Goal: Navigation & Orientation: Find specific page/section

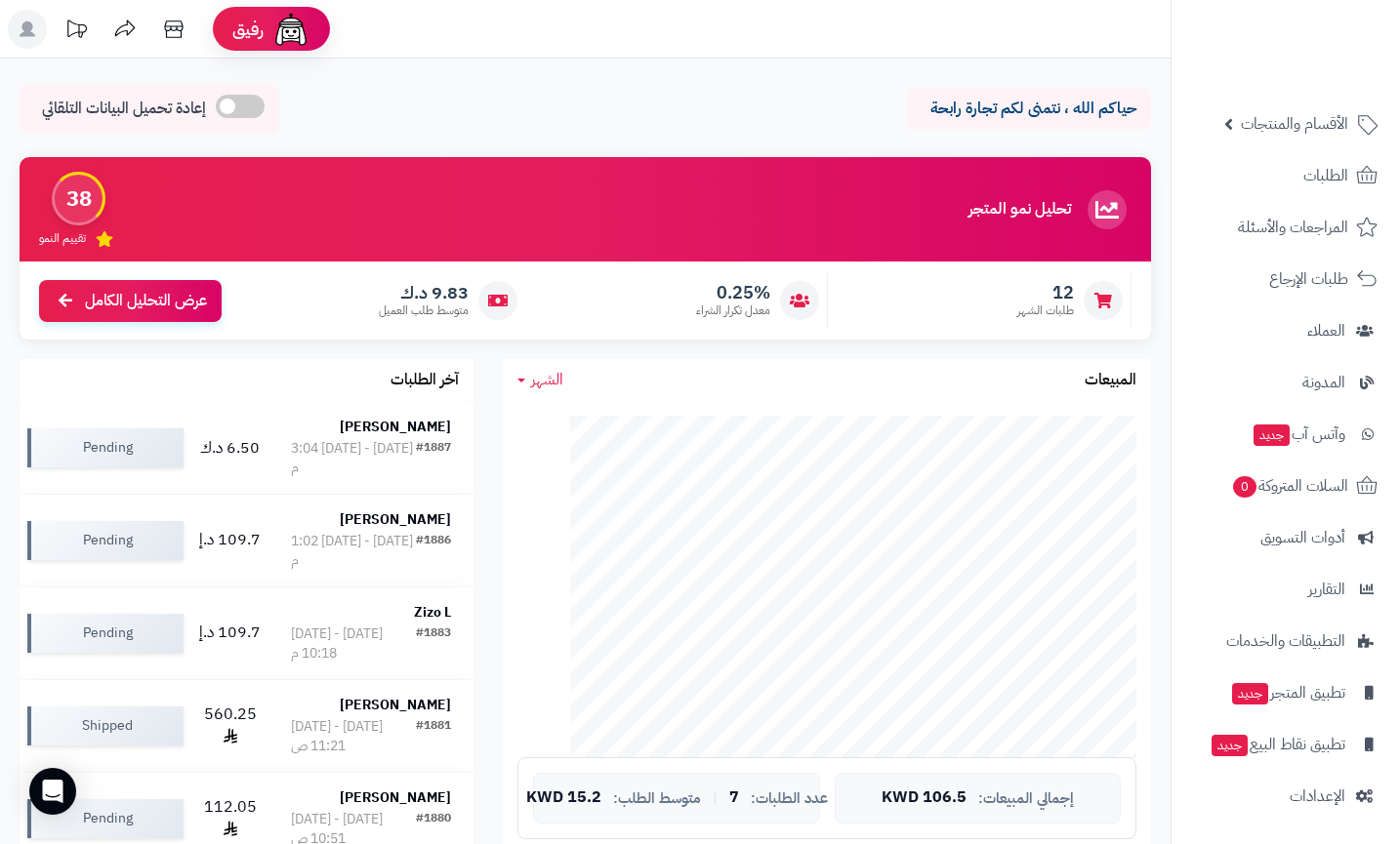
click at [983, 109] on p "حياكم الله ، نتمنى لكم تجارة رابحة" at bounding box center [1028, 109] width 215 height 23
click at [968, 112] on p "حياكم الله ، نتمنى لكم تجارة رابحة" at bounding box center [1028, 109] width 215 height 23
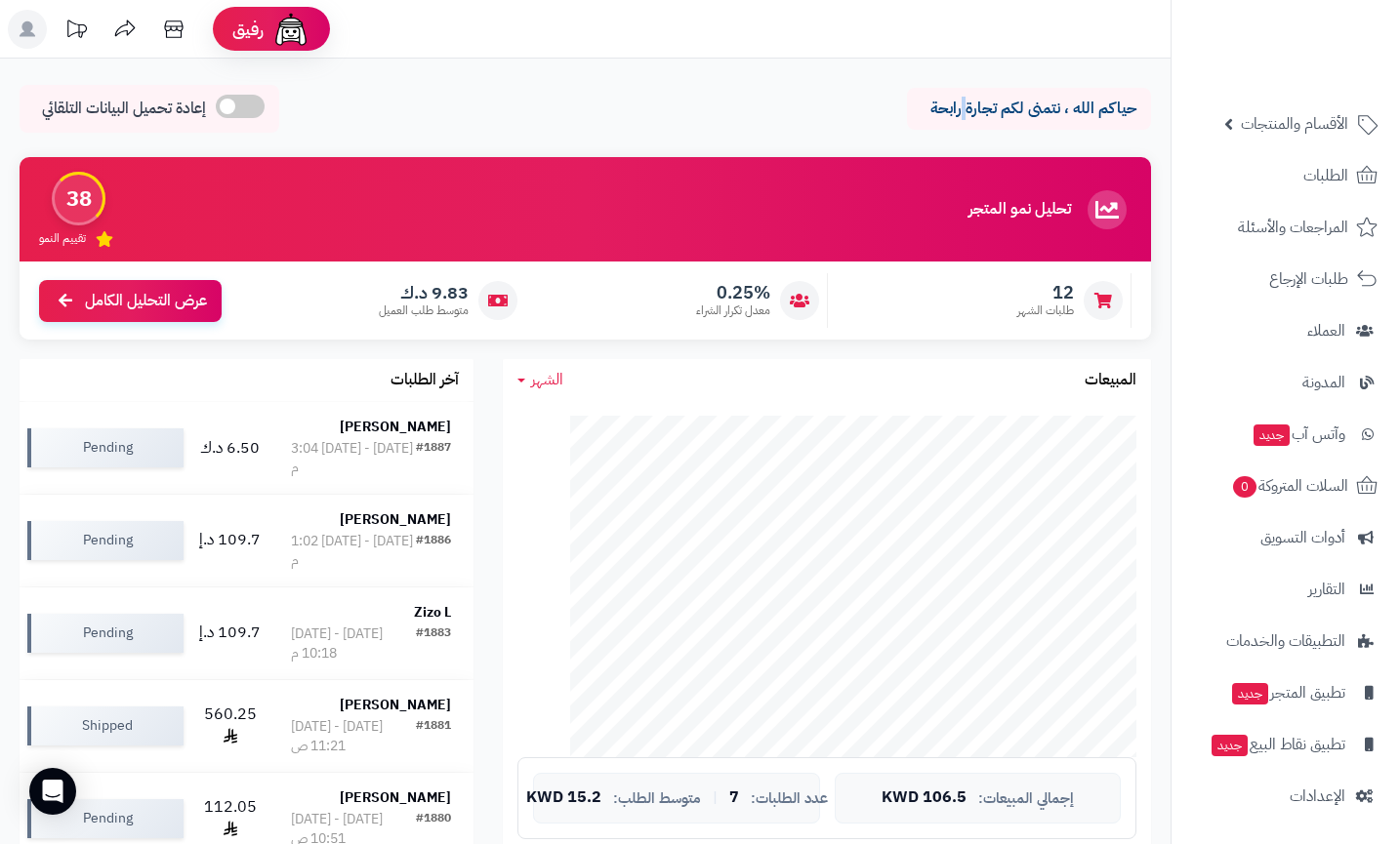
click at [968, 112] on p "حياكم الله ، نتمنى لكم تجارة رابحة" at bounding box center [1028, 109] width 215 height 23
click at [985, 206] on h3 "تحليل نمو المتجر" at bounding box center [1020, 210] width 103 height 18
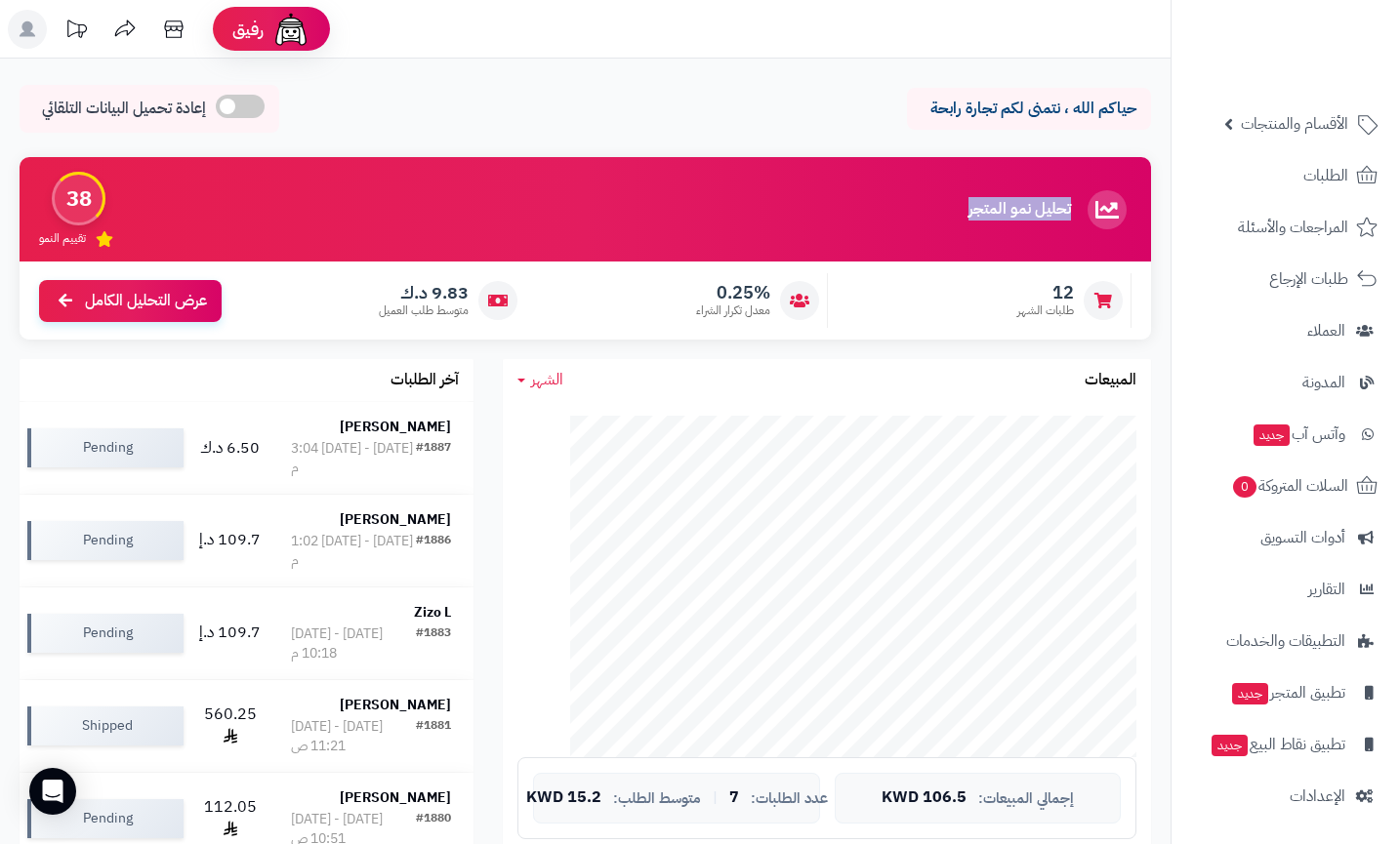
click at [696, 171] on div "تحليل نمو المتجر مرحلة النمو 38 تقييم النمو" at bounding box center [585, 210] width 1131 height 105
click at [1299, 659] on link "التطبيقات والخدمات" at bounding box center [1285, 641] width 205 height 47
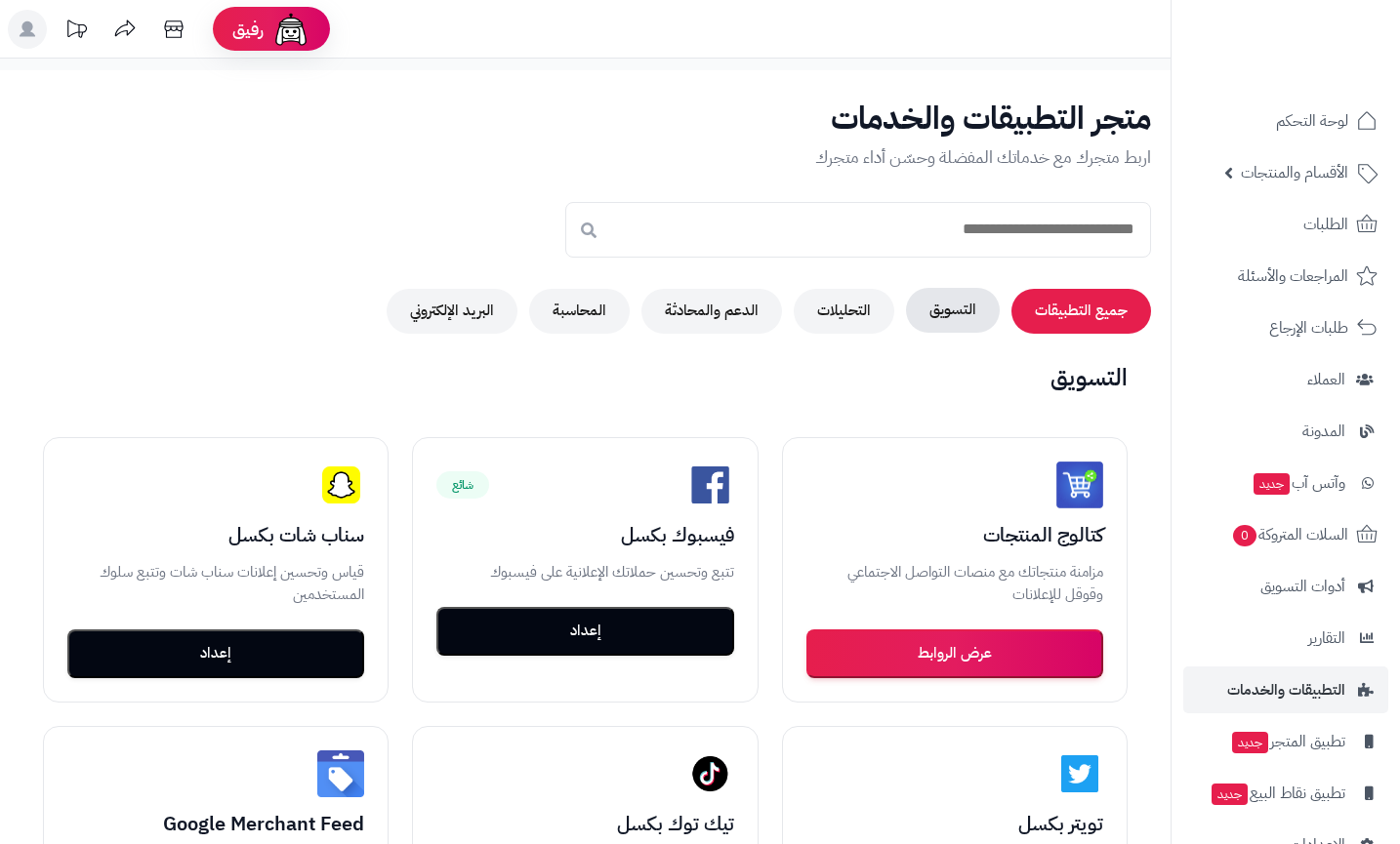
click at [928, 308] on button "التسويق" at bounding box center [953, 310] width 94 height 45
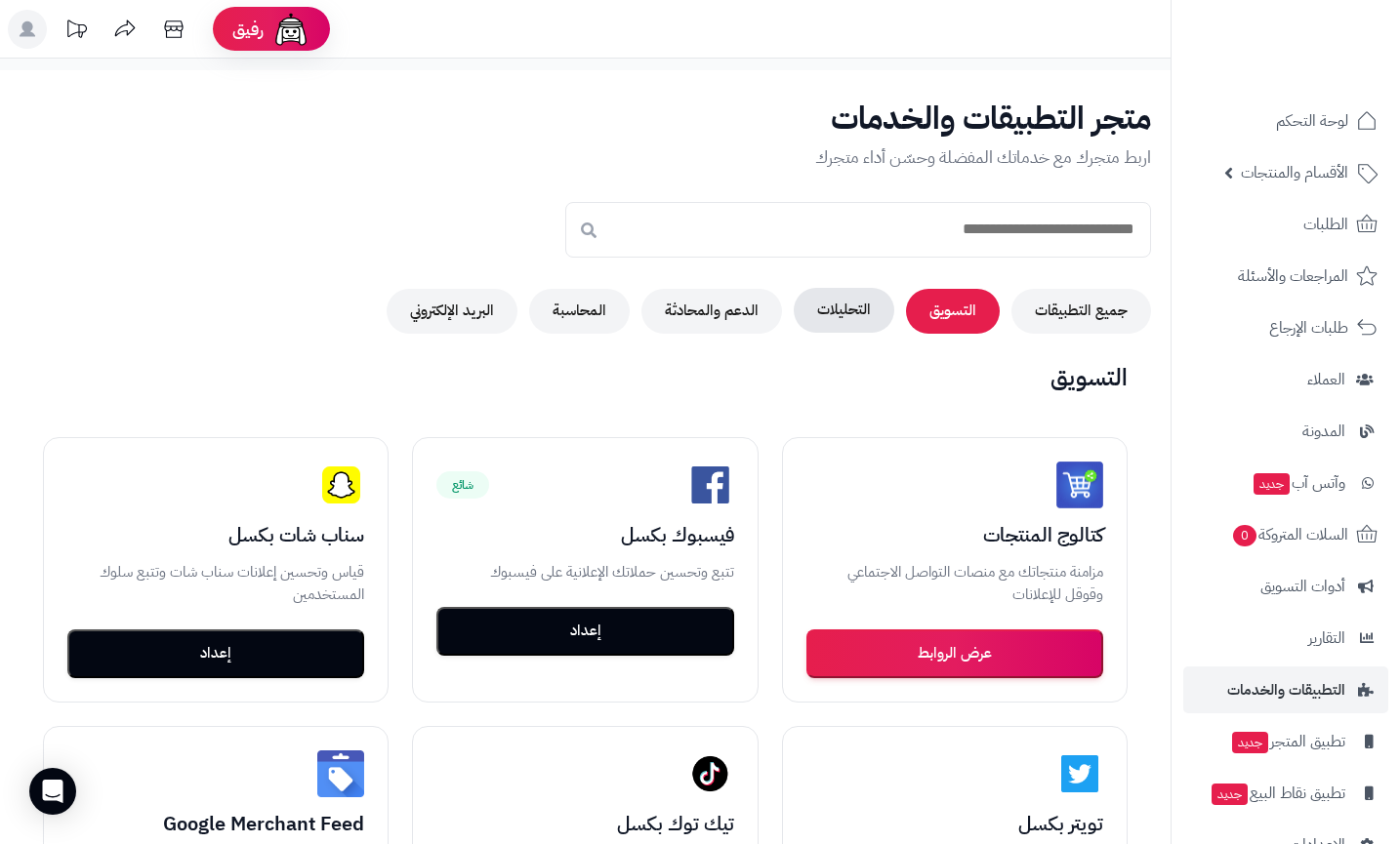
click at [837, 314] on button "التحليلات" at bounding box center [844, 310] width 101 height 45
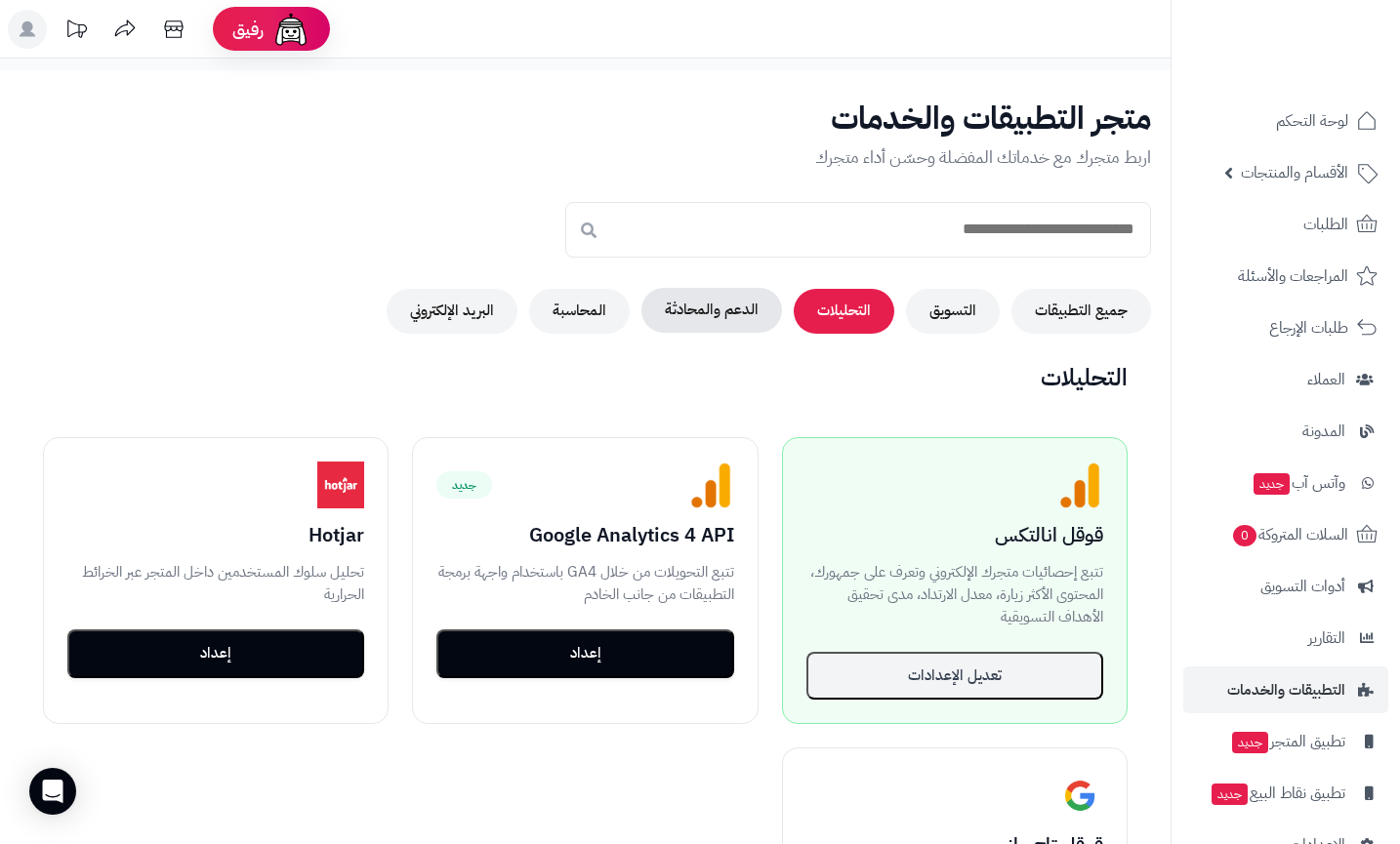
click at [713, 300] on button "الدعم والمحادثة" at bounding box center [711, 310] width 140 height 45
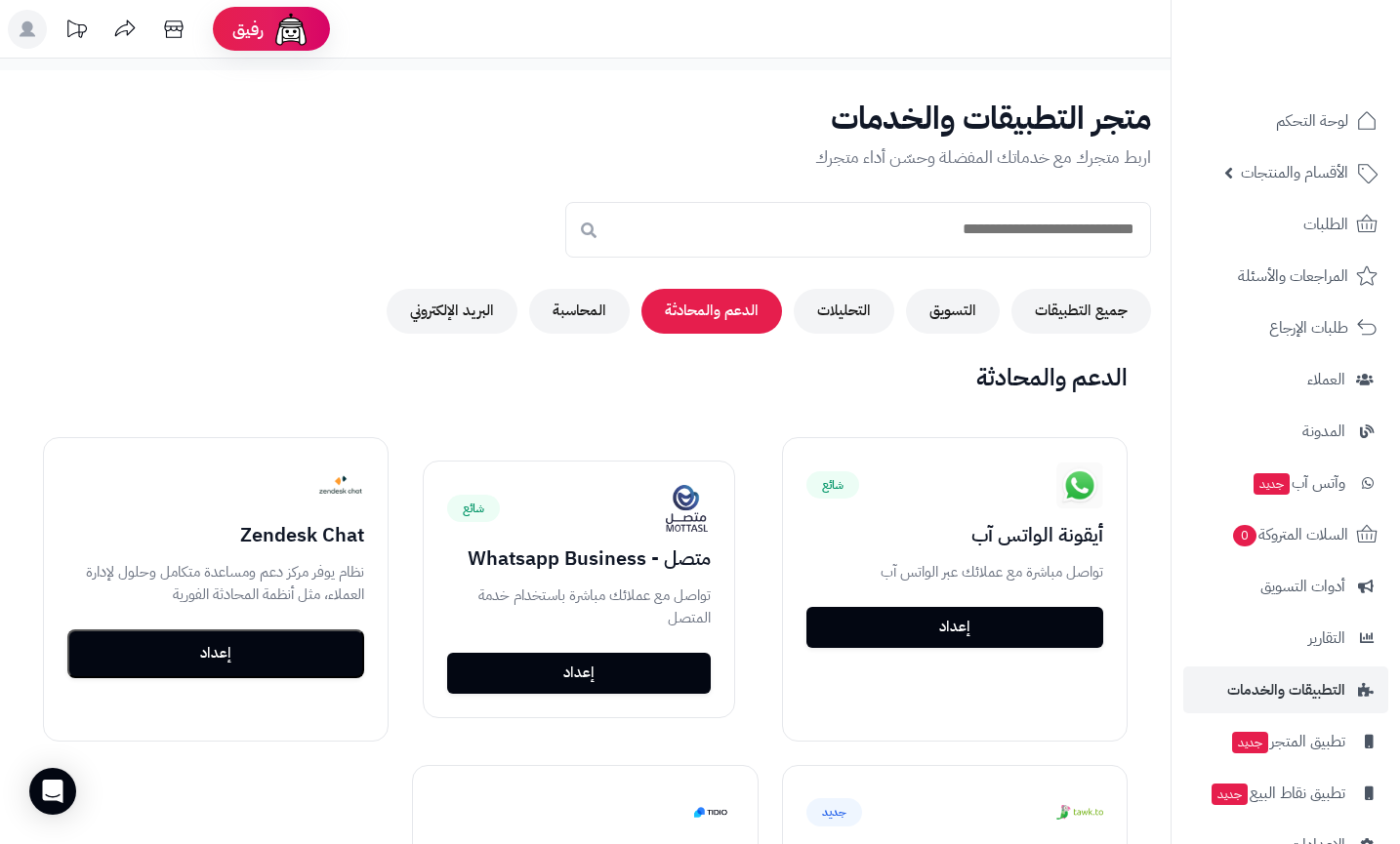
click at [579, 341] on div "متجر التطبيقات والخدمات اربط متجرك مع خدماتك المفضلة وحسّن أداء متجرك جميع التط…" at bounding box center [585, 648] width 1170 height 1156
click at [557, 331] on button "المحاسبة" at bounding box center [580, 310] width 101 height 45
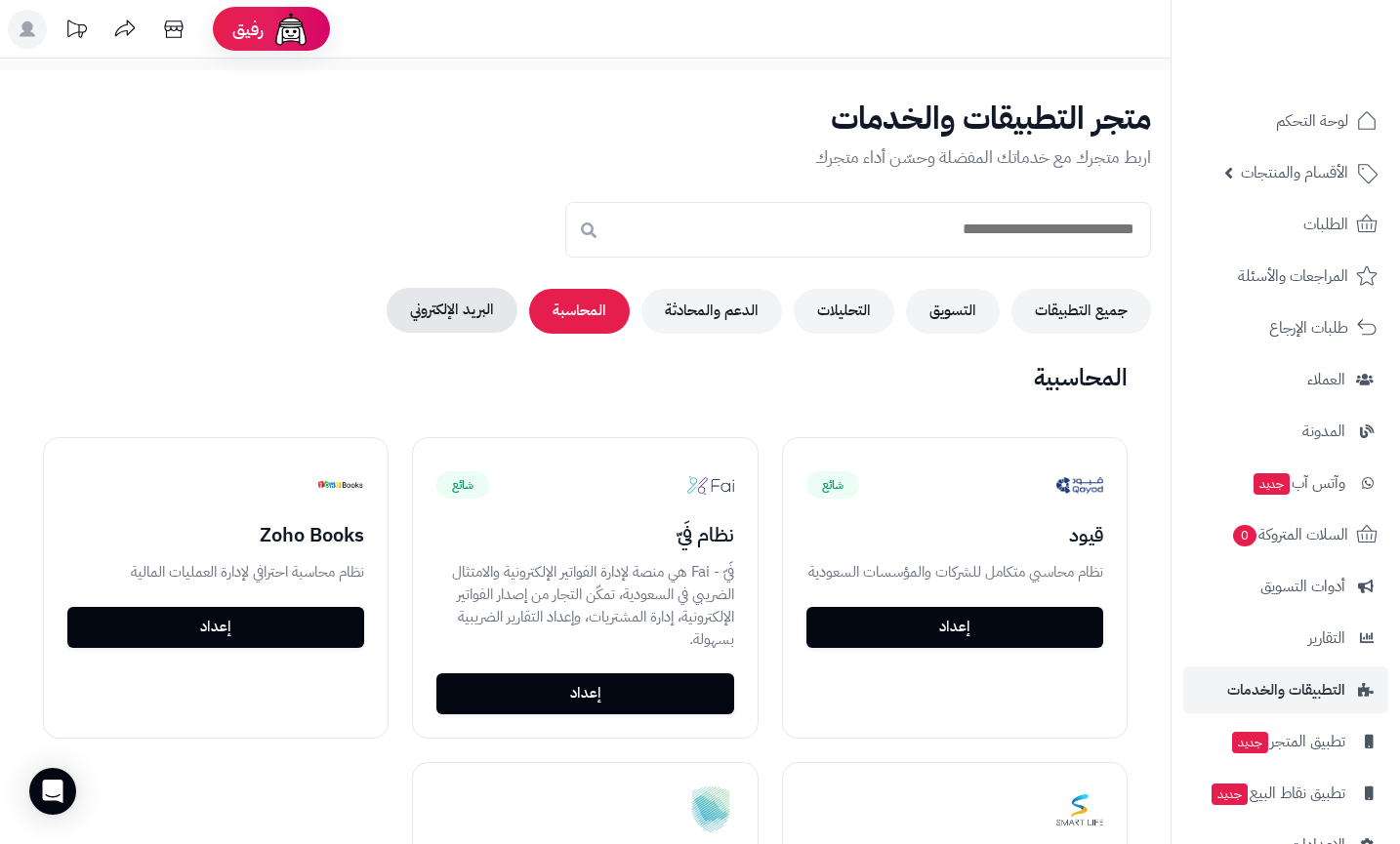
click at [494, 315] on button "البريد الإلكتروني" at bounding box center [452, 310] width 131 height 45
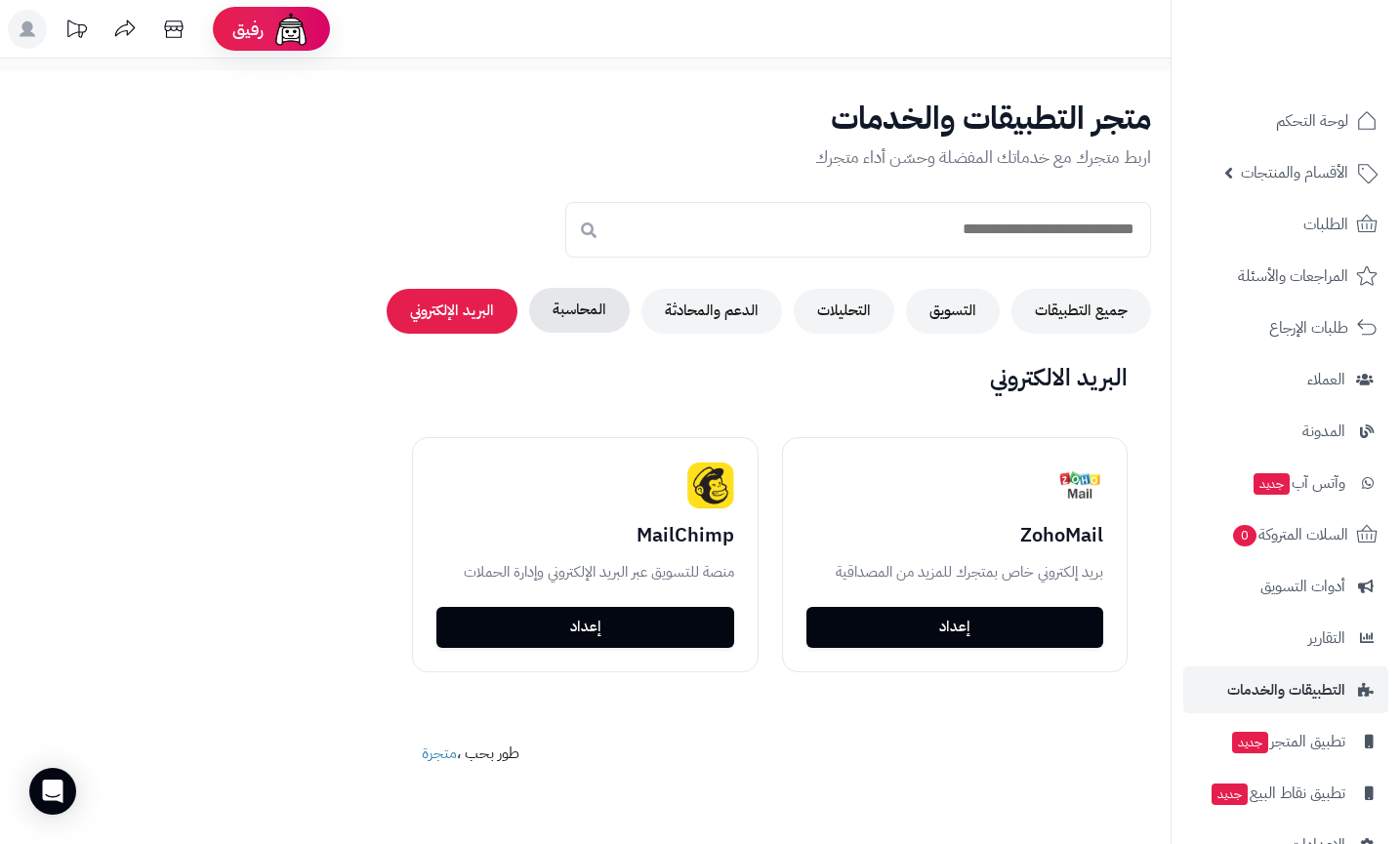
click at [604, 315] on button "المحاسبة" at bounding box center [580, 310] width 101 height 45
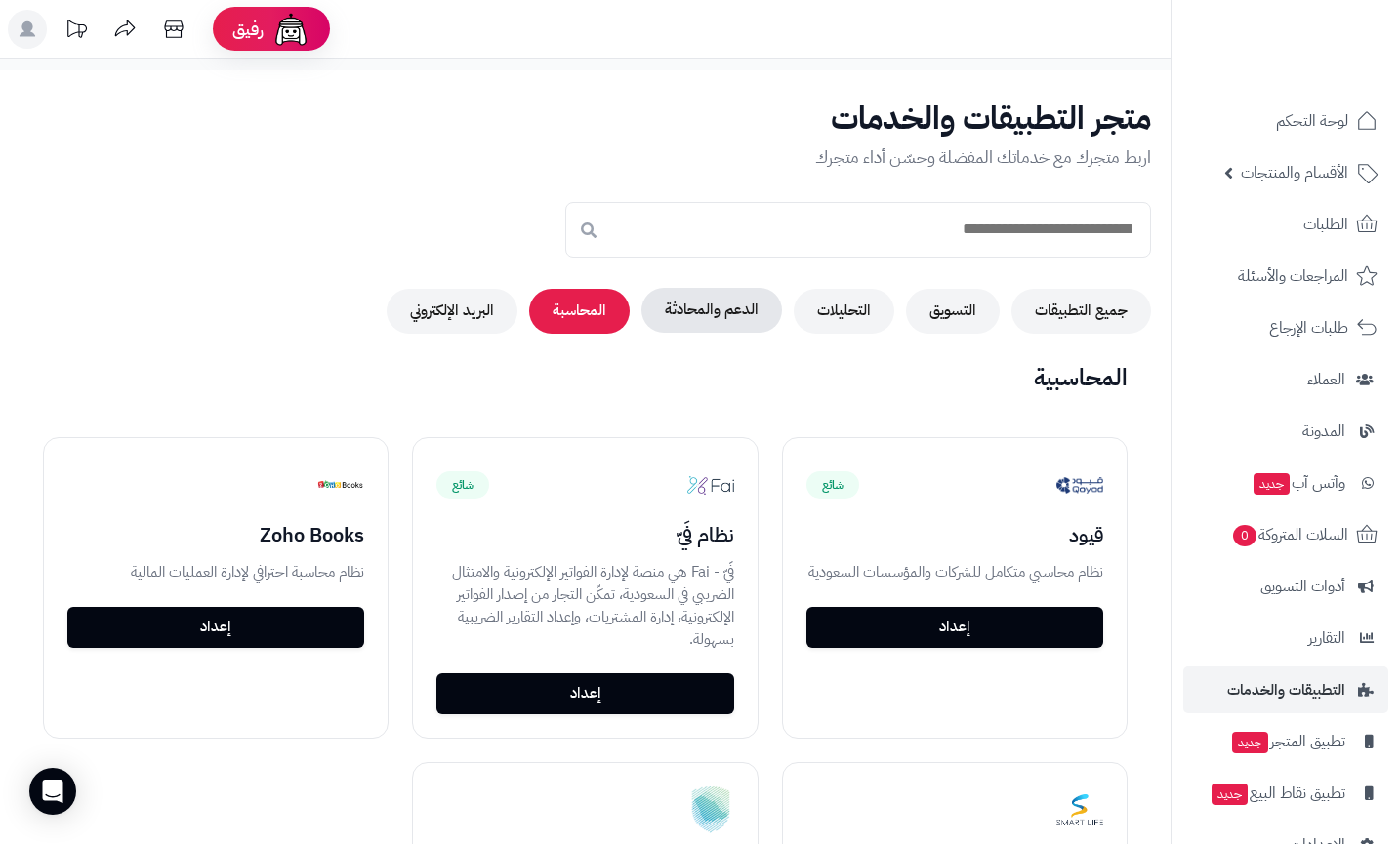
click at [690, 331] on button "الدعم والمحادثة" at bounding box center [711, 310] width 140 height 45
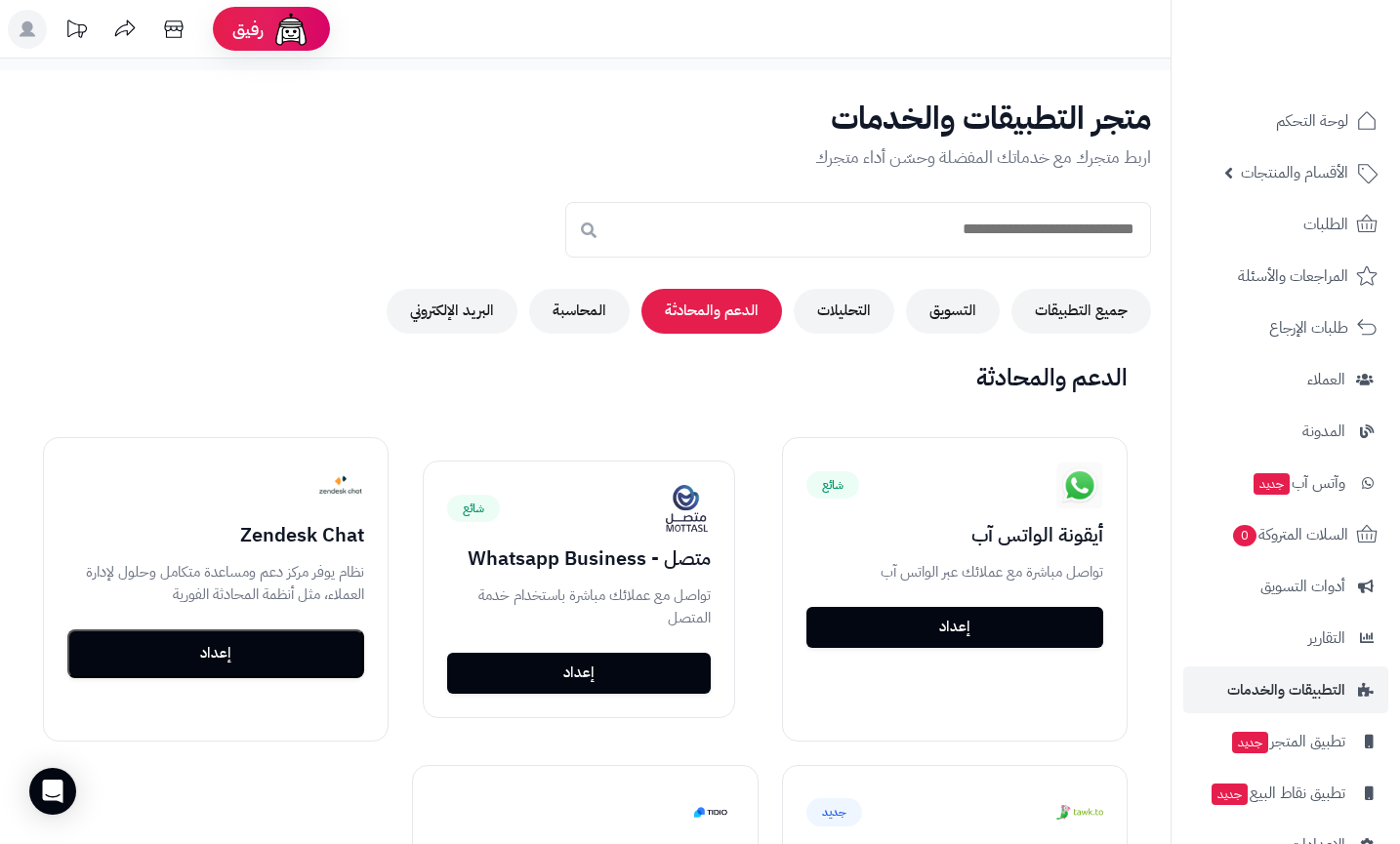
click at [801, 337] on div "متجر التطبيقات والخدمات اربط متجرك مع خدماتك المفضلة وحسّن أداء متجرك جميع التط…" at bounding box center [585, 648] width 1170 height 1156
click at [837, 335] on div "متجر التطبيقات والخدمات اربط متجرك مع خدماتك المفضلة وحسّن أداء متجرك جميع التط…" at bounding box center [585, 648] width 1170 height 1156
click at [842, 313] on button "التحليلات" at bounding box center [844, 310] width 101 height 45
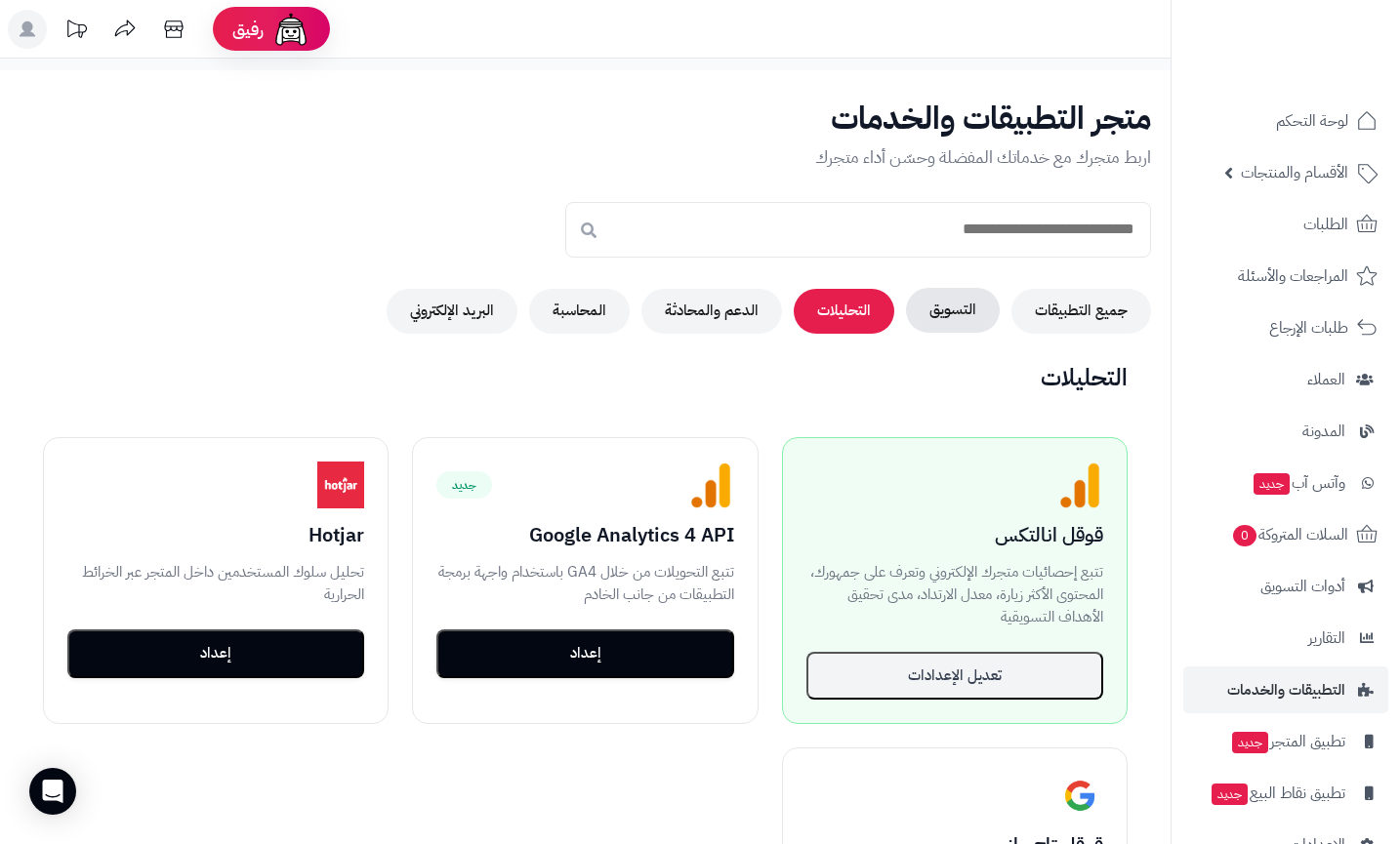
click at [950, 326] on button "التسويق" at bounding box center [953, 310] width 94 height 45
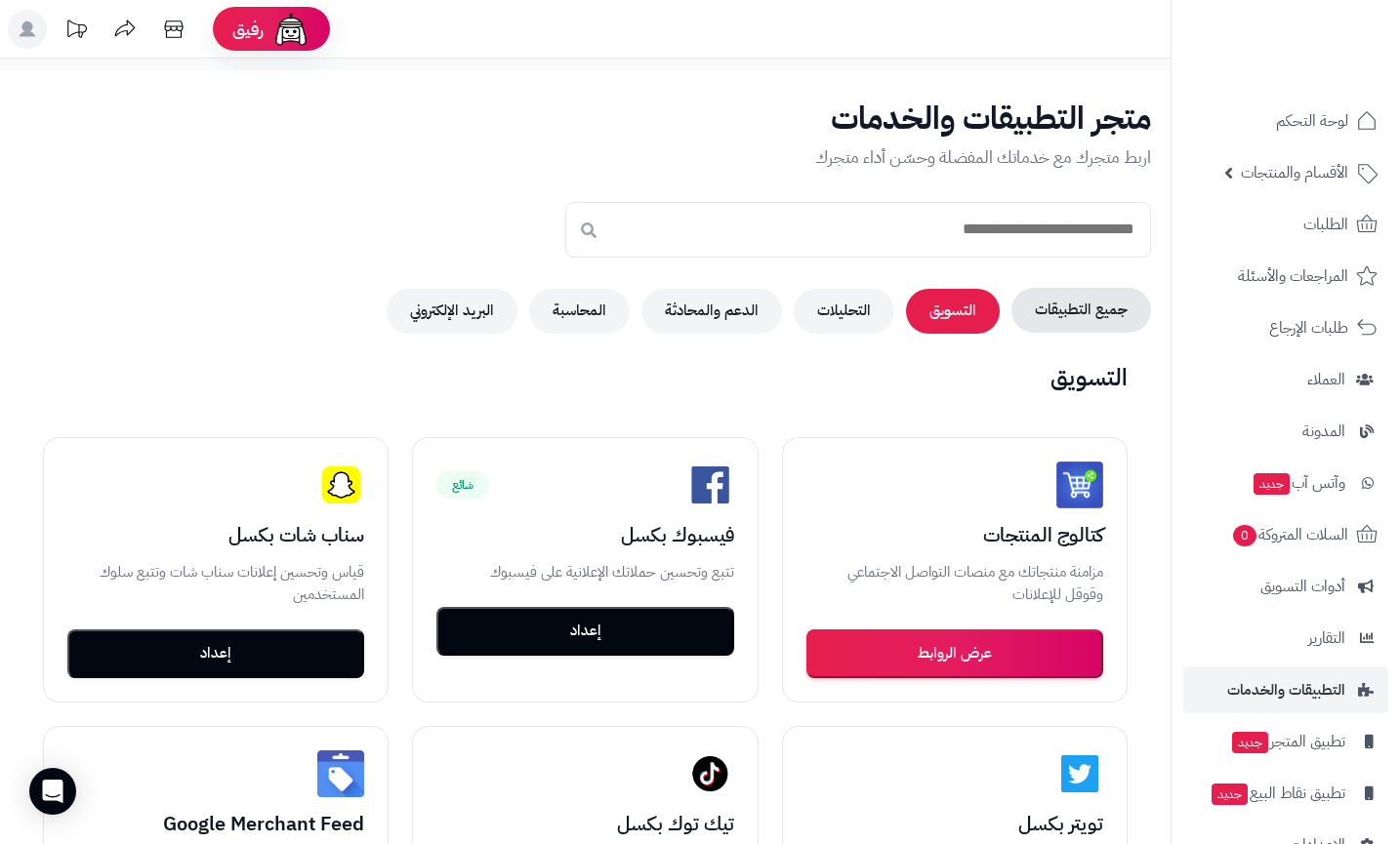
click at [1039, 316] on button "جميع التطبيقات" at bounding box center [1080, 310] width 140 height 45
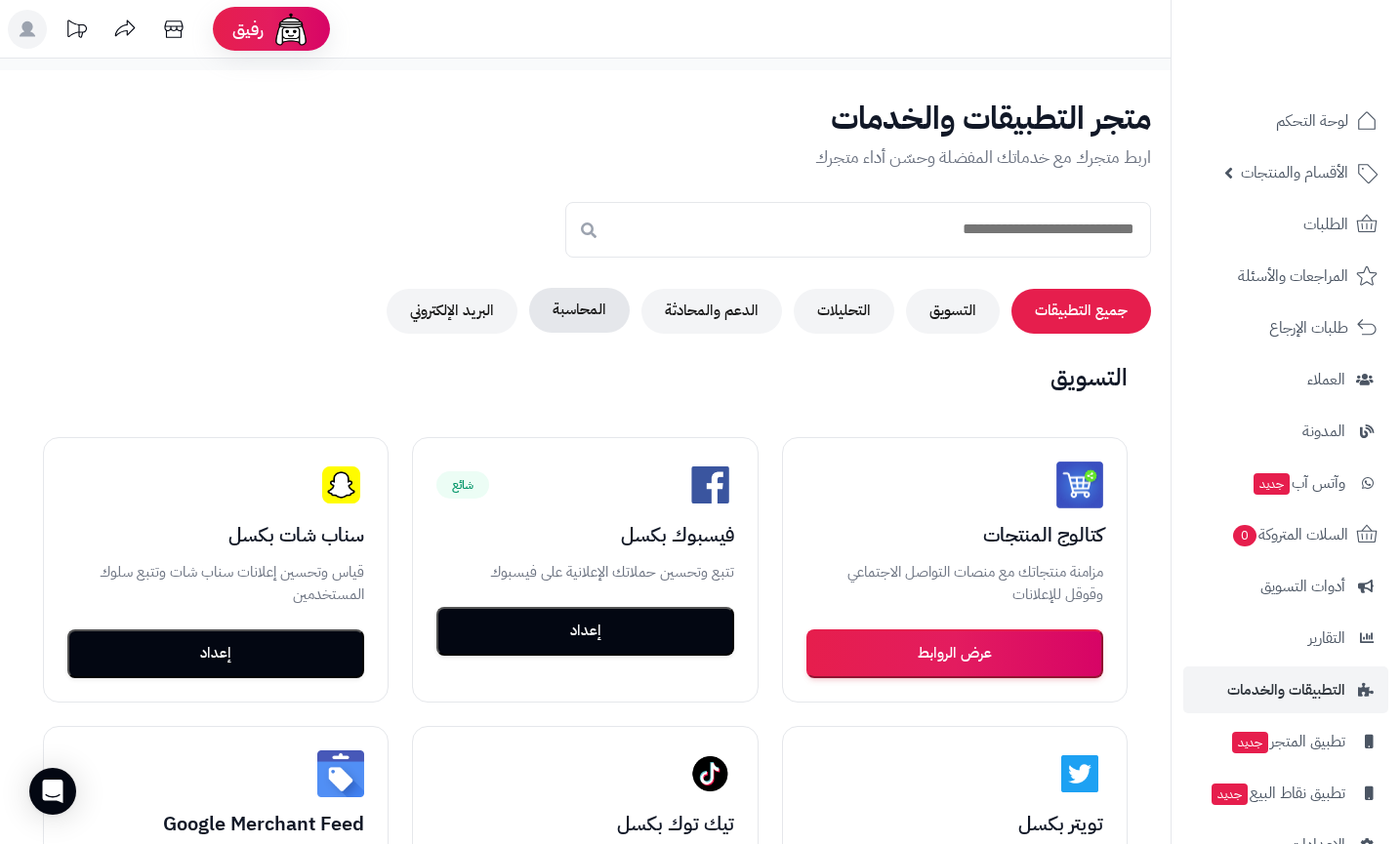
click at [597, 314] on button "المحاسبة" at bounding box center [580, 310] width 101 height 45
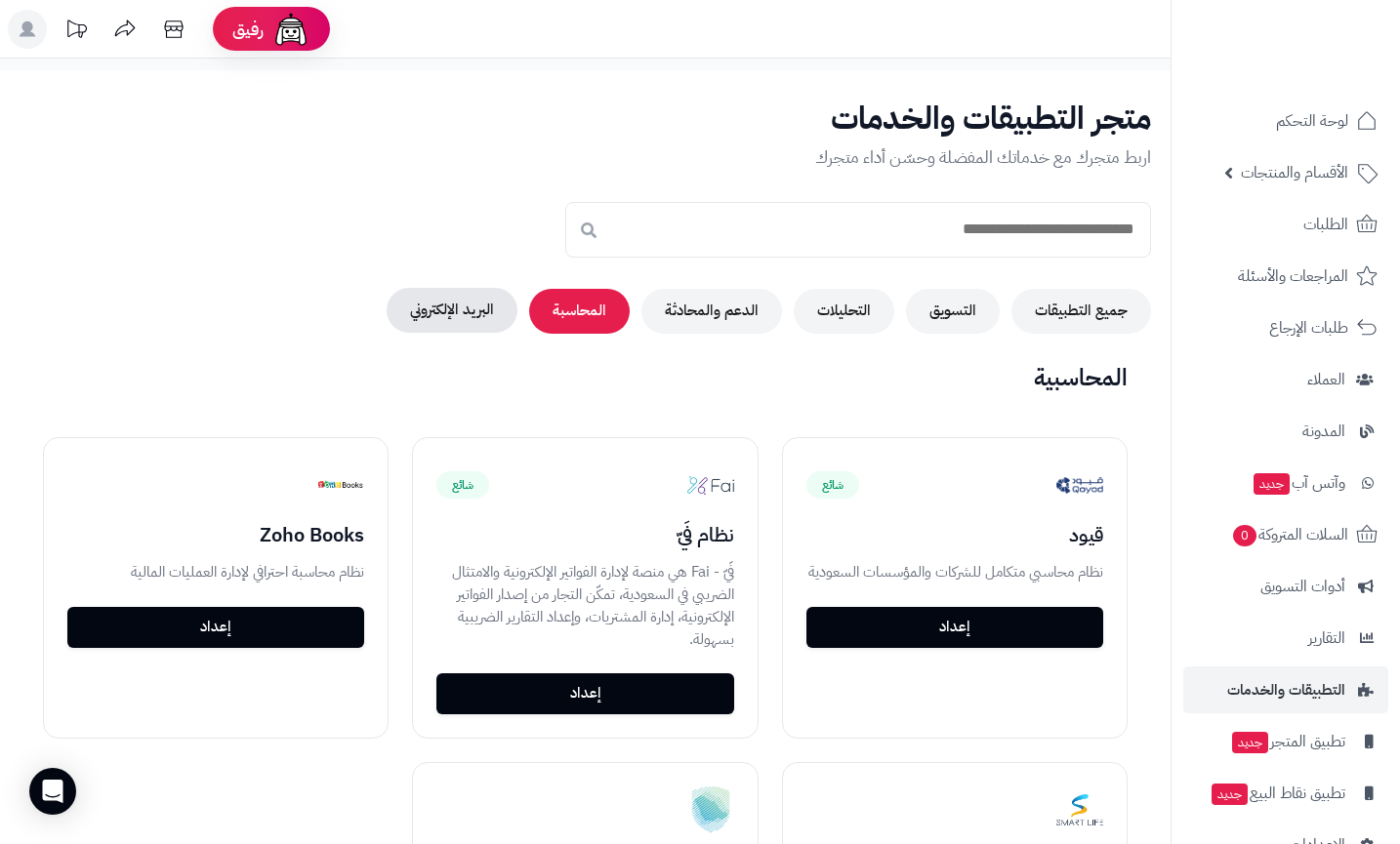
click at [514, 309] on button "البريد الإلكتروني" at bounding box center [452, 310] width 131 height 45
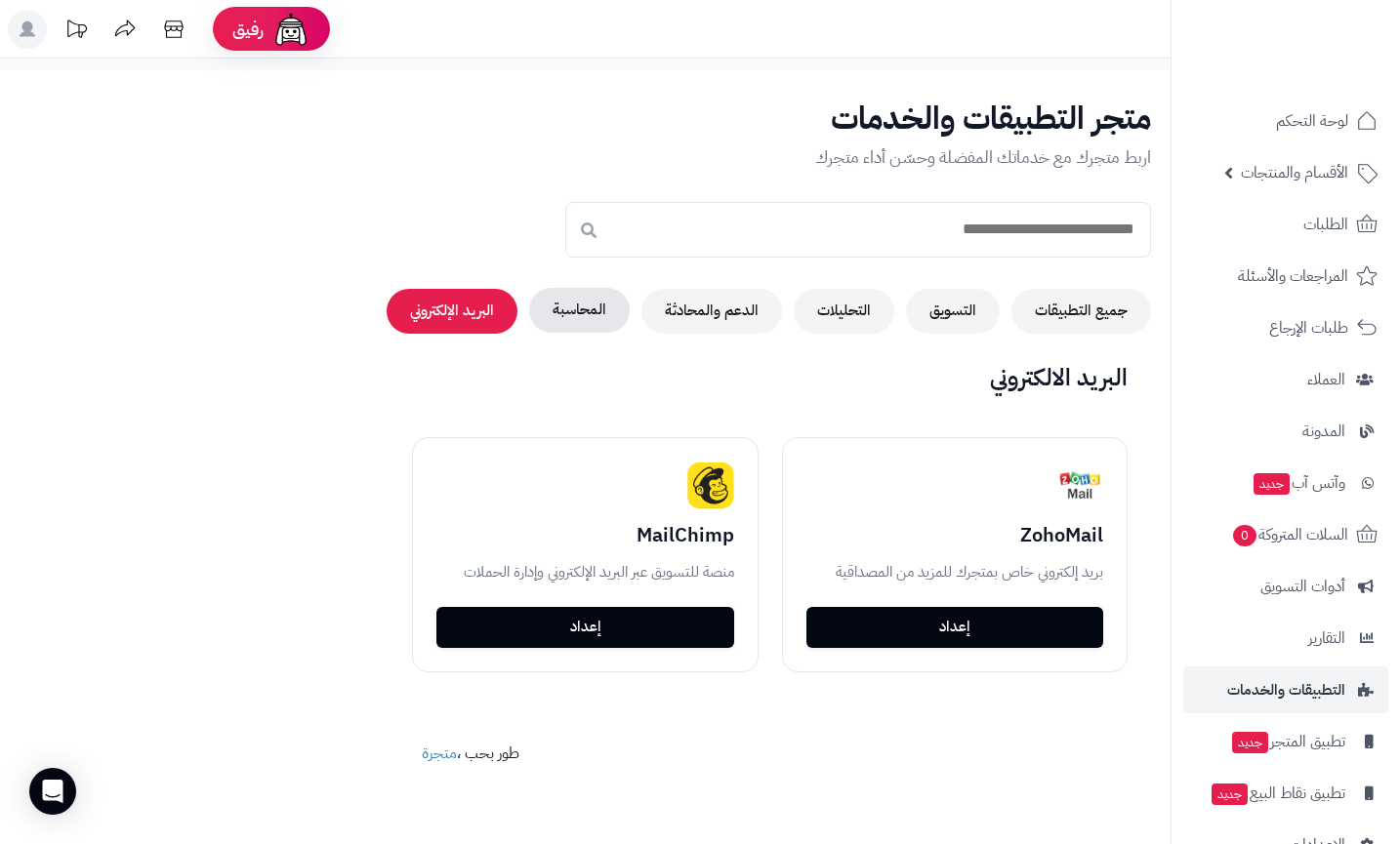
click at [533, 306] on button "المحاسبة" at bounding box center [580, 310] width 101 height 45
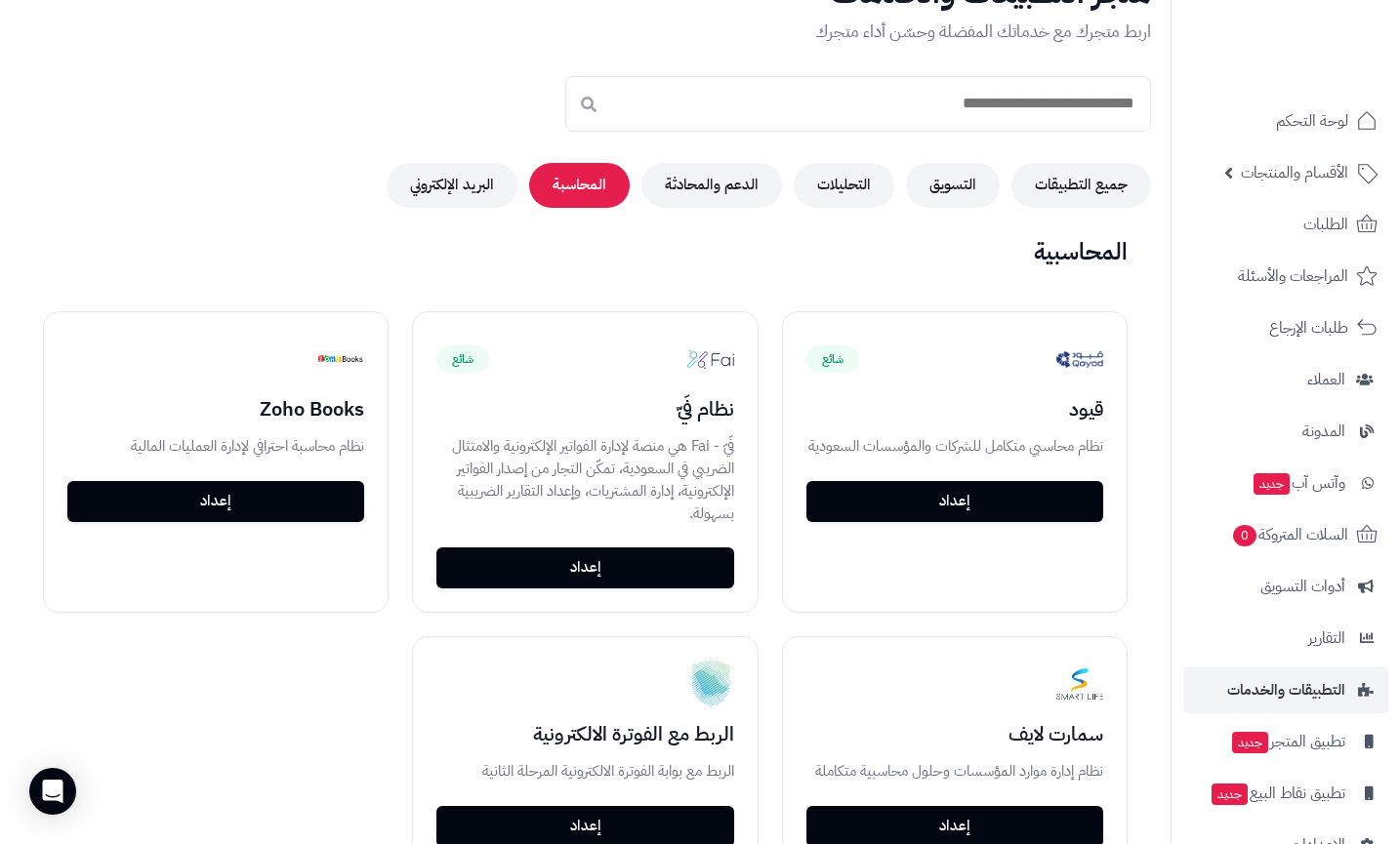
scroll to position [125, 0]
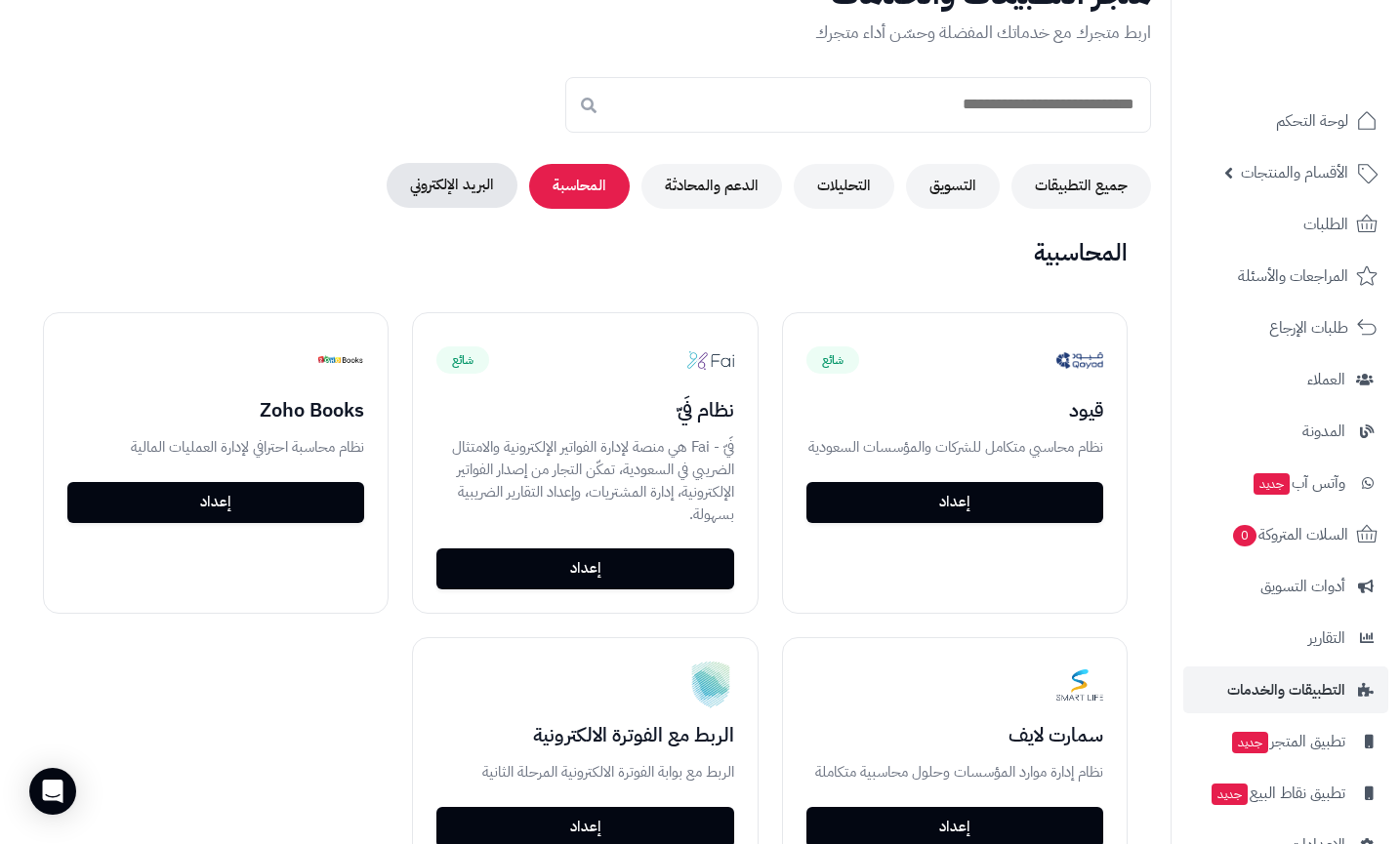
click at [479, 190] on button "البريد الإلكتروني" at bounding box center [452, 185] width 131 height 45
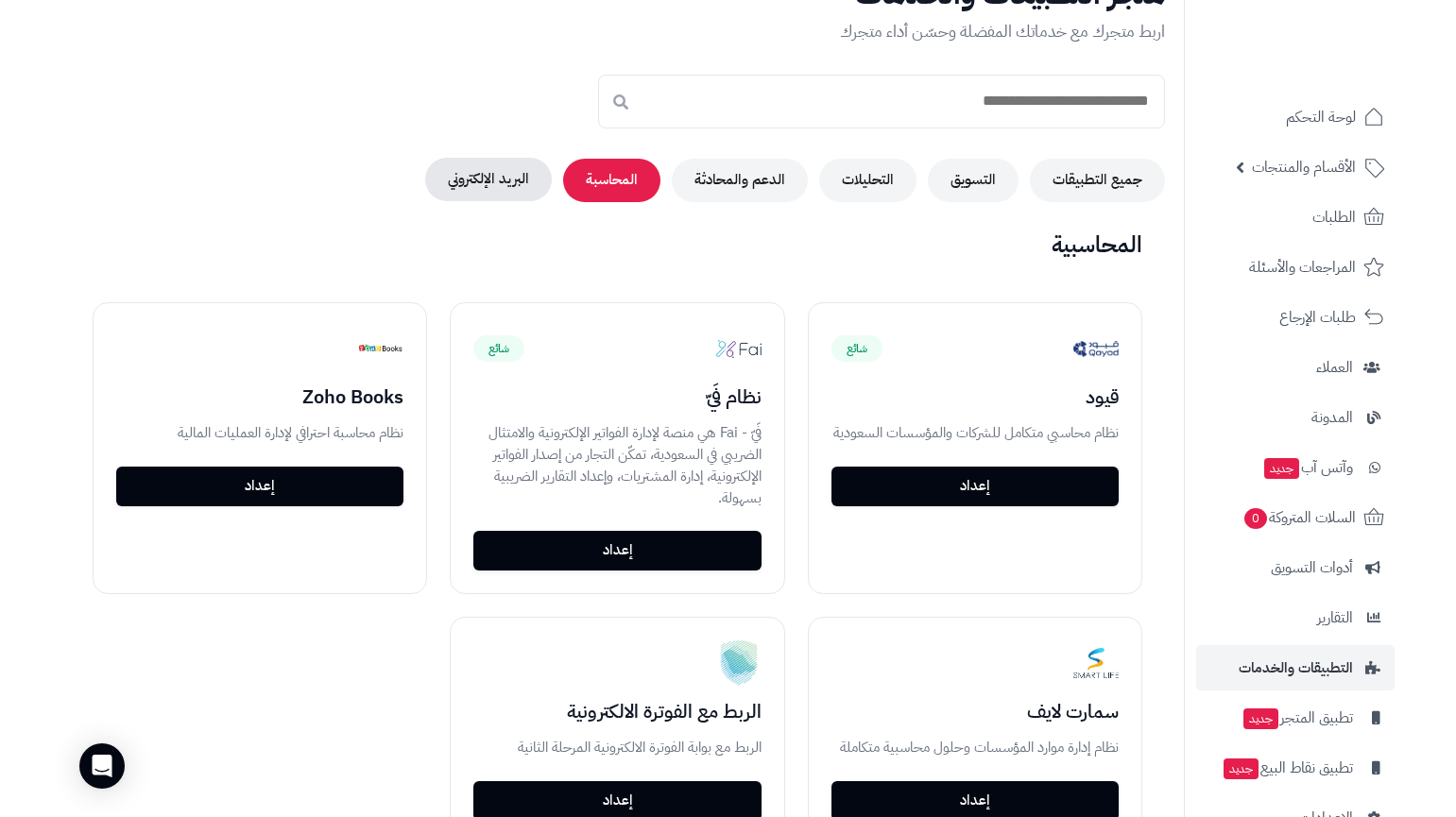
scroll to position [94, 0]
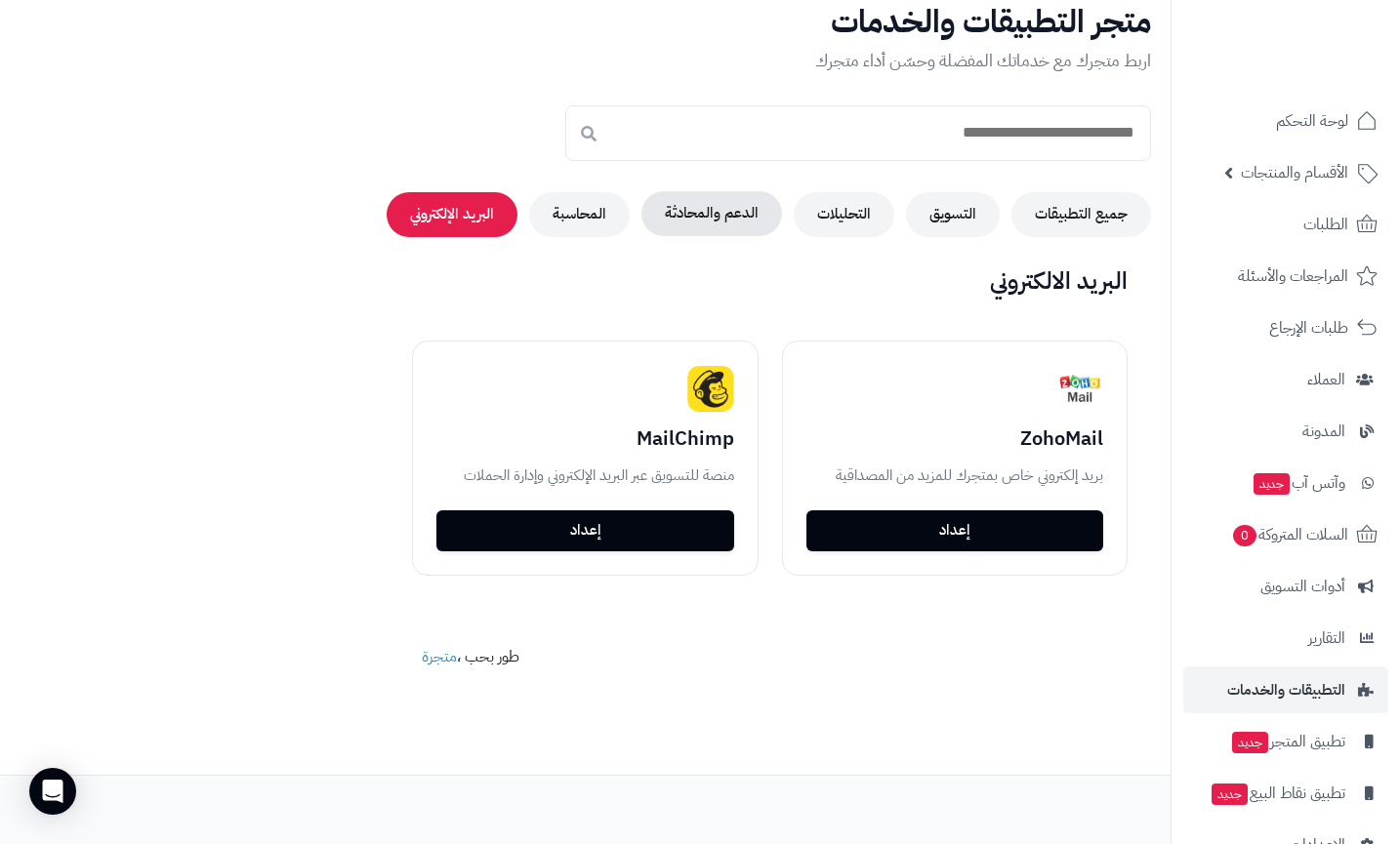
click at [726, 216] on button "الدعم والمحادثة" at bounding box center [711, 213] width 140 height 45
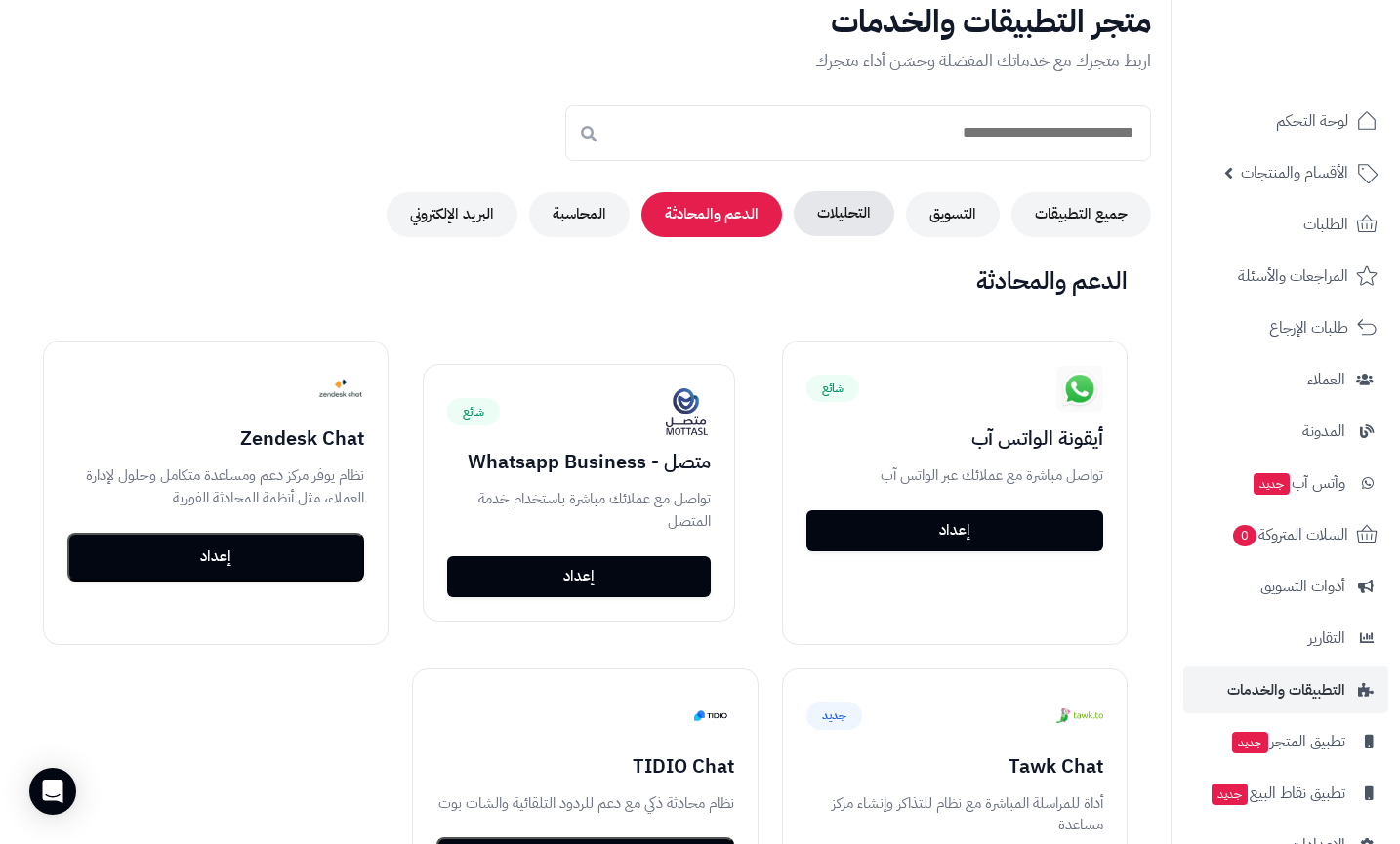
click at [812, 234] on button "التحليلات" at bounding box center [844, 213] width 101 height 45
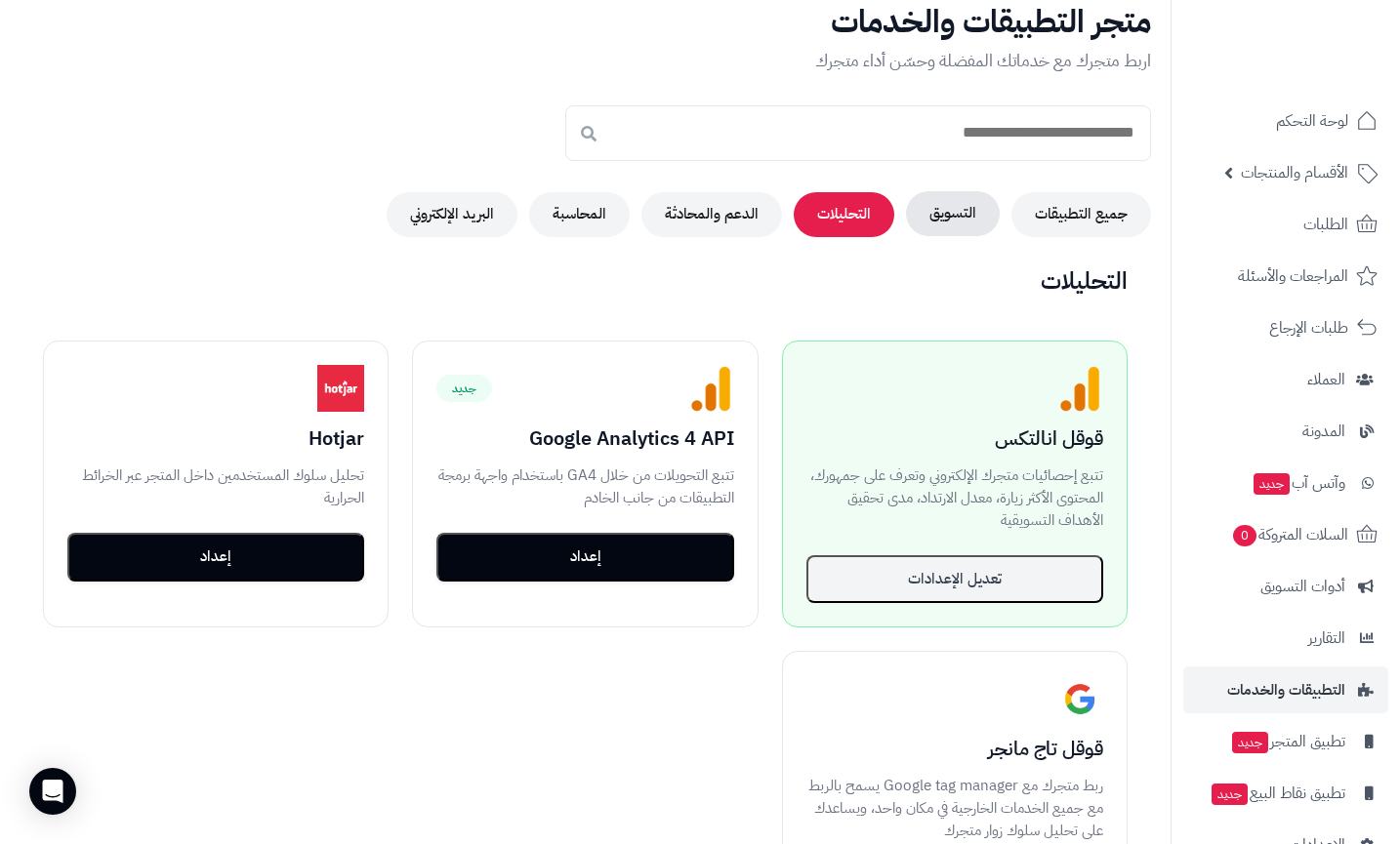
click at [924, 227] on button "التسويق" at bounding box center [953, 213] width 94 height 45
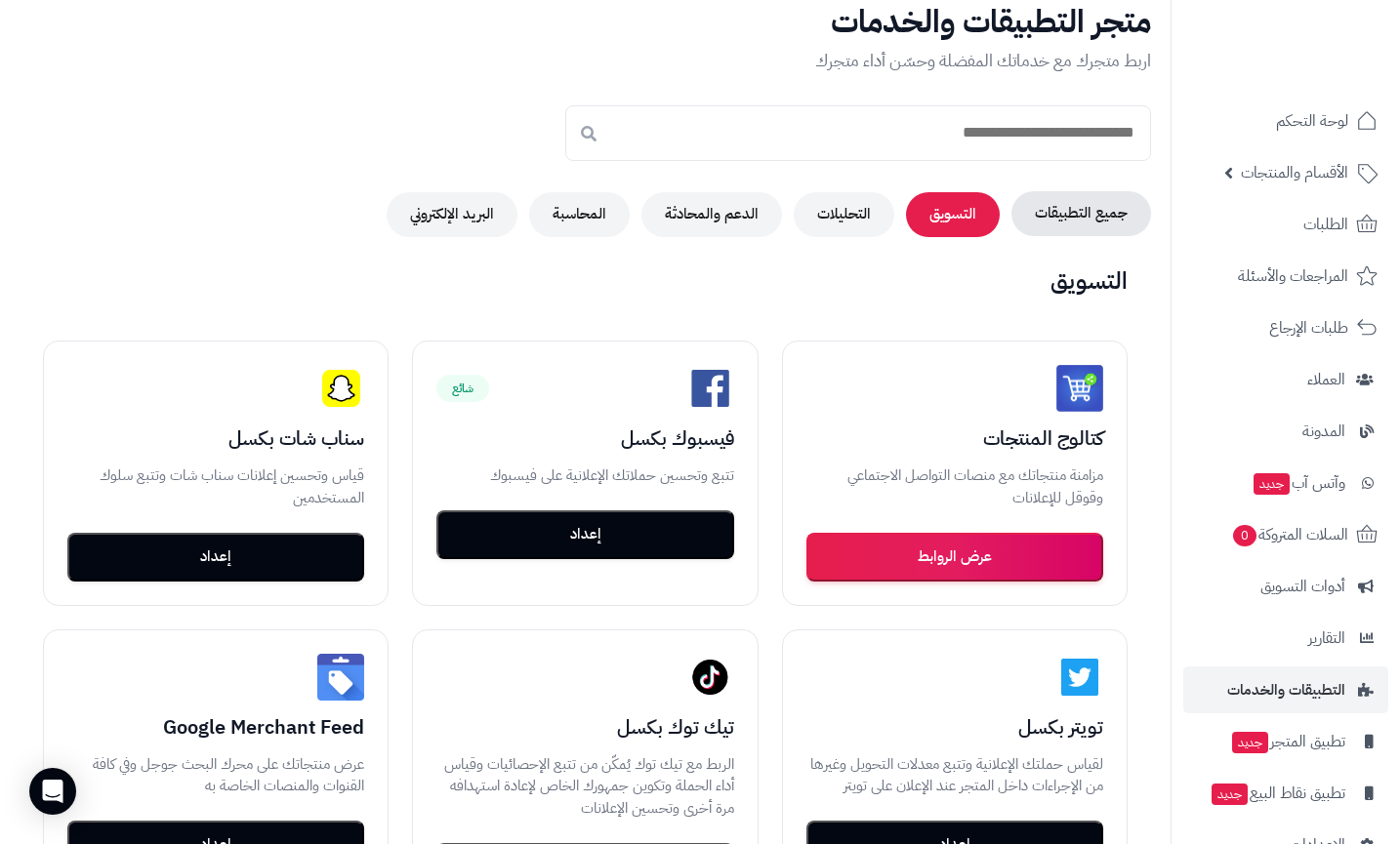
click at [1013, 211] on button "جميع التطبيقات" at bounding box center [1080, 213] width 140 height 45
click at [996, 212] on button "التسويق" at bounding box center [953, 213] width 94 height 45
click at [858, 222] on button "التحليلات" at bounding box center [844, 213] width 101 height 45
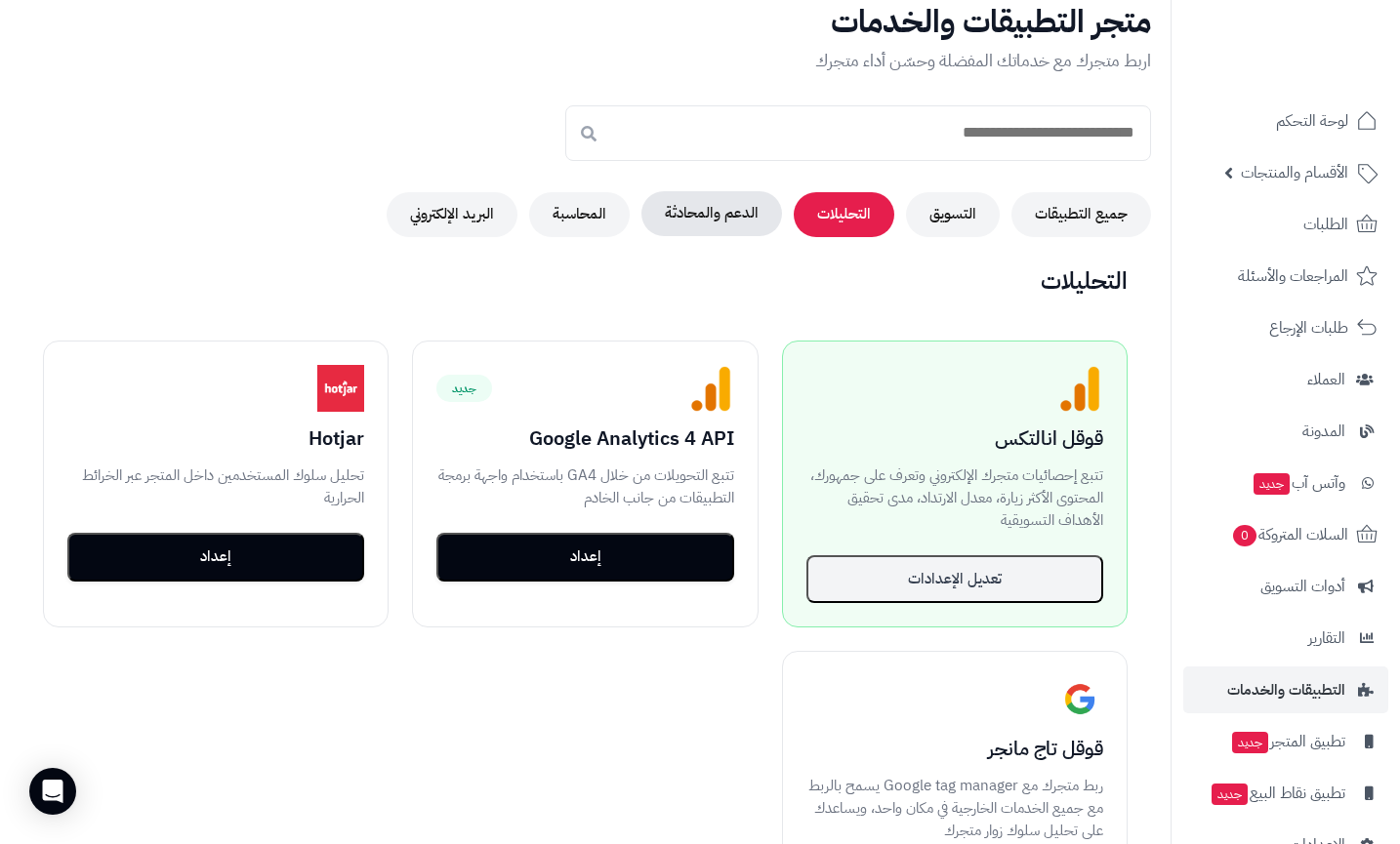
click at [729, 207] on button "الدعم والمحادثة" at bounding box center [711, 213] width 140 height 45
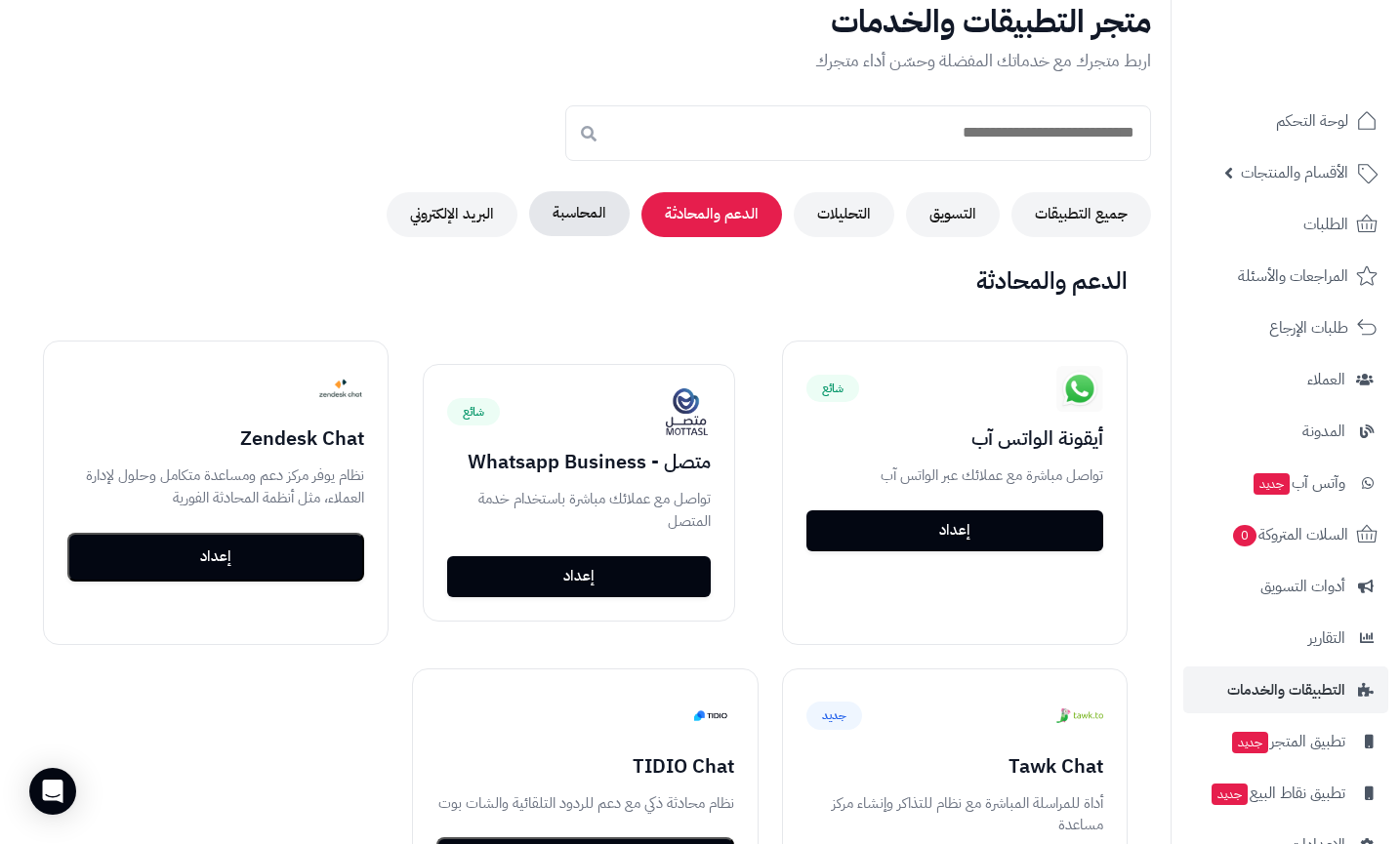
click at [572, 230] on button "المحاسبة" at bounding box center [580, 213] width 101 height 45
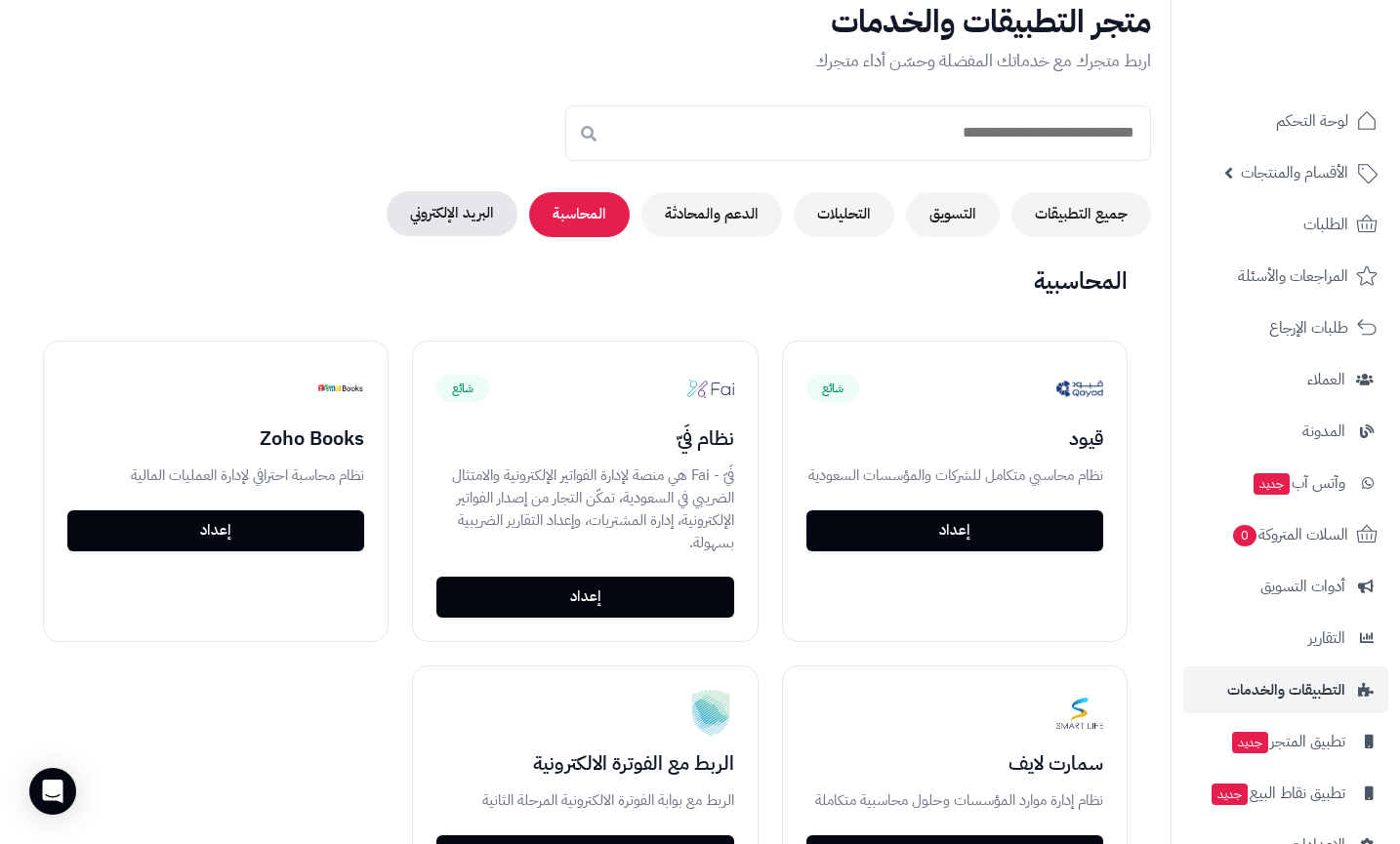
click at [475, 222] on button "البريد الإلكتروني" at bounding box center [452, 213] width 131 height 45
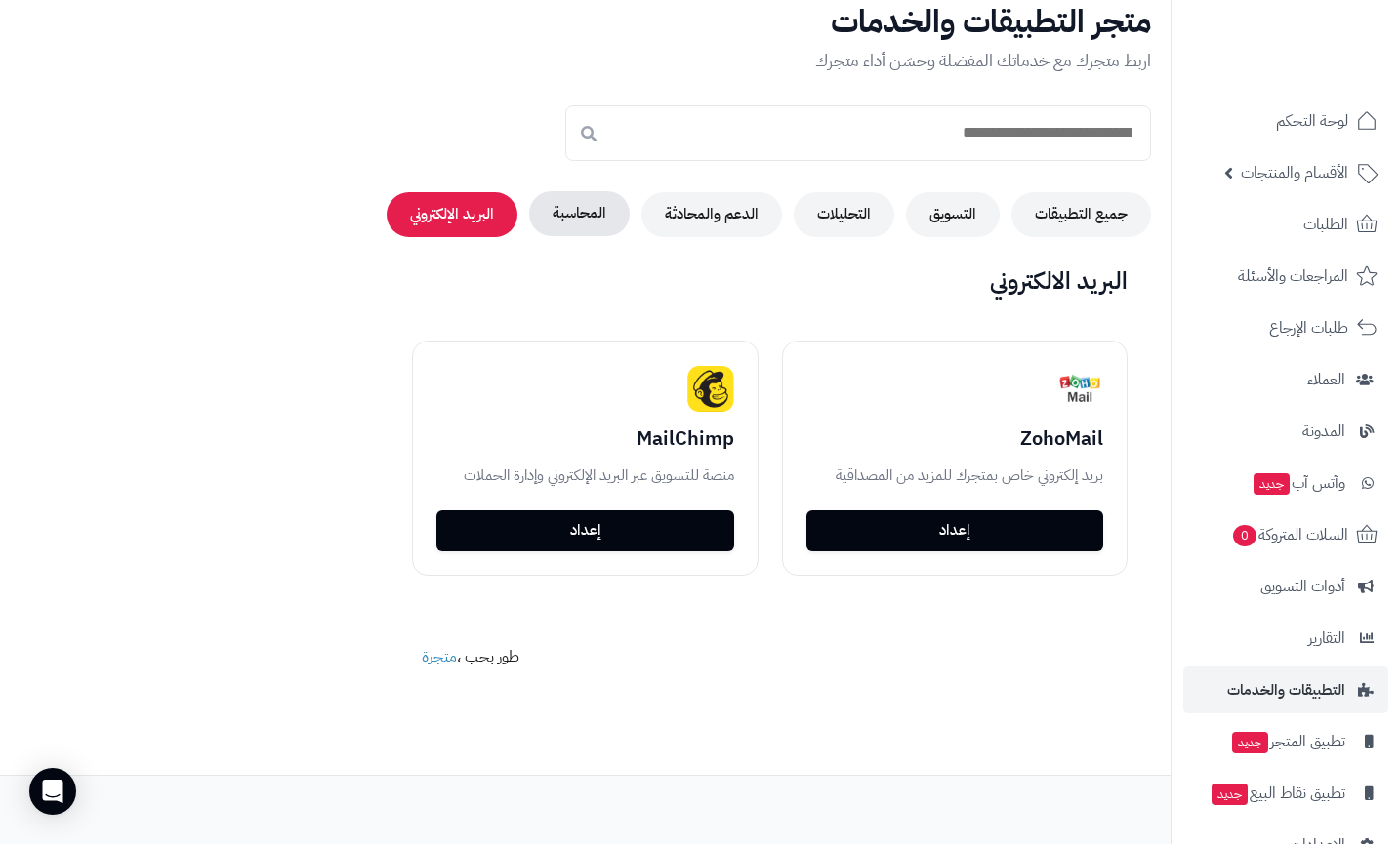
click at [622, 213] on button "المحاسبة" at bounding box center [580, 213] width 101 height 45
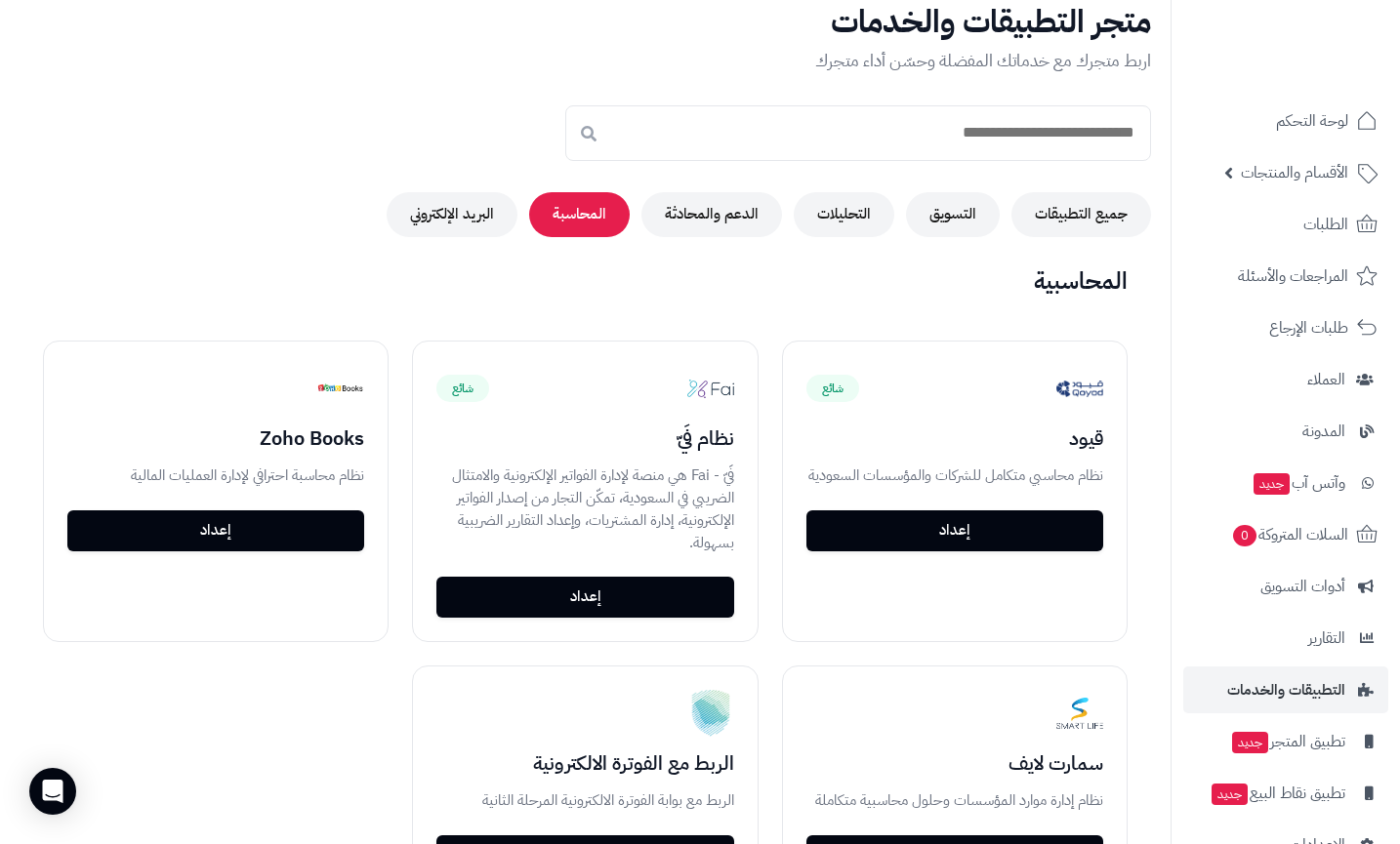
click at [703, 190] on div "متجر التطبيقات والخدمات اربط متجرك مع خدماتك المفضلة وحسّن أداء متجرك جميع التط…" at bounding box center [585, 121] width 1170 height 233
click at [714, 191] on div "متجر التطبيقات والخدمات اربط متجرك مع خدماتك المفضلة وحسّن أداء متجرك جميع التط…" at bounding box center [585, 121] width 1170 height 233
click at [712, 210] on button "الدعم والمحادثة" at bounding box center [711, 213] width 140 height 45
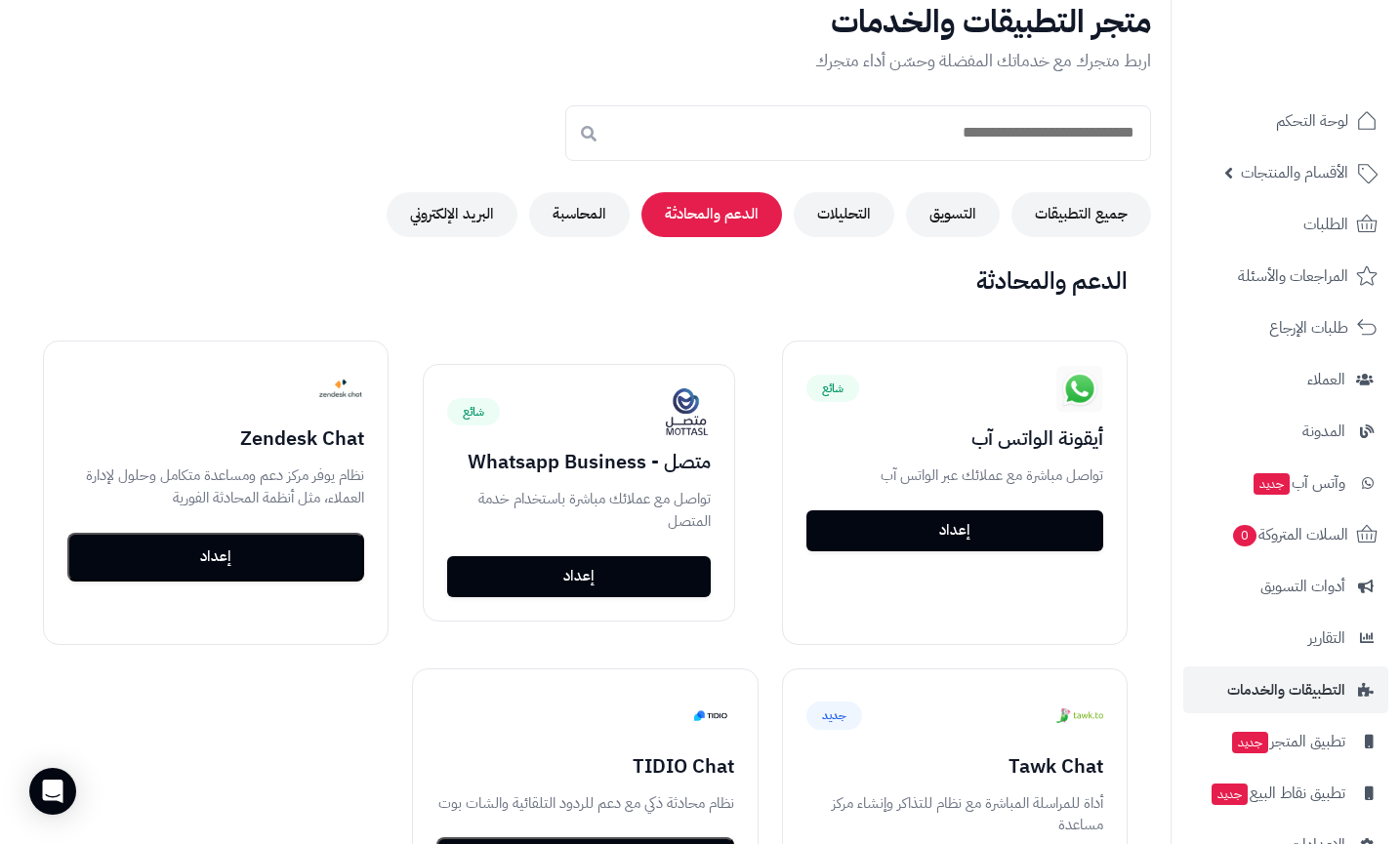
click at [787, 226] on div "جميع التطبيقات التسويق التحليلات الدعم والمحادثة المحاسبة البريد الإلكتروني" at bounding box center [585, 214] width 1131 height 45
click at [816, 227] on button "التحليلات" at bounding box center [844, 213] width 101 height 45
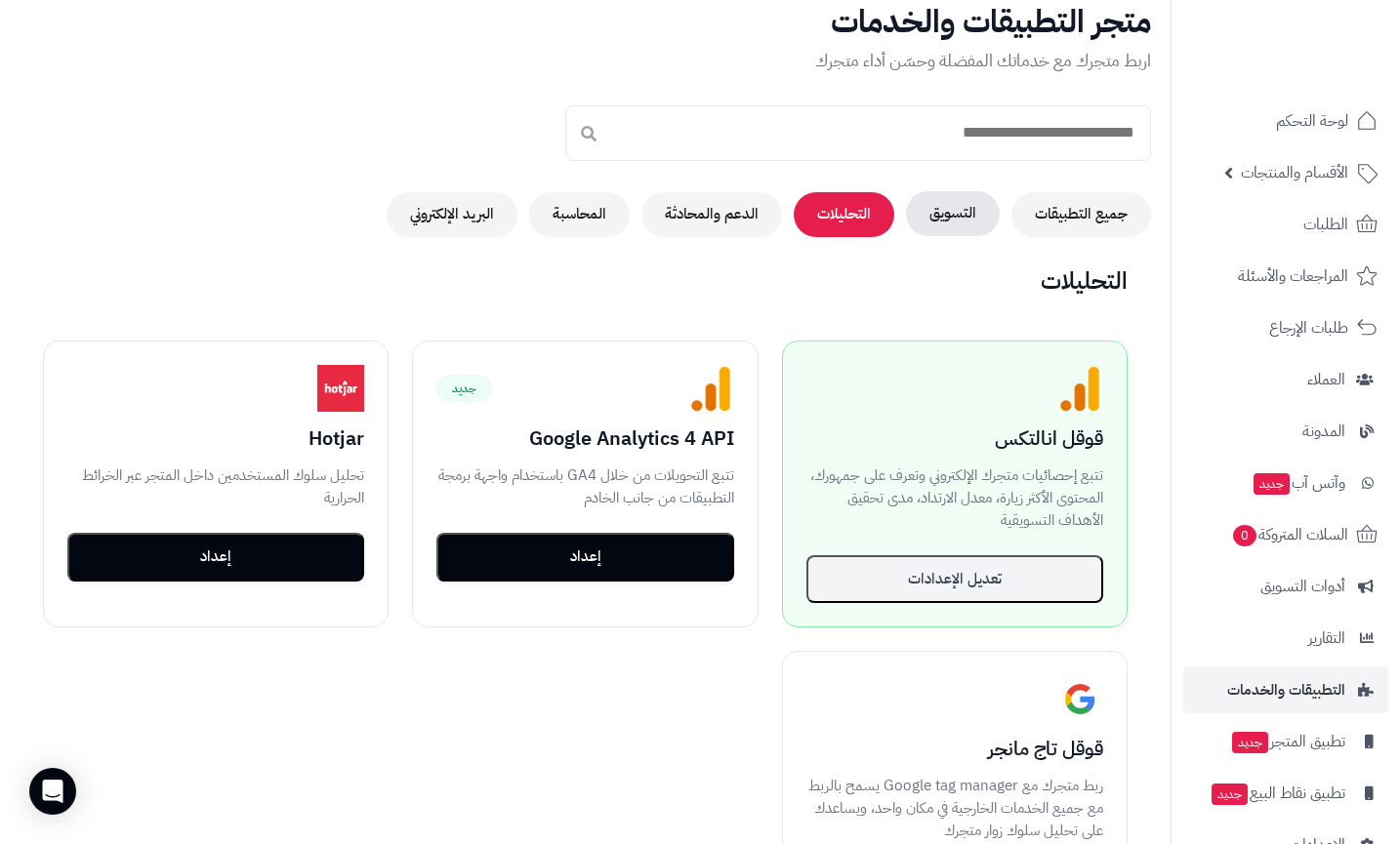
click at [911, 217] on button "التسويق" at bounding box center [953, 213] width 94 height 45
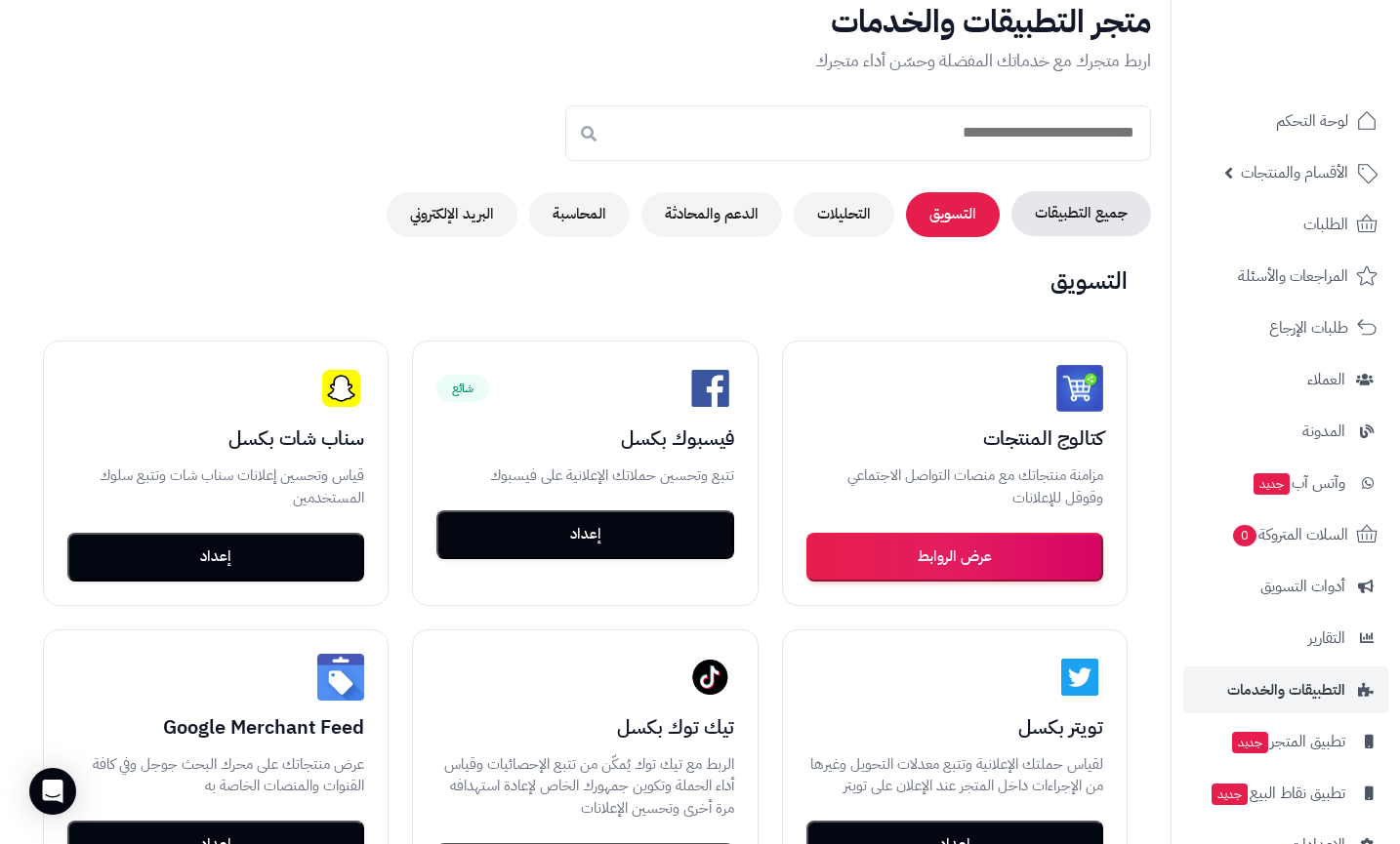
click at [1020, 211] on button "جميع التطبيقات" at bounding box center [1080, 213] width 140 height 45
click at [944, 216] on button "التسويق" at bounding box center [953, 213] width 94 height 45
click at [834, 204] on button "التحليلات" at bounding box center [844, 213] width 101 height 45
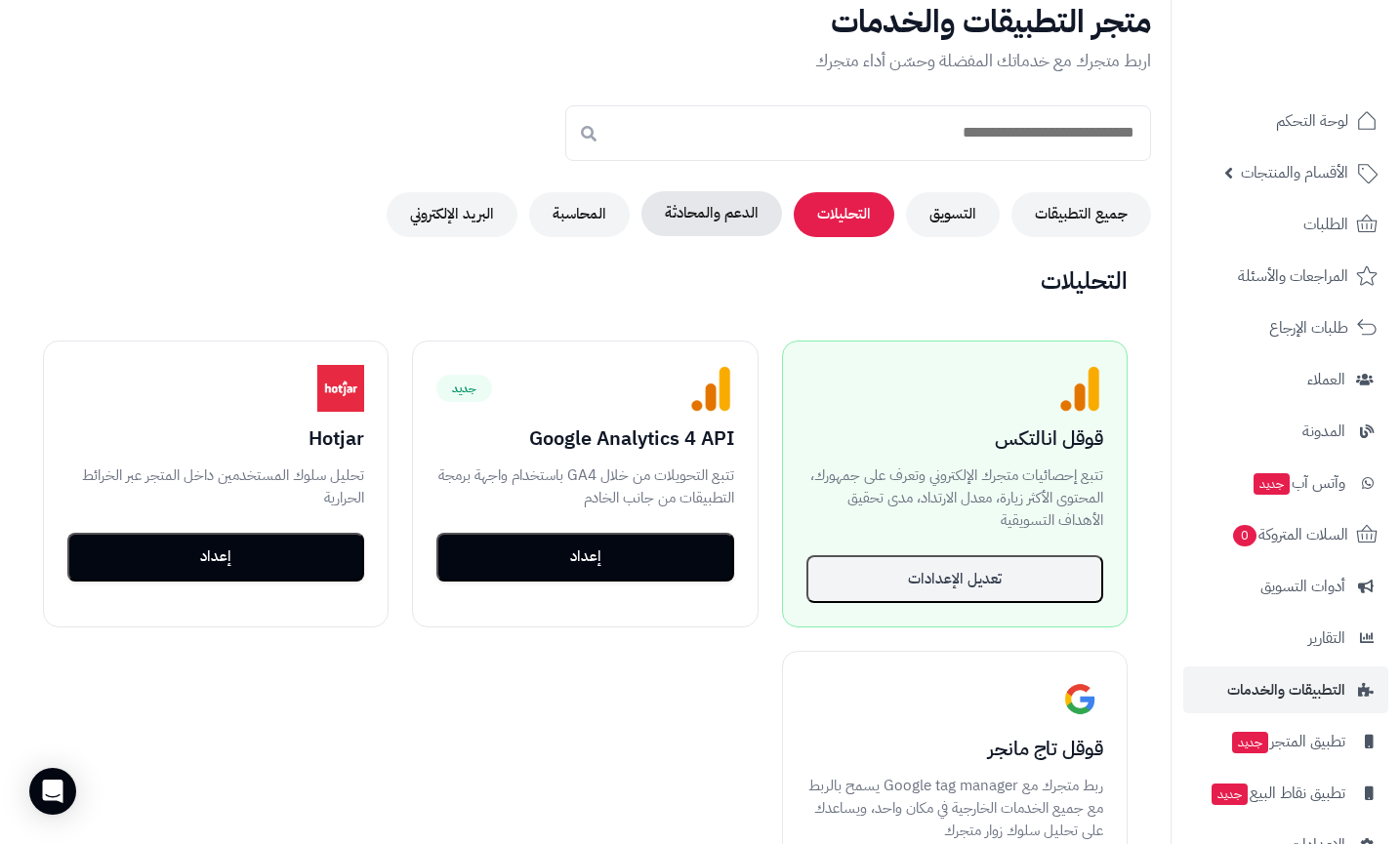
click at [732, 200] on button "الدعم والمحادثة" at bounding box center [711, 213] width 140 height 45
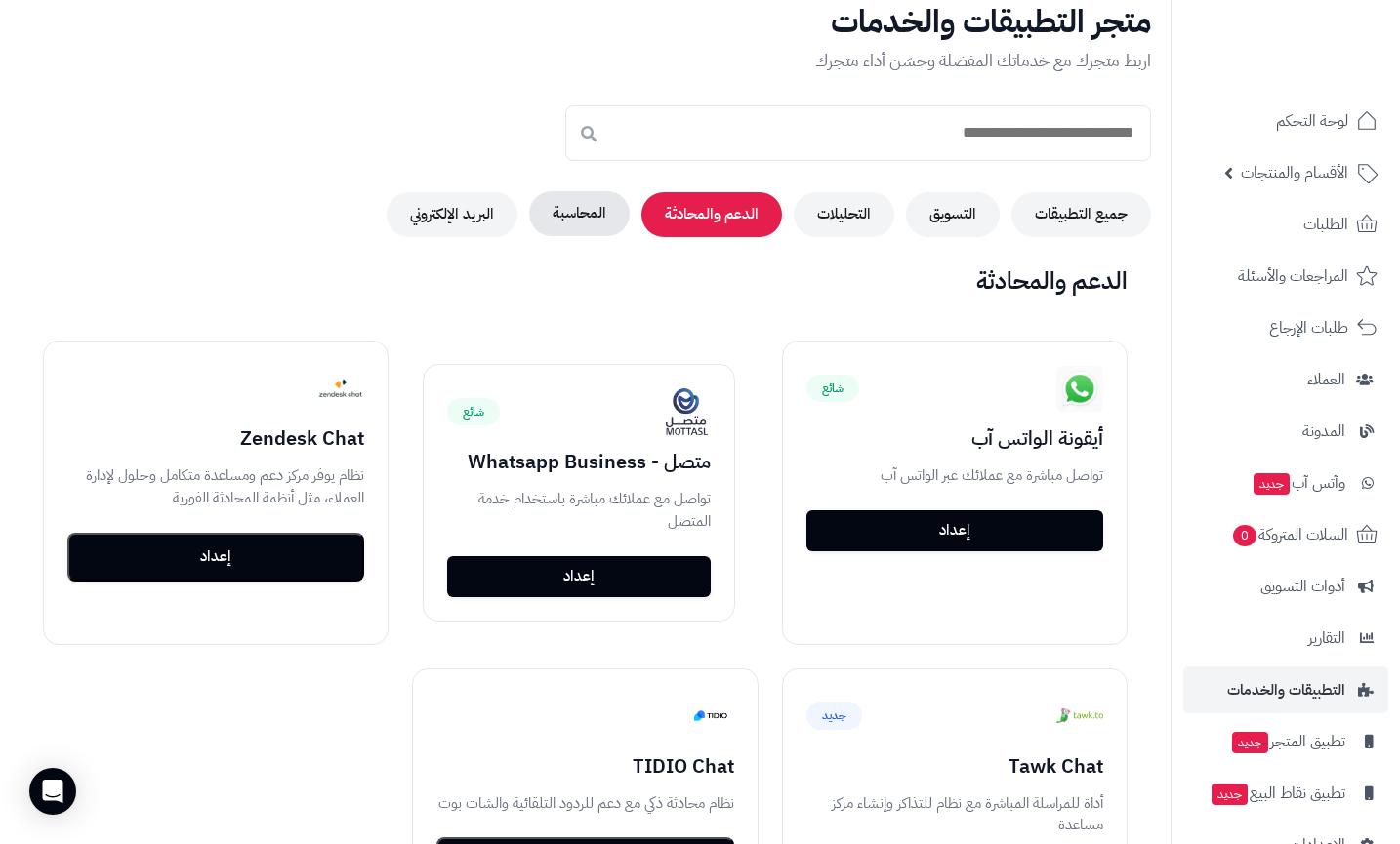
click at [607, 224] on button "المحاسبة" at bounding box center [580, 213] width 101 height 45
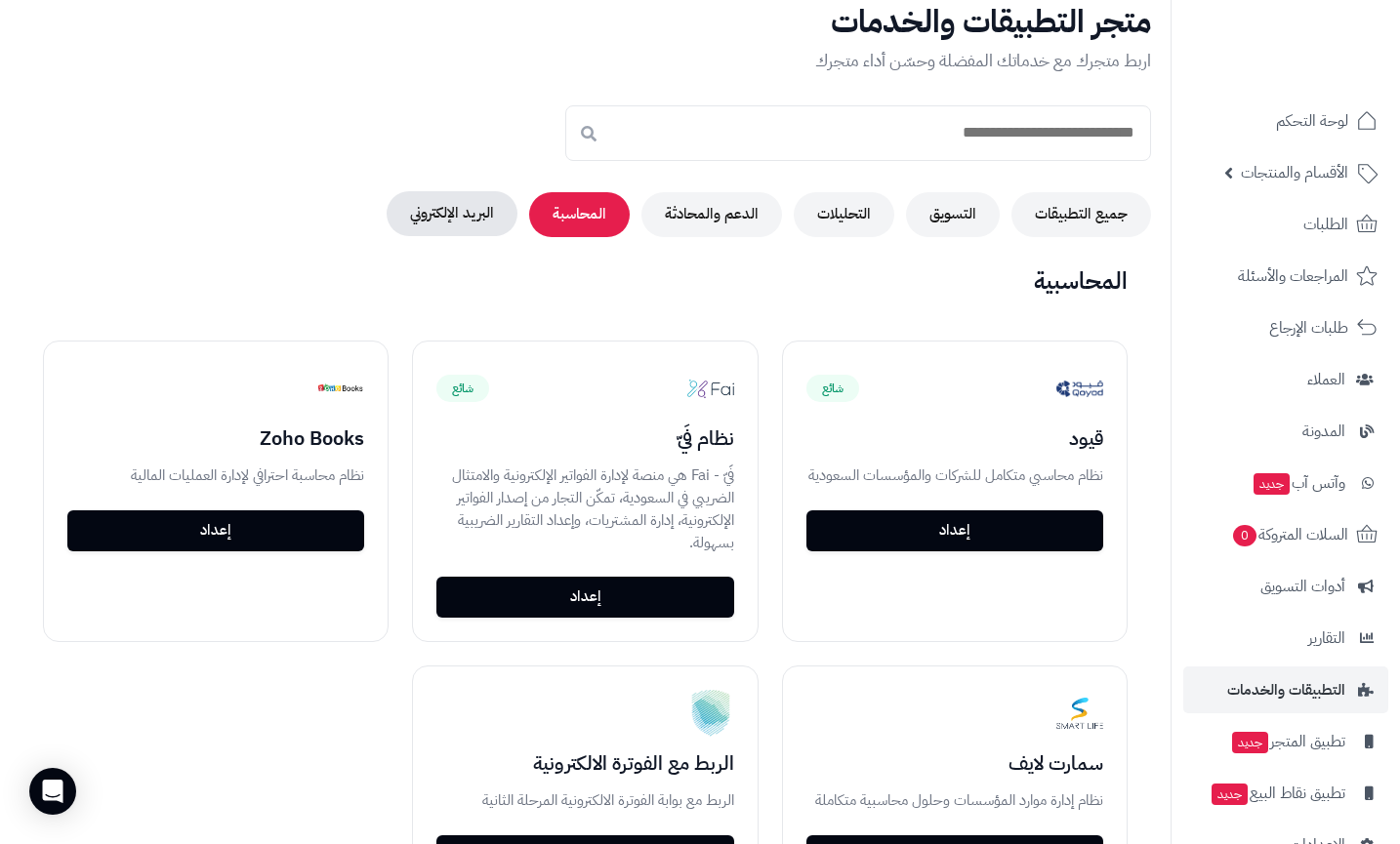
click at [432, 196] on button "البريد الإلكتروني" at bounding box center [452, 213] width 131 height 45
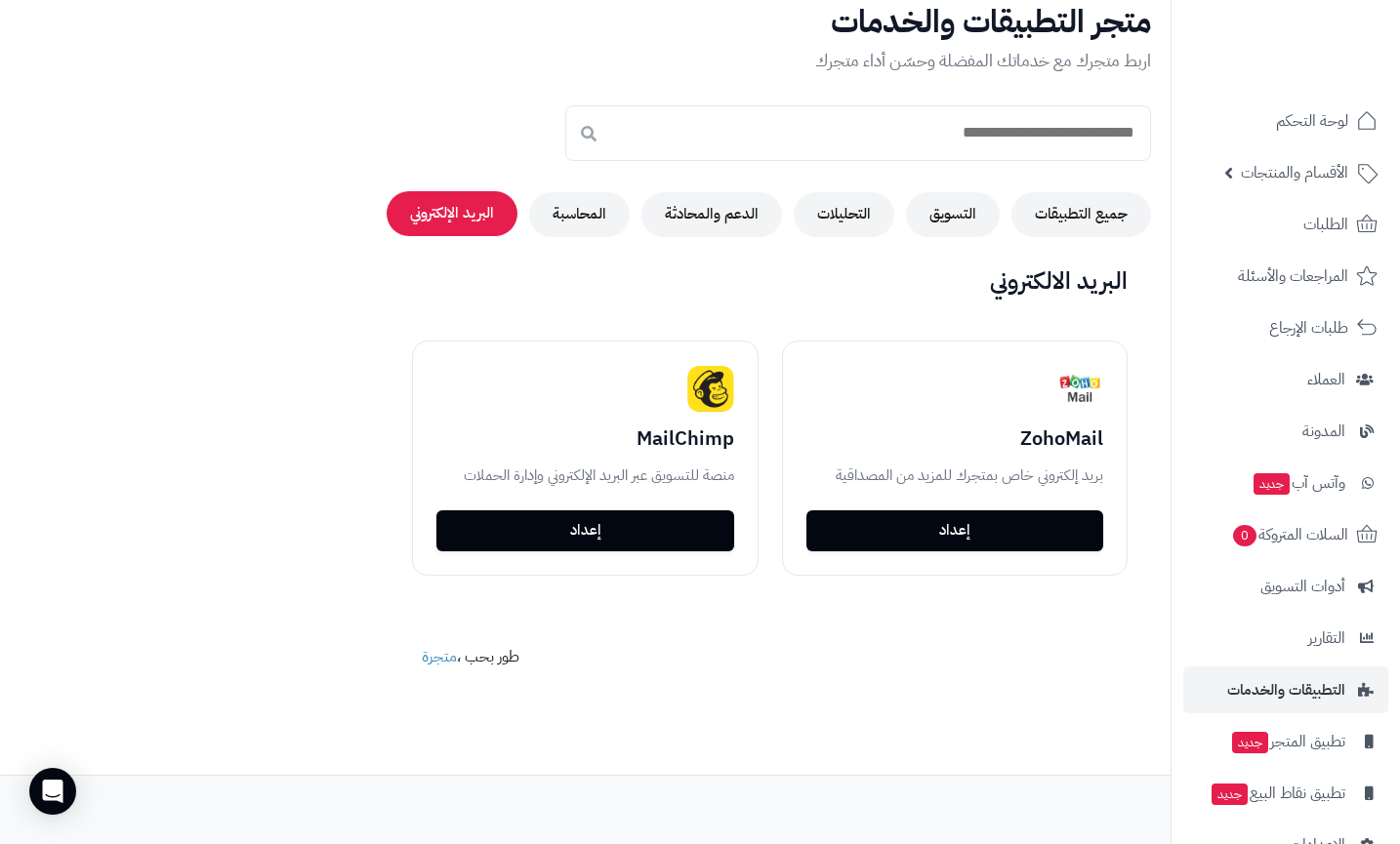
click at [441, 196] on button "البريد الإلكتروني" at bounding box center [452, 213] width 131 height 45
click at [560, 203] on button "المحاسبة" at bounding box center [580, 213] width 101 height 45
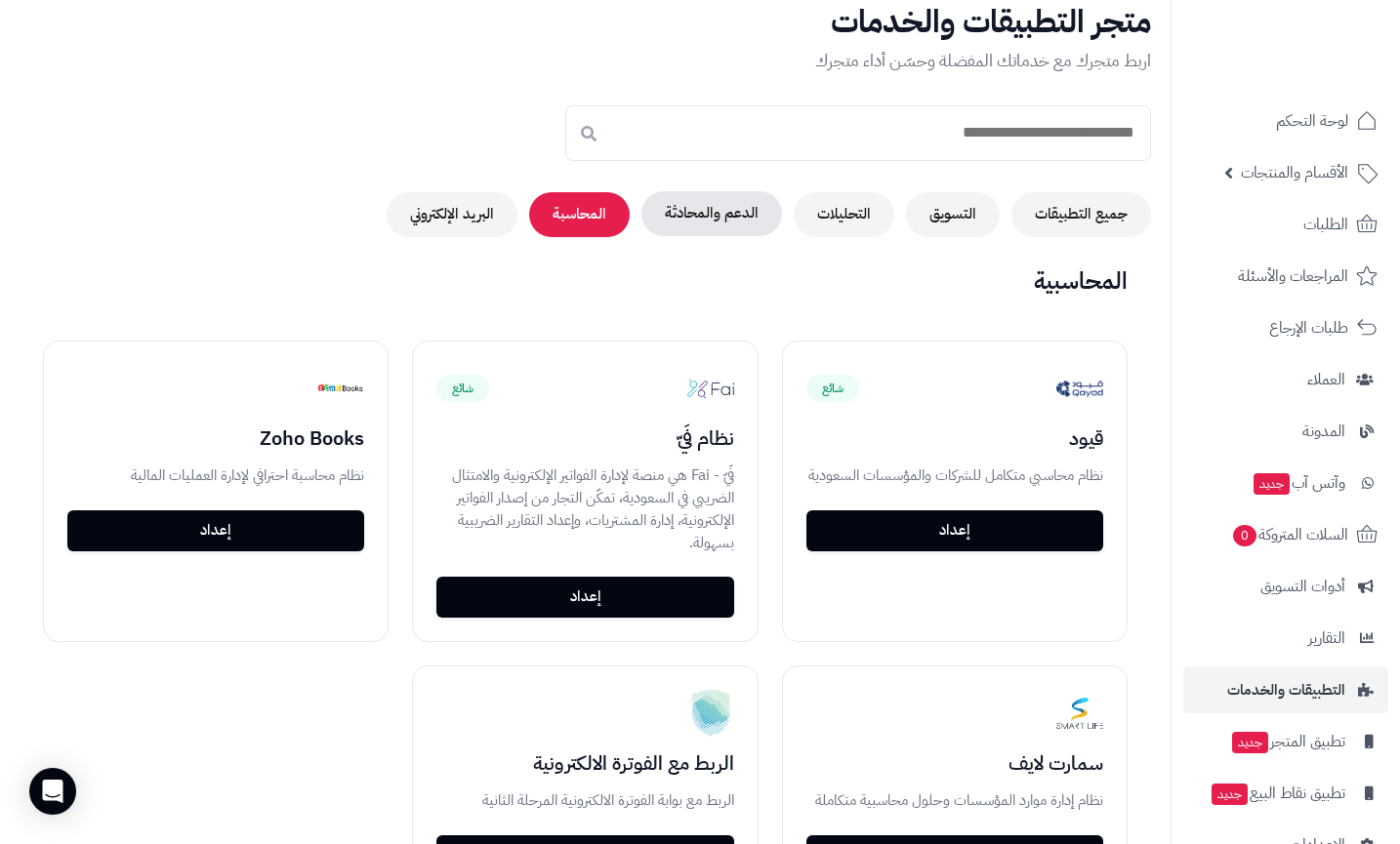
click at [682, 207] on button "الدعم والمحادثة" at bounding box center [711, 213] width 140 height 45
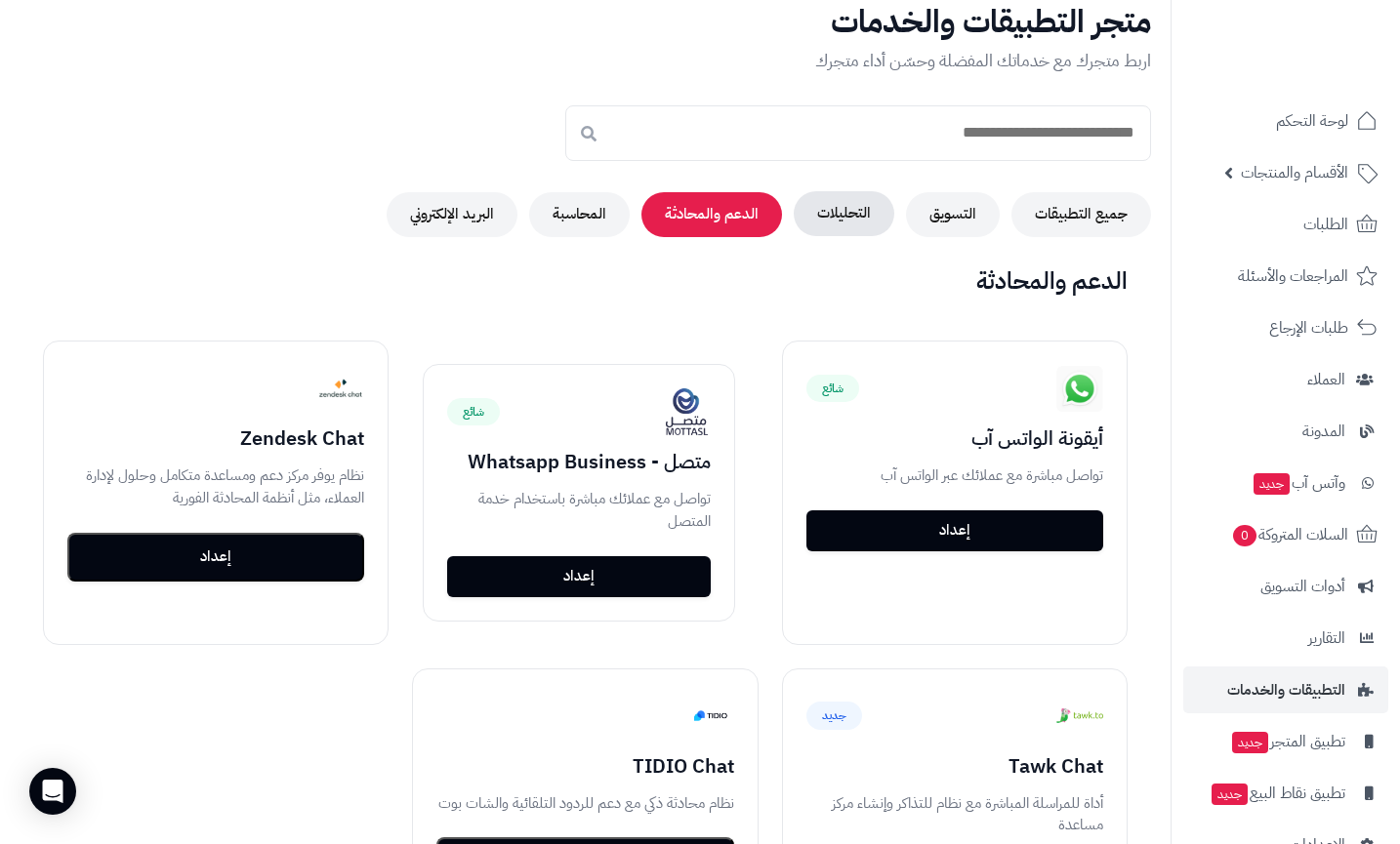
click at [818, 209] on button "التحليلات" at bounding box center [844, 213] width 101 height 45
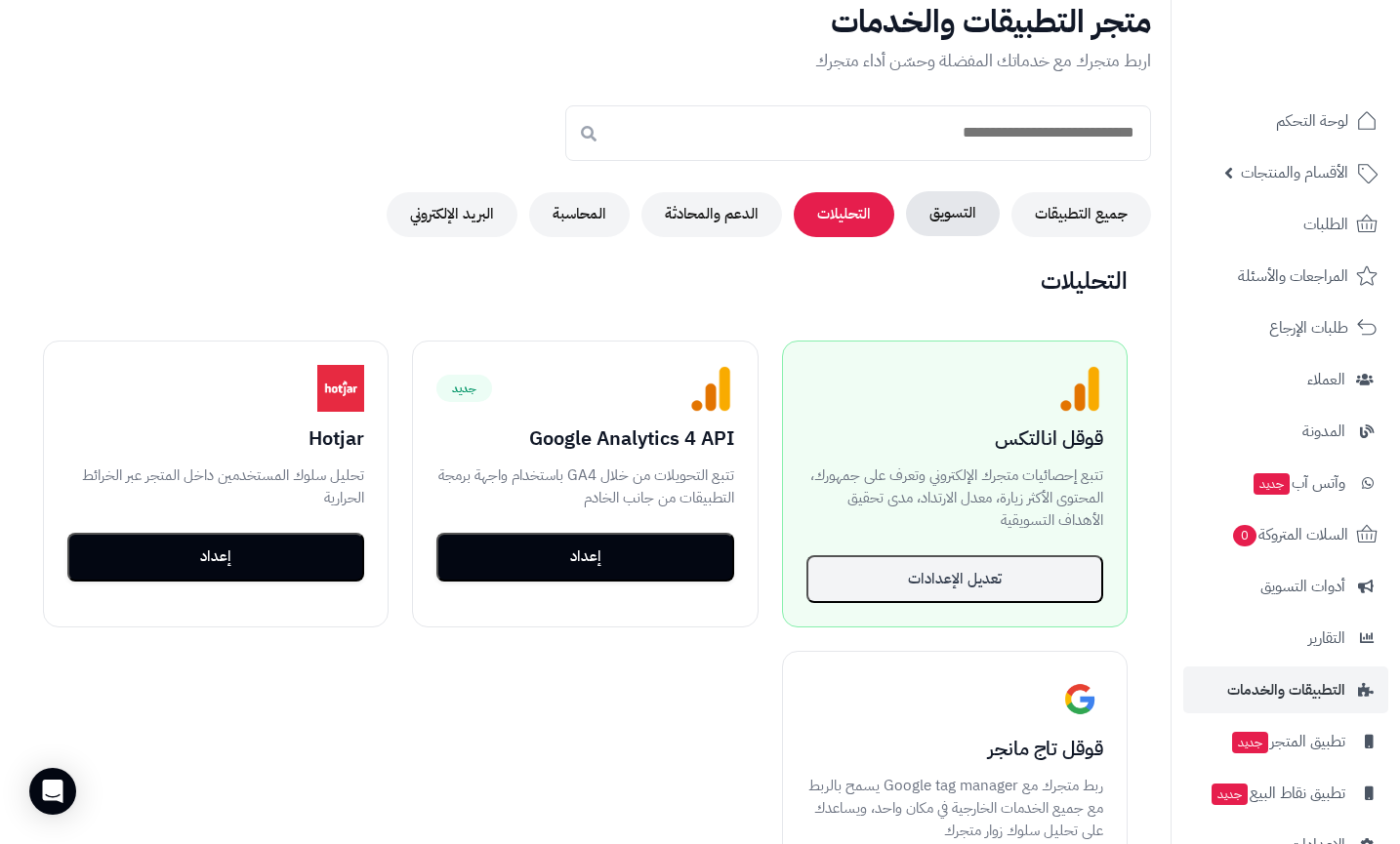
click at [953, 202] on button "التسويق" at bounding box center [953, 213] width 94 height 45
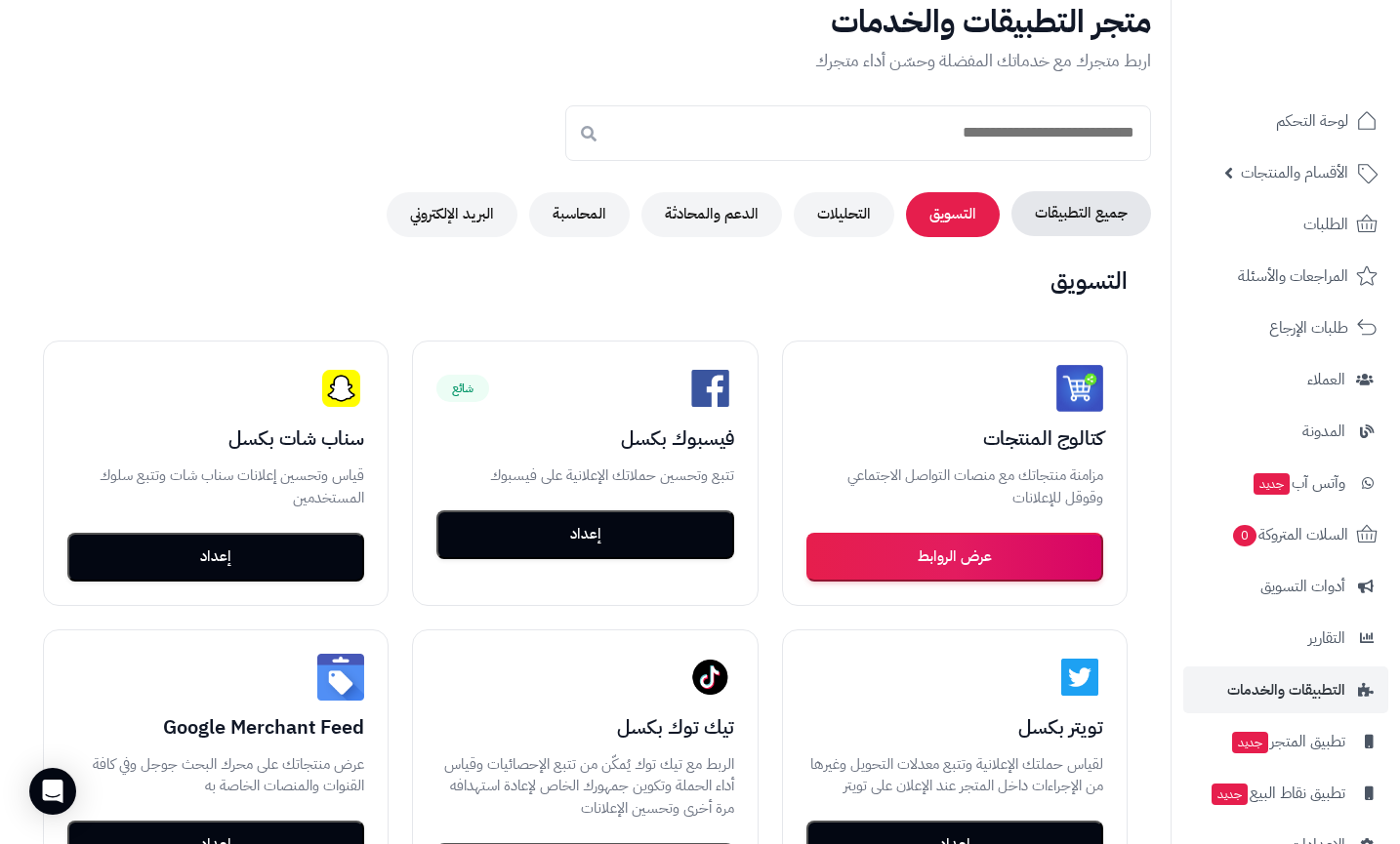
click at [1048, 206] on button "جميع التطبيقات" at bounding box center [1080, 213] width 140 height 45
click at [959, 184] on div "متجر التطبيقات والخدمات اربط متجرك مع خدماتك المفضلة وحسّن أداء متجرك جميع التط…" at bounding box center [585, 121] width 1170 height 233
click at [948, 201] on button "التسويق" at bounding box center [953, 213] width 94 height 45
click at [881, 202] on button "التحليلات" at bounding box center [844, 213] width 101 height 45
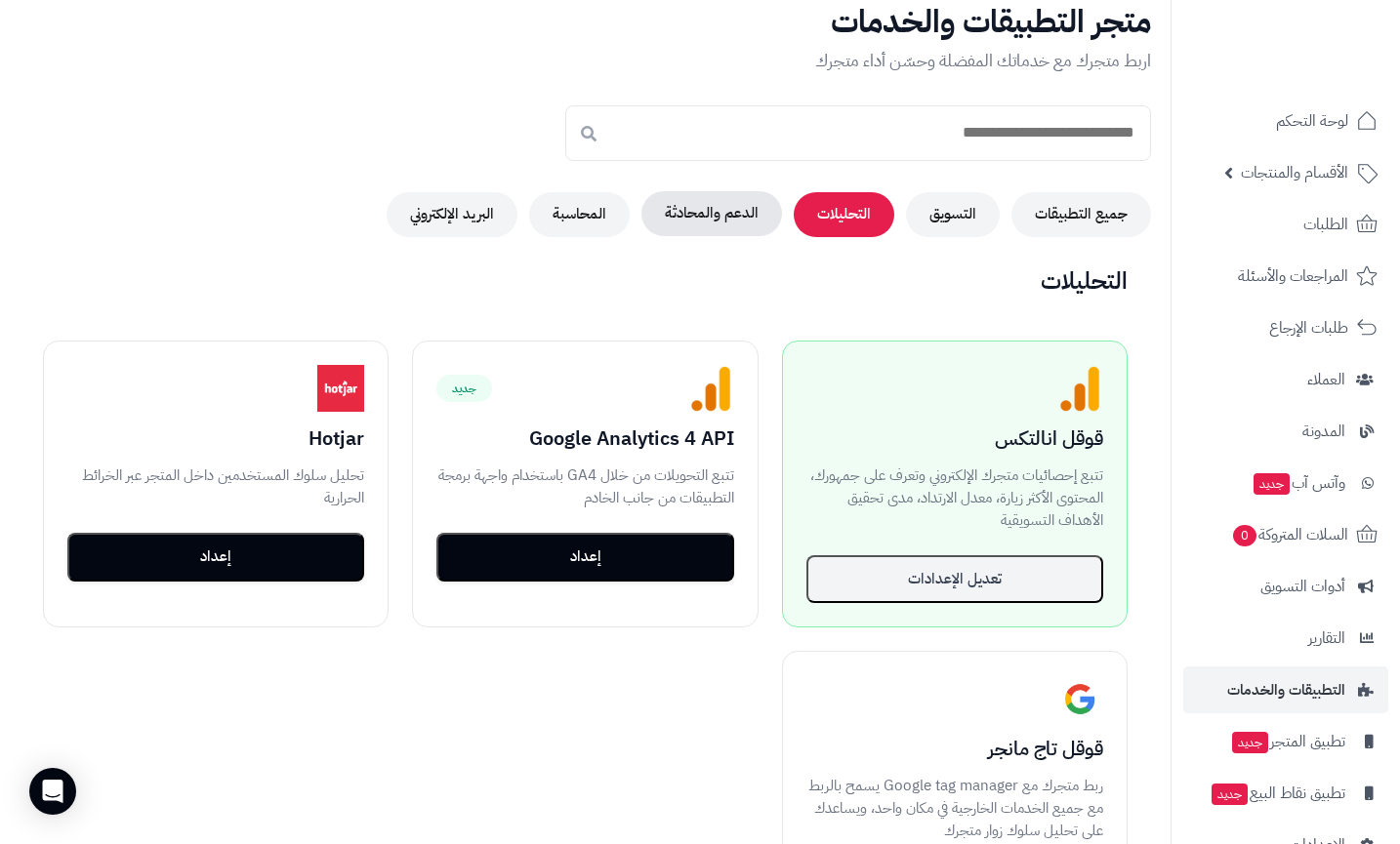
click at [761, 230] on button "الدعم والمحادثة" at bounding box center [711, 213] width 140 height 45
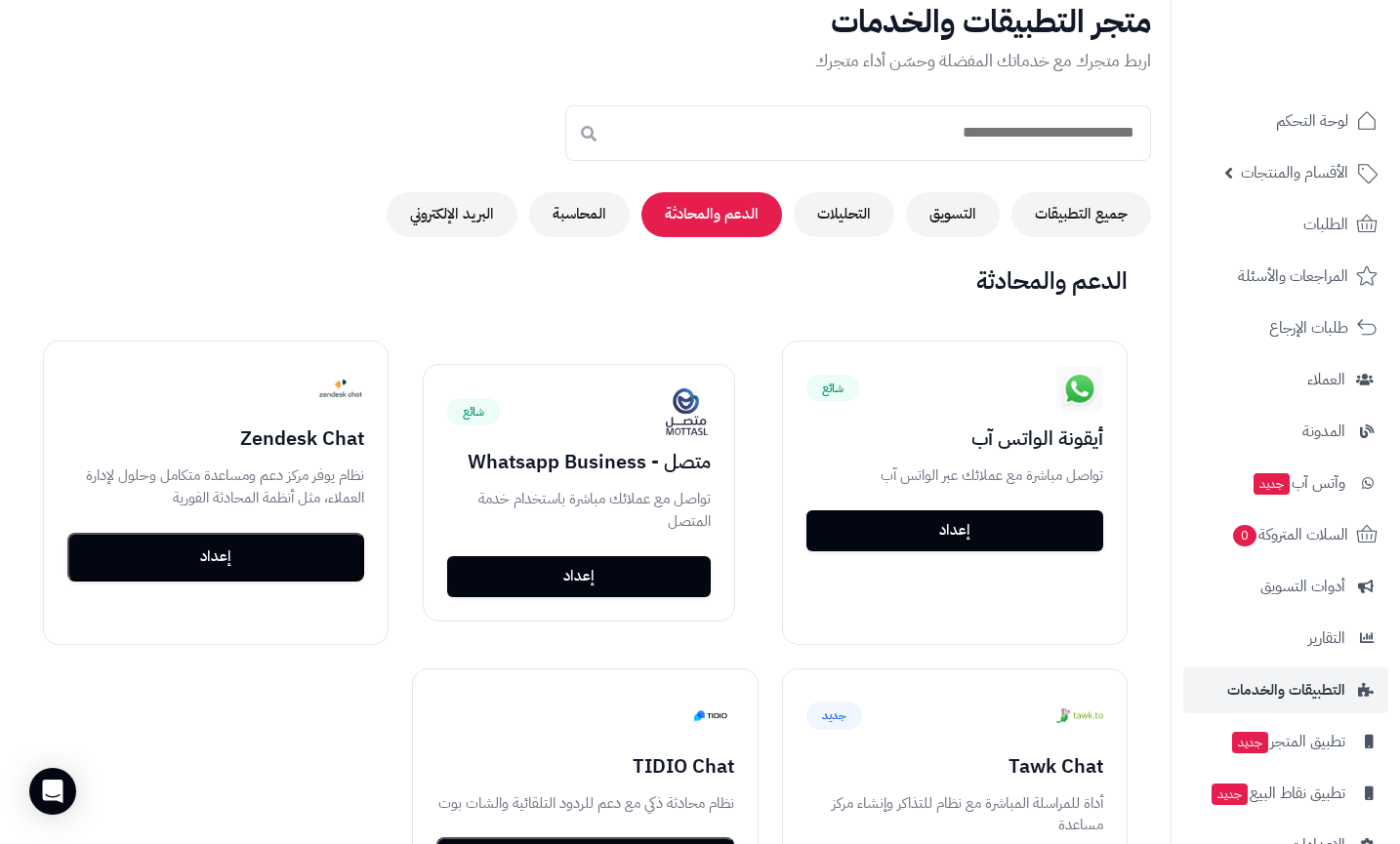
click at [642, 228] on div "جميع التطبيقات التسويق التحليلات الدعم والمحادثة المحاسبة البريد الإلكتروني" at bounding box center [585, 214] width 1131 height 45
click at [613, 228] on button "المحاسبة" at bounding box center [580, 213] width 101 height 45
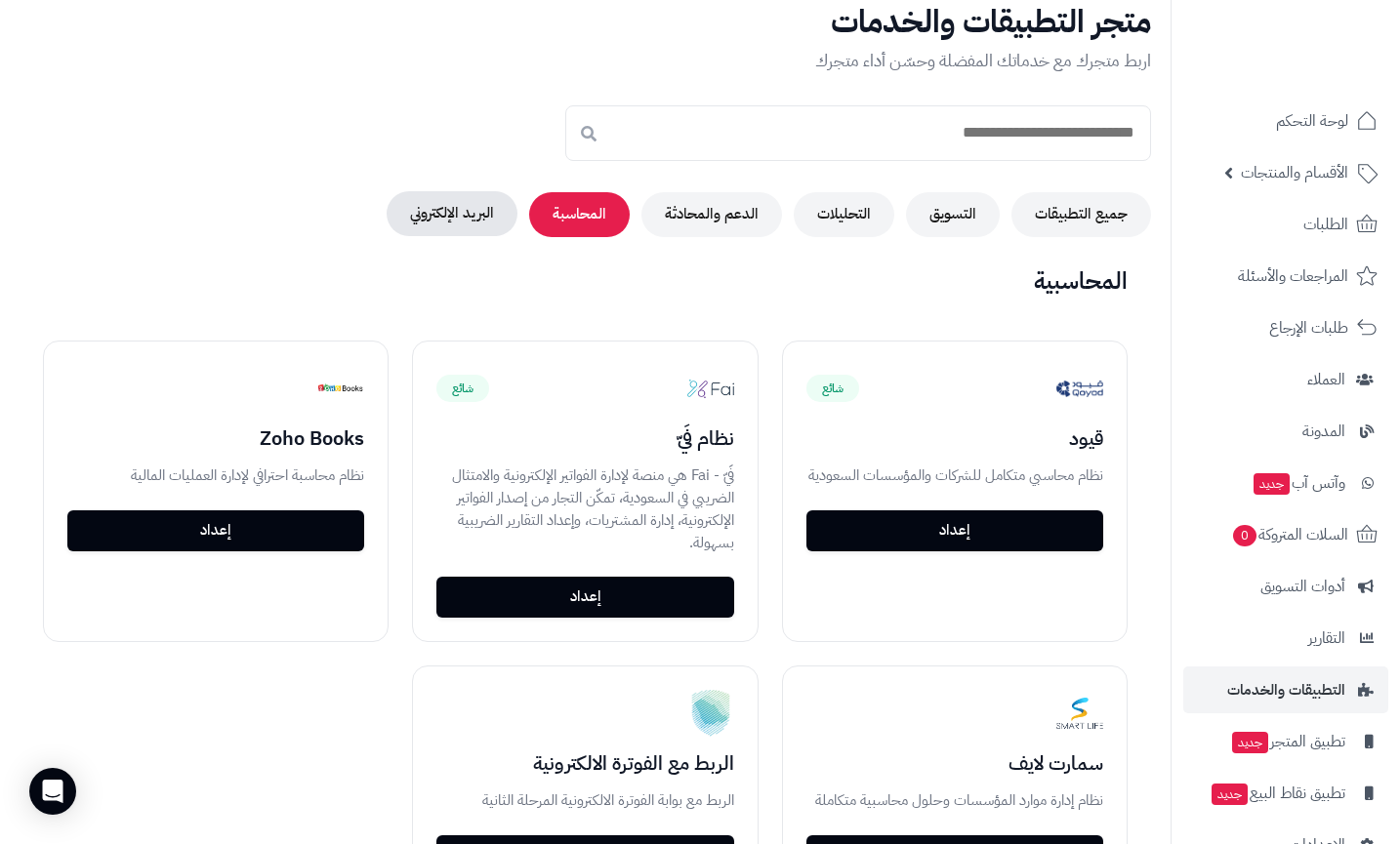
click at [490, 226] on button "البريد الإلكتروني" at bounding box center [452, 213] width 131 height 45
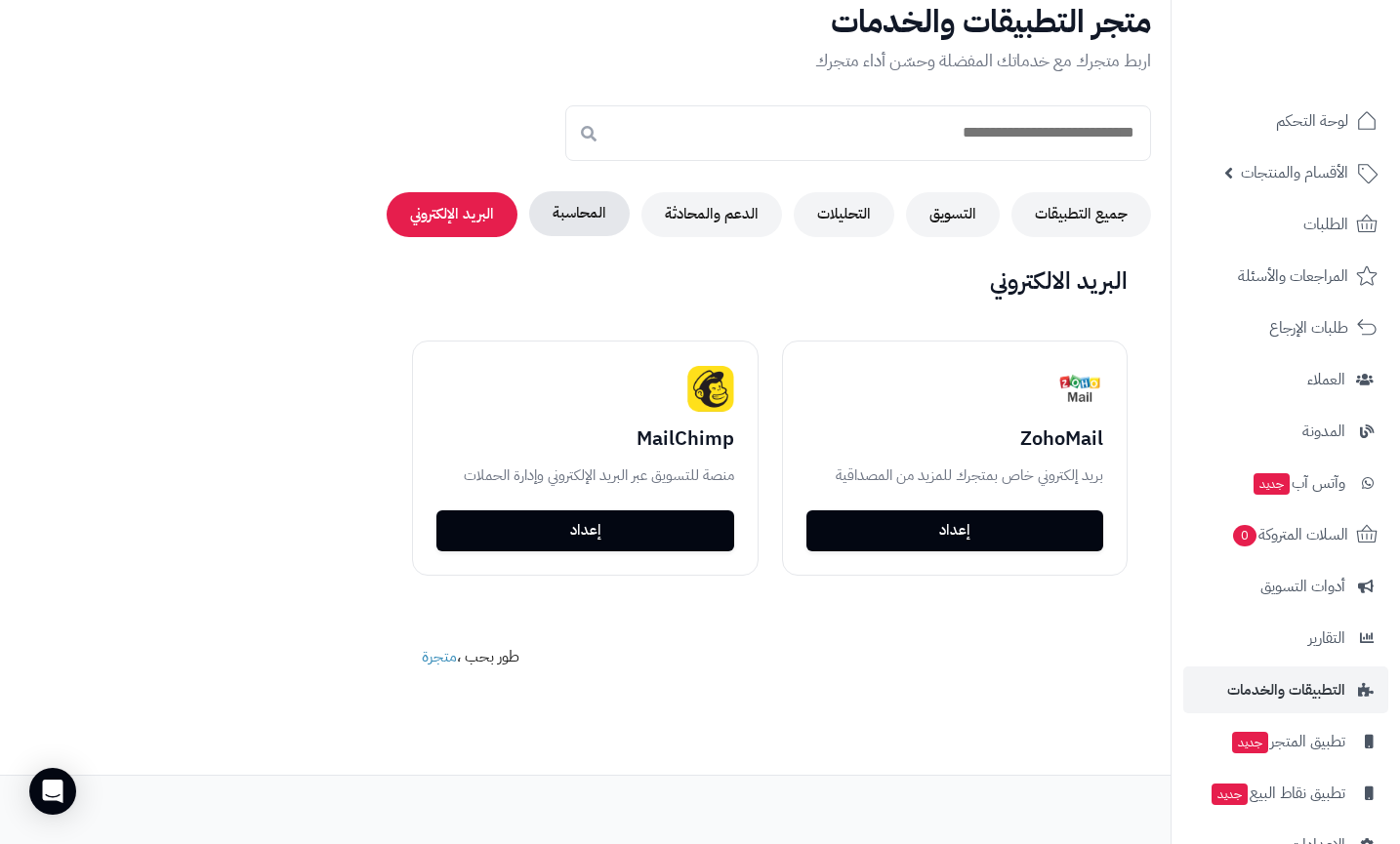
click at [549, 235] on button "المحاسبة" at bounding box center [580, 213] width 101 height 45
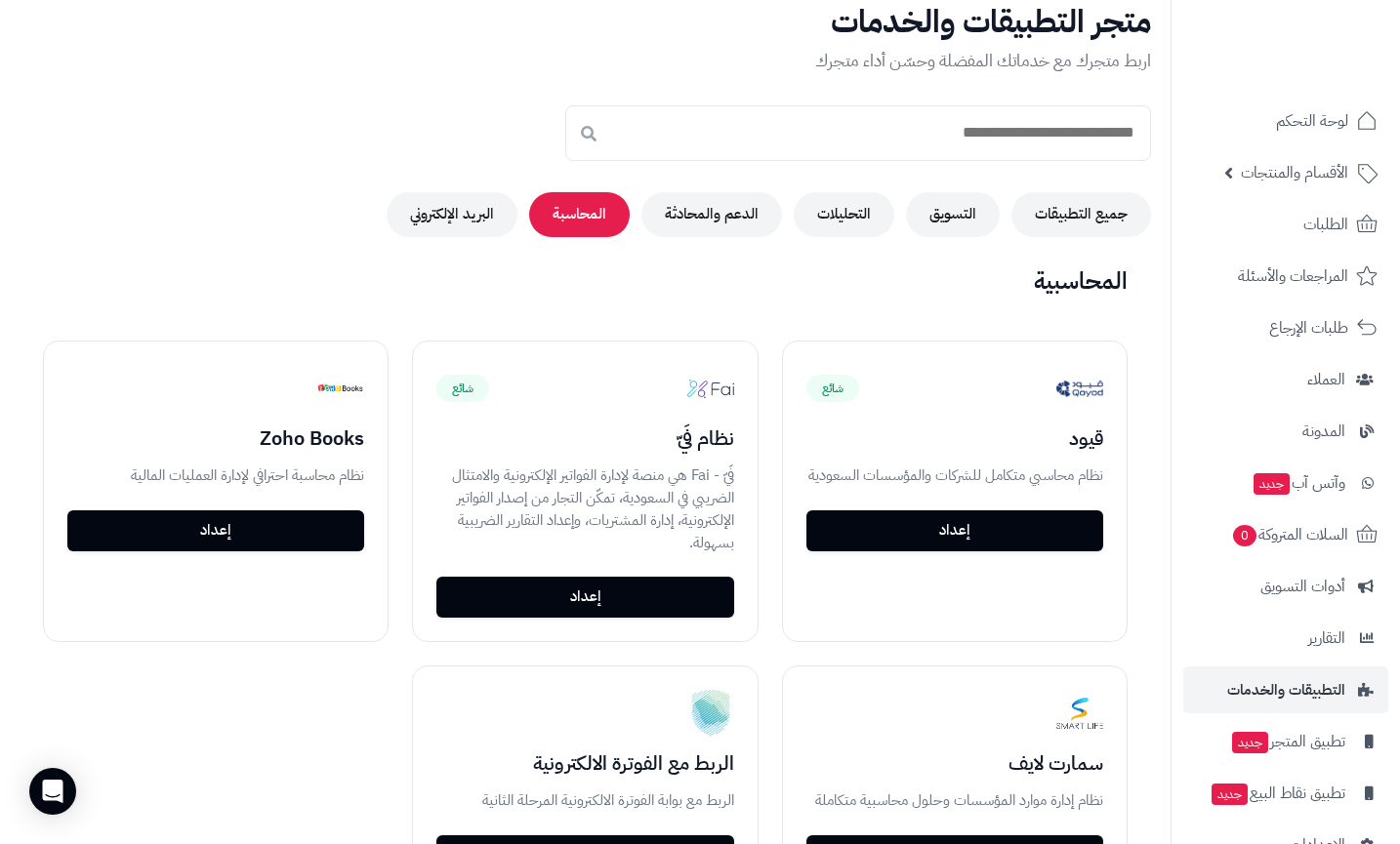
click at [643, 217] on div "جميع التطبيقات التسويق التحليلات الدعم والمحادثة المحاسبة البريد الإلكتروني" at bounding box center [585, 214] width 1131 height 45
click at [711, 209] on button "الدعم والمحادثة" at bounding box center [711, 213] width 140 height 45
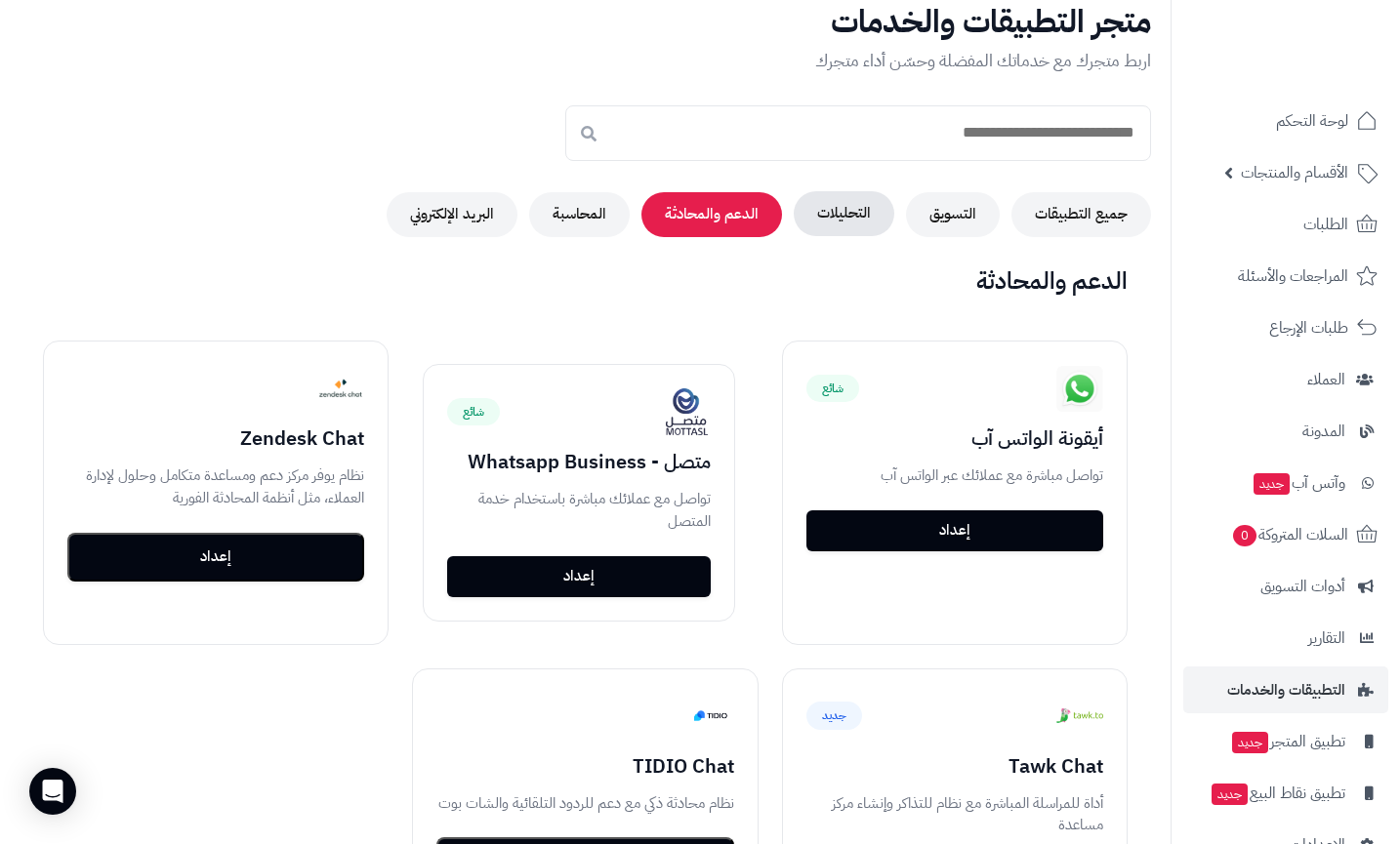
click at [813, 208] on button "التحليلات" at bounding box center [844, 213] width 101 height 45
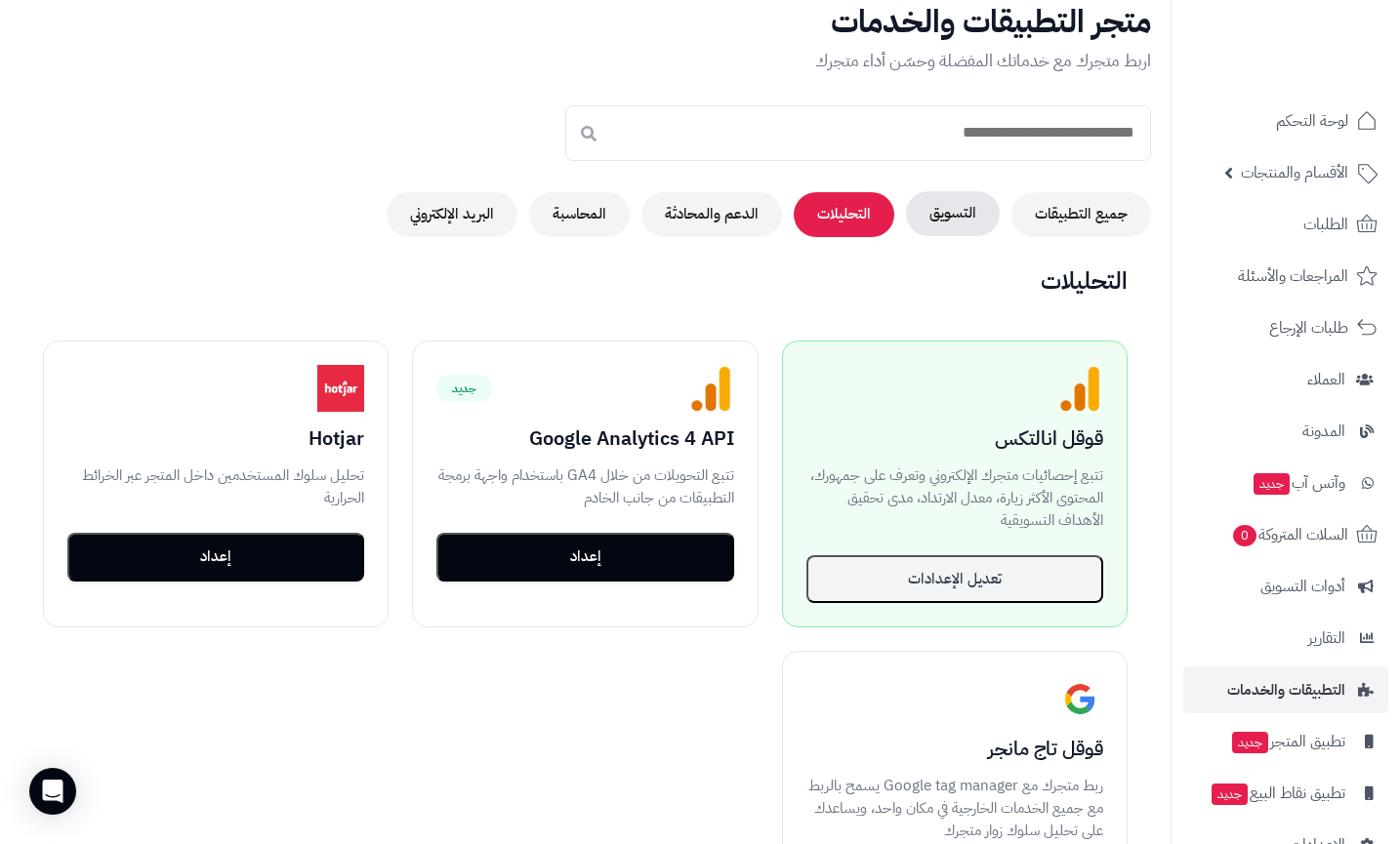
click at [932, 213] on button "التسويق" at bounding box center [953, 213] width 94 height 45
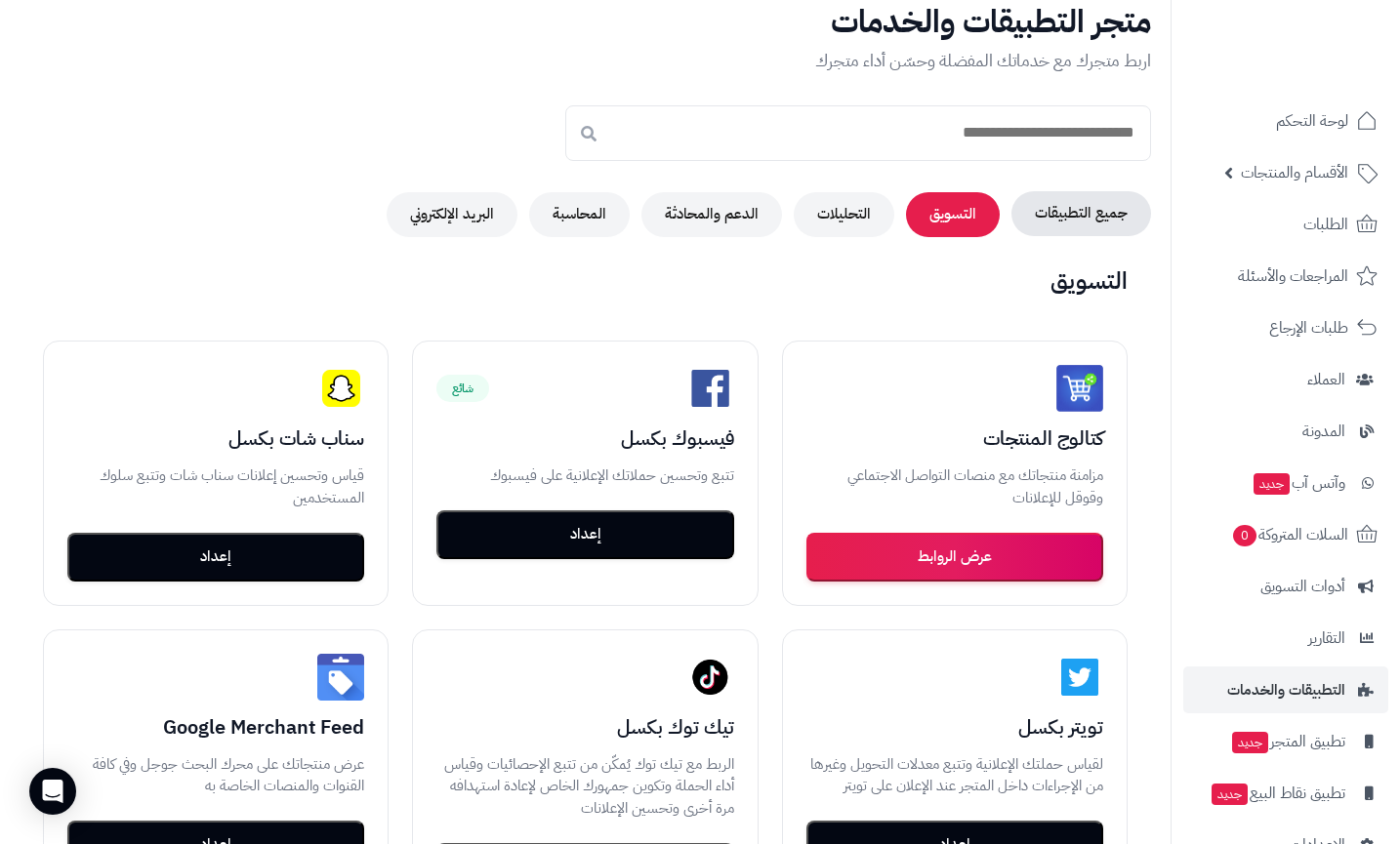
click at [1035, 210] on button "جميع التطبيقات" at bounding box center [1080, 213] width 140 height 45
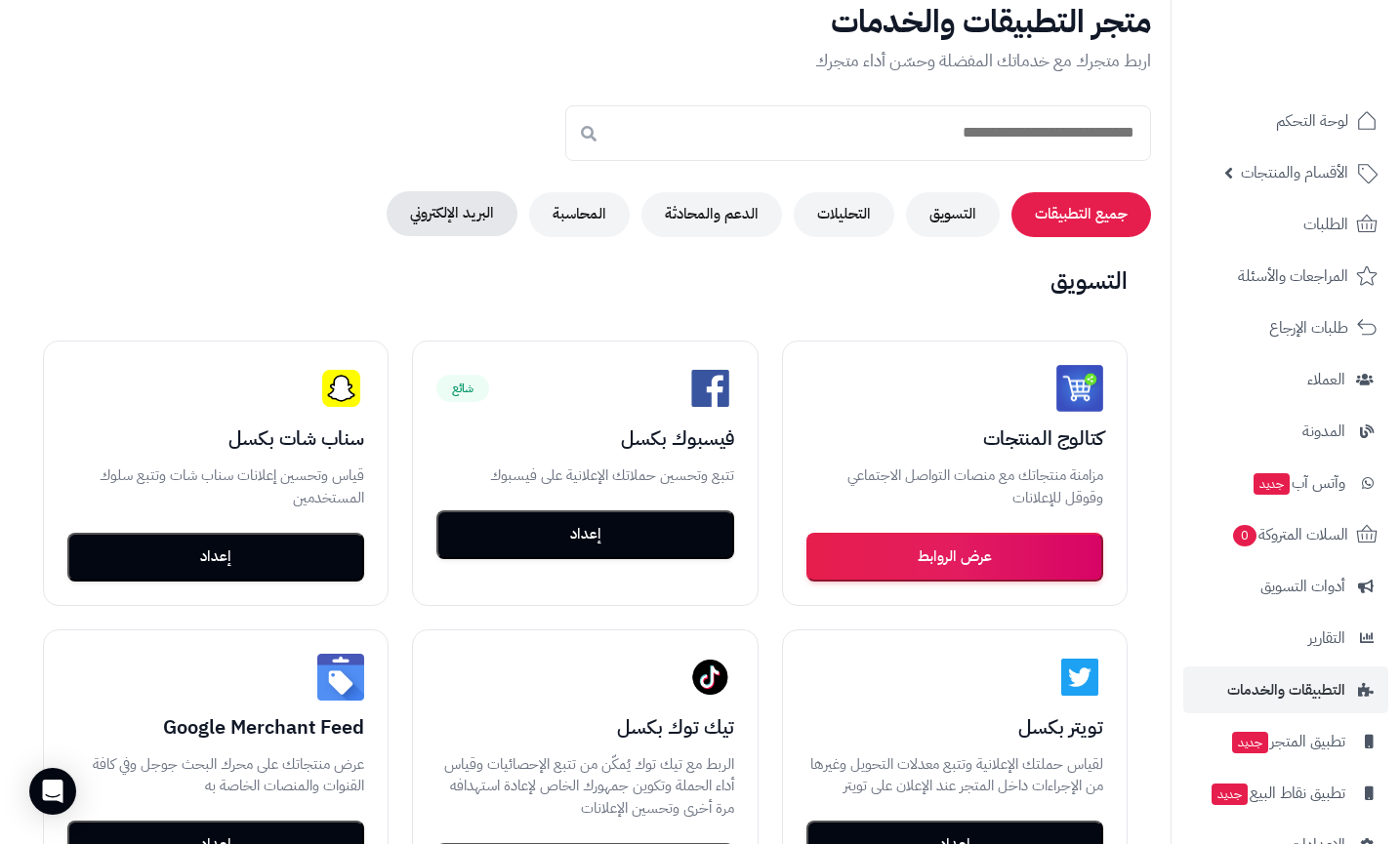
click at [517, 217] on button "البريد الإلكتروني" at bounding box center [452, 213] width 131 height 45
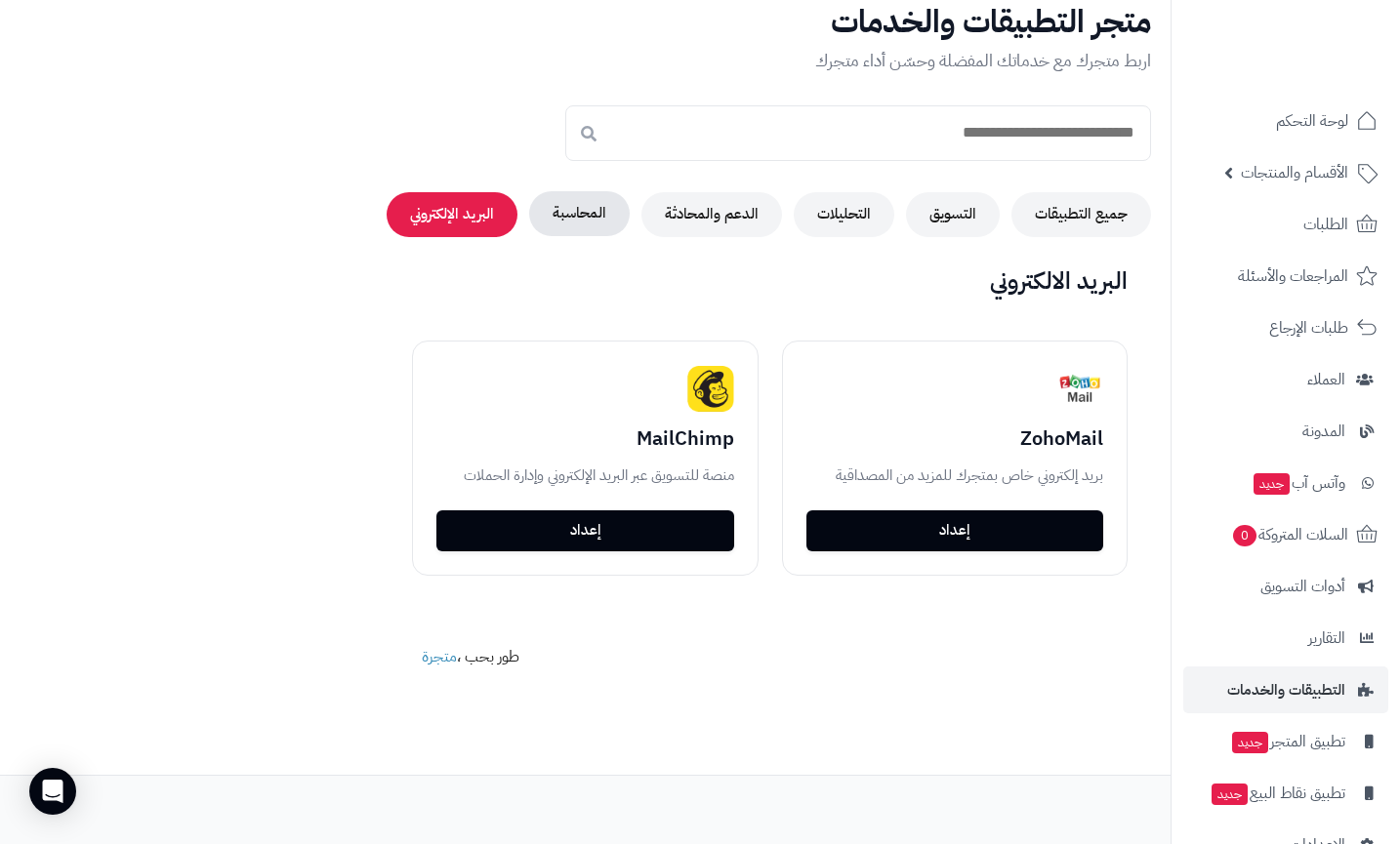
click at [556, 225] on button "المحاسبة" at bounding box center [580, 213] width 101 height 45
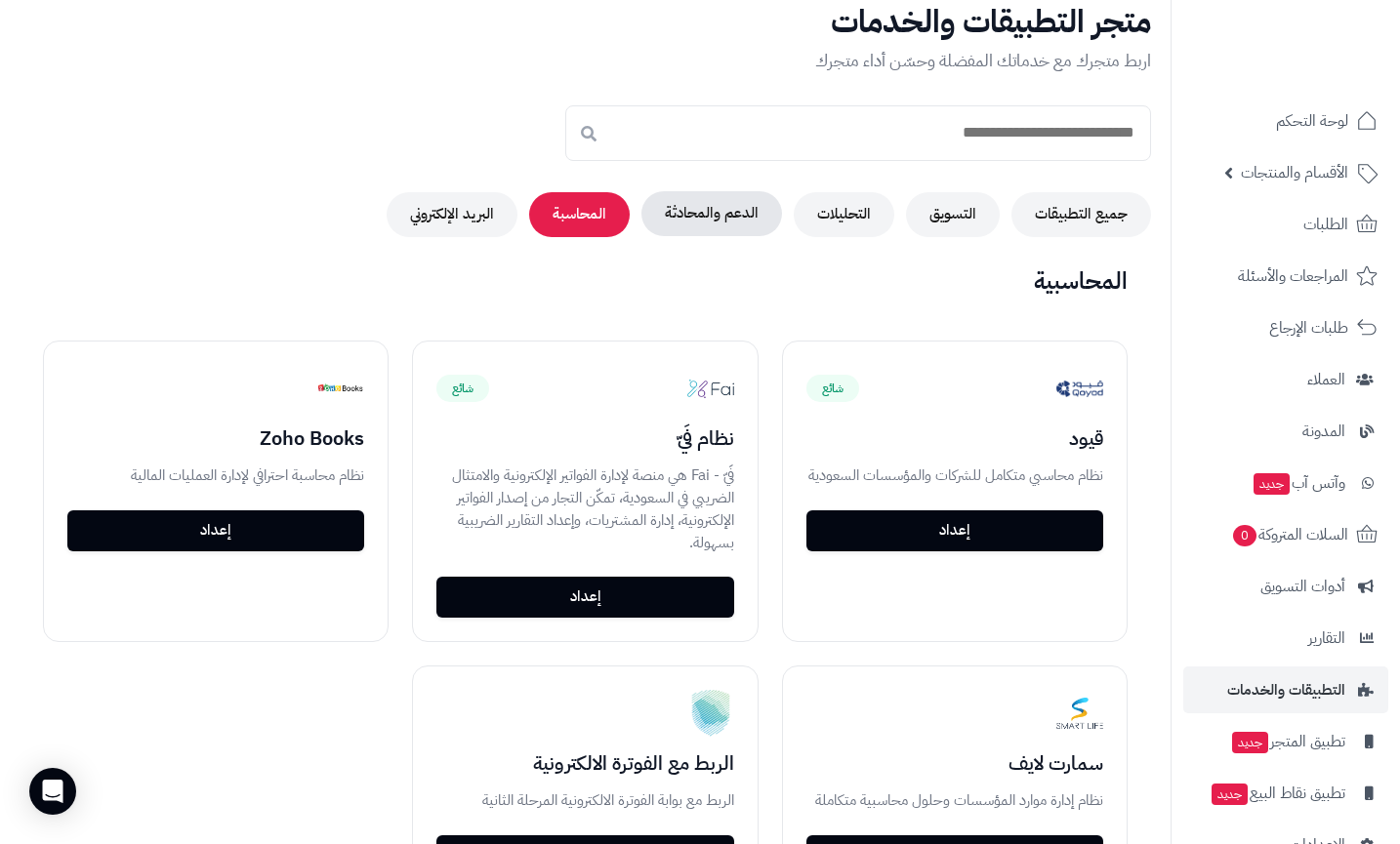
click at [647, 220] on button "الدعم والمحادثة" at bounding box center [711, 213] width 140 height 45
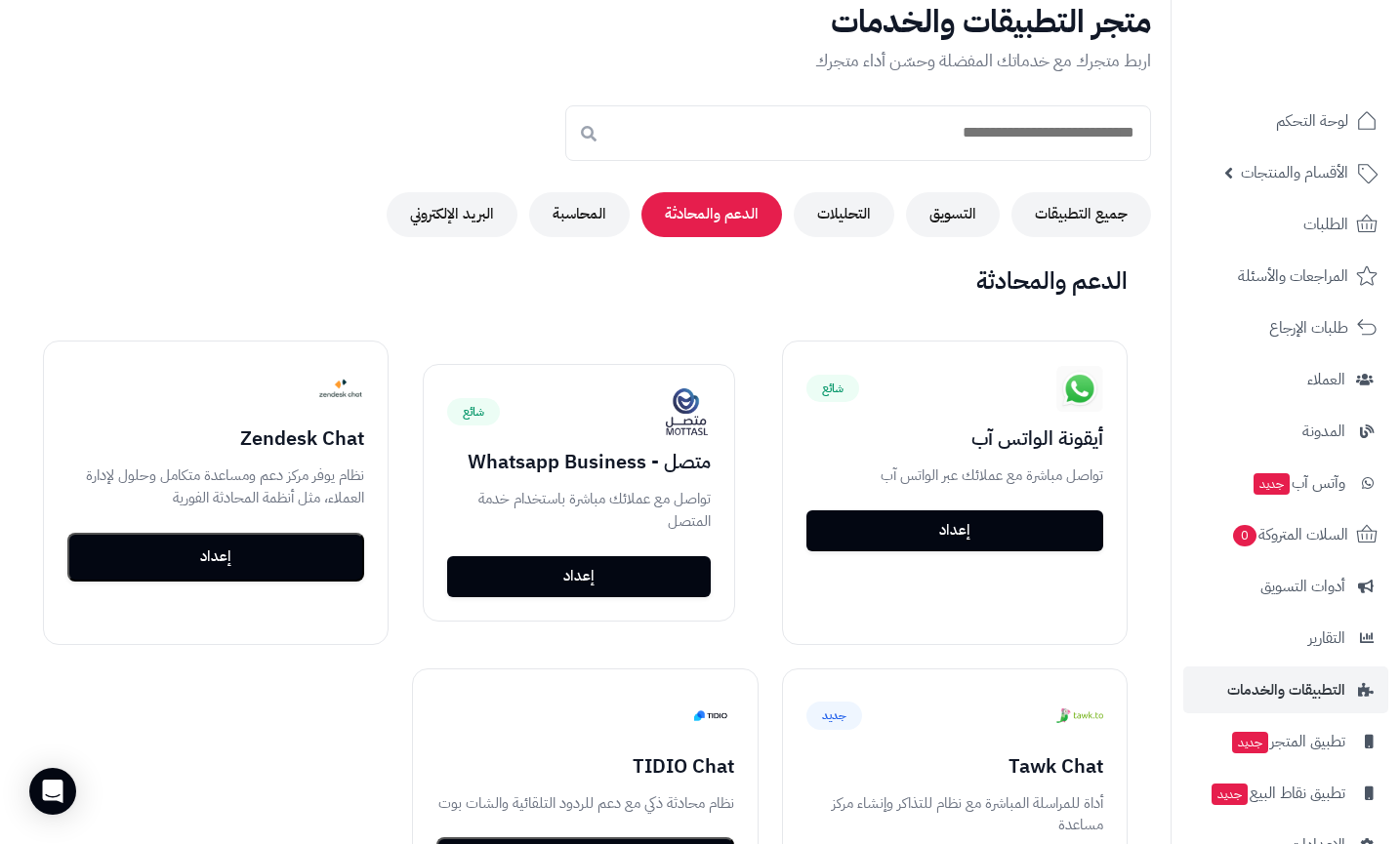
drag, startPoint x: 762, startPoint y: 220, endPoint x: 790, endPoint y: 220, distance: 28.0
click at [767, 220] on button "الدعم والمحادثة" at bounding box center [711, 214] width 140 height 45
click at [807, 222] on button "التحليلات" at bounding box center [844, 213] width 101 height 45
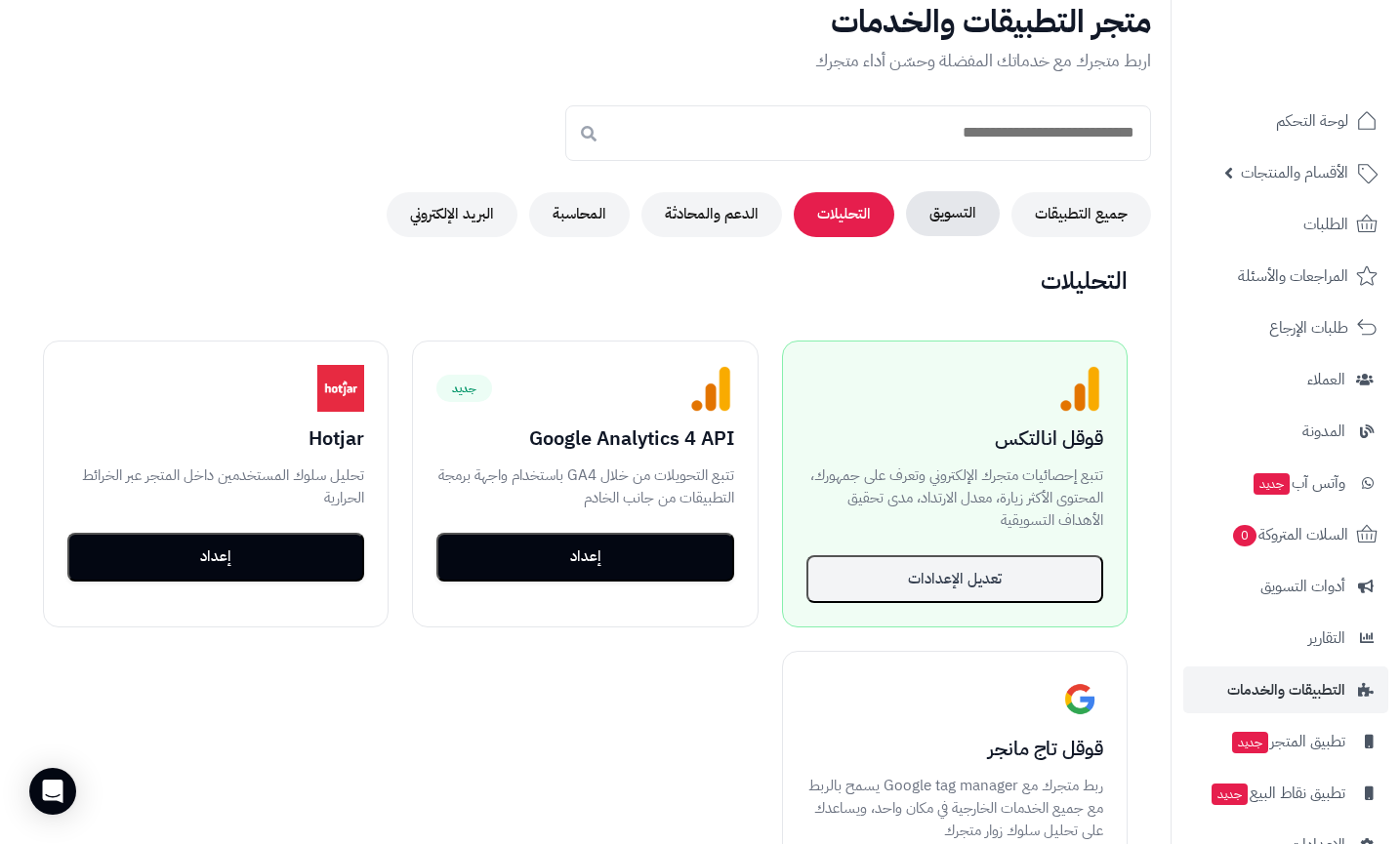
click at [918, 217] on button "التسويق" at bounding box center [953, 213] width 94 height 45
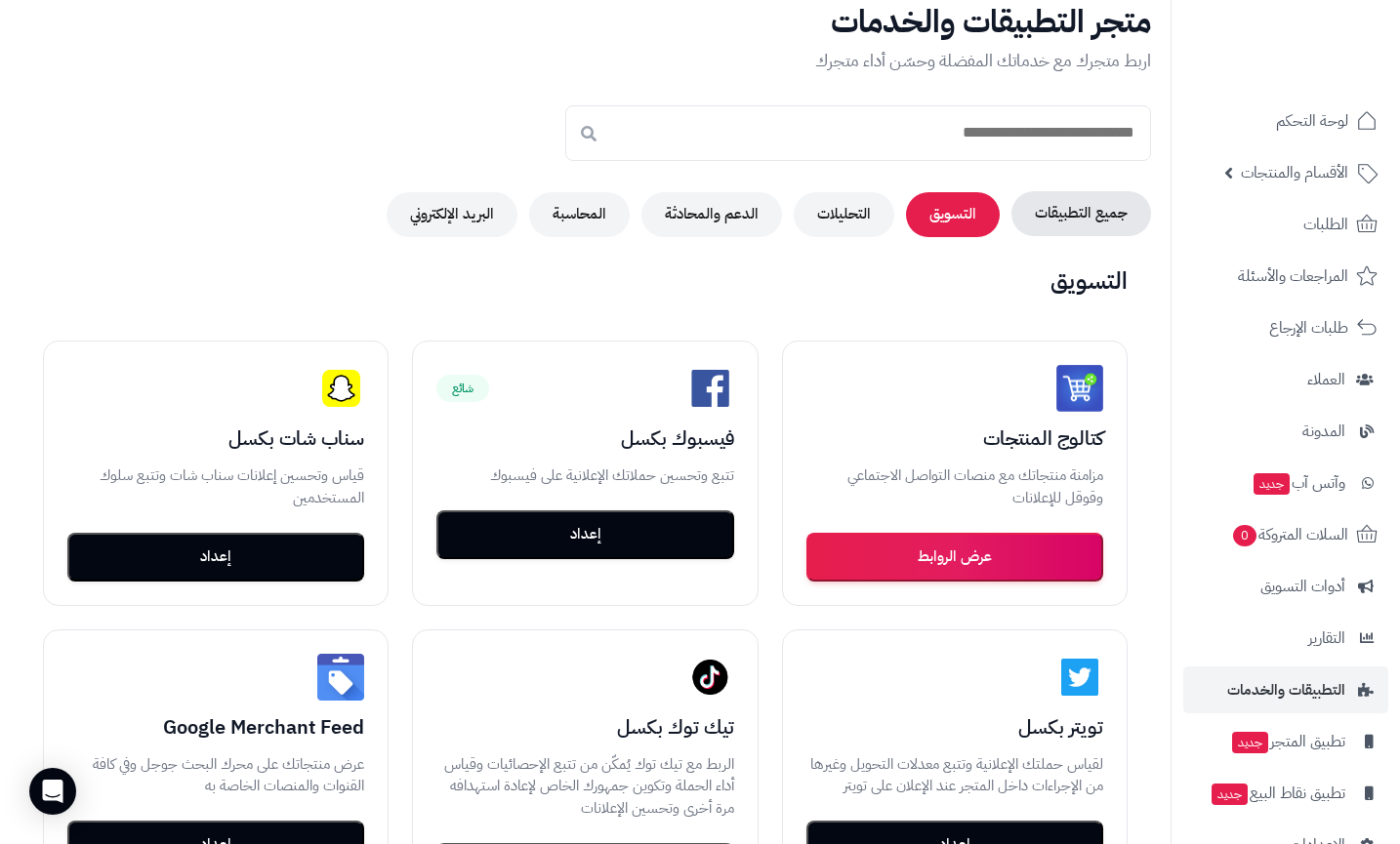
click at [1029, 207] on button "جميع التطبيقات" at bounding box center [1080, 213] width 140 height 45
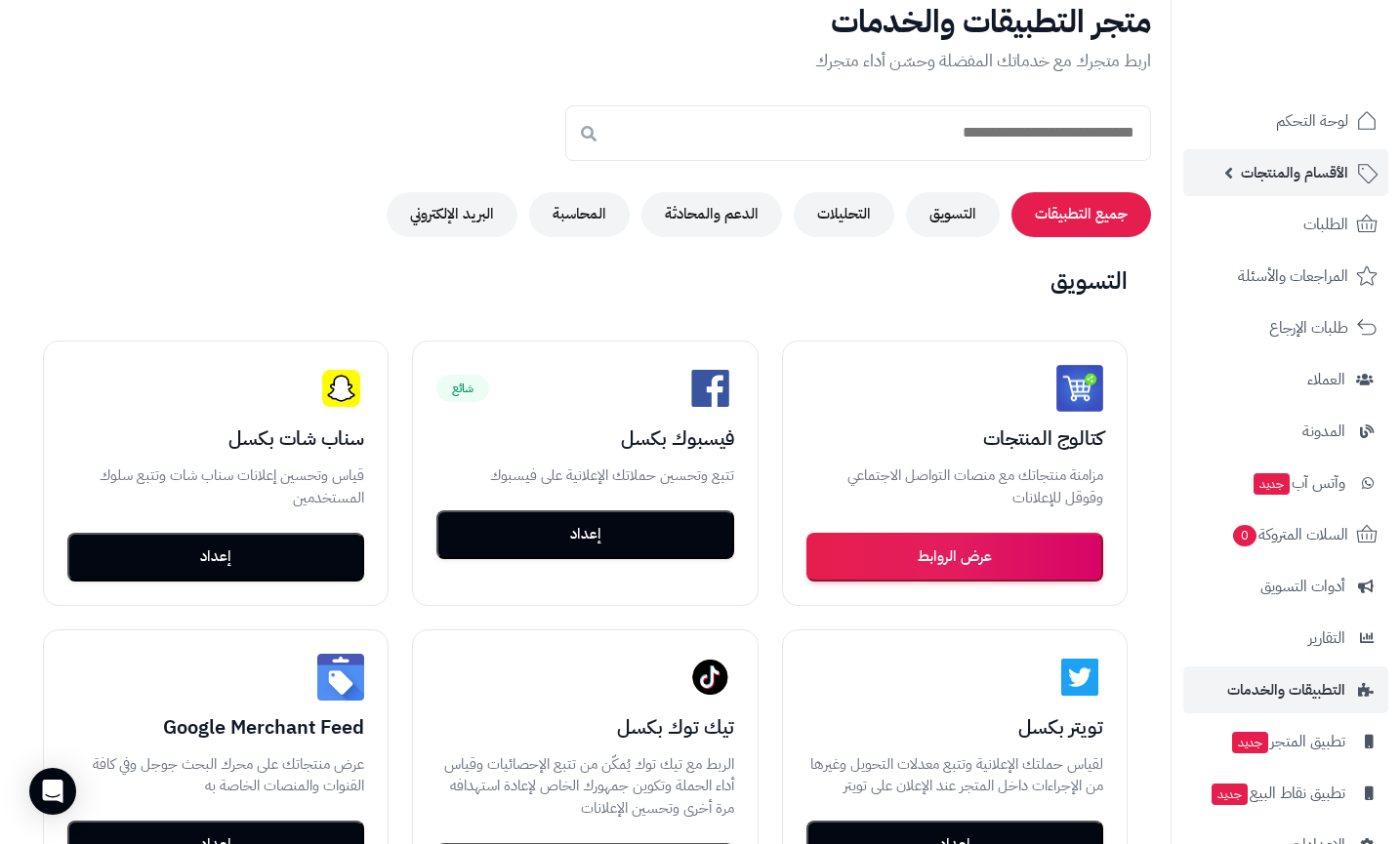
click at [1216, 160] on link "الأقسام والمنتجات" at bounding box center [1285, 172] width 205 height 47
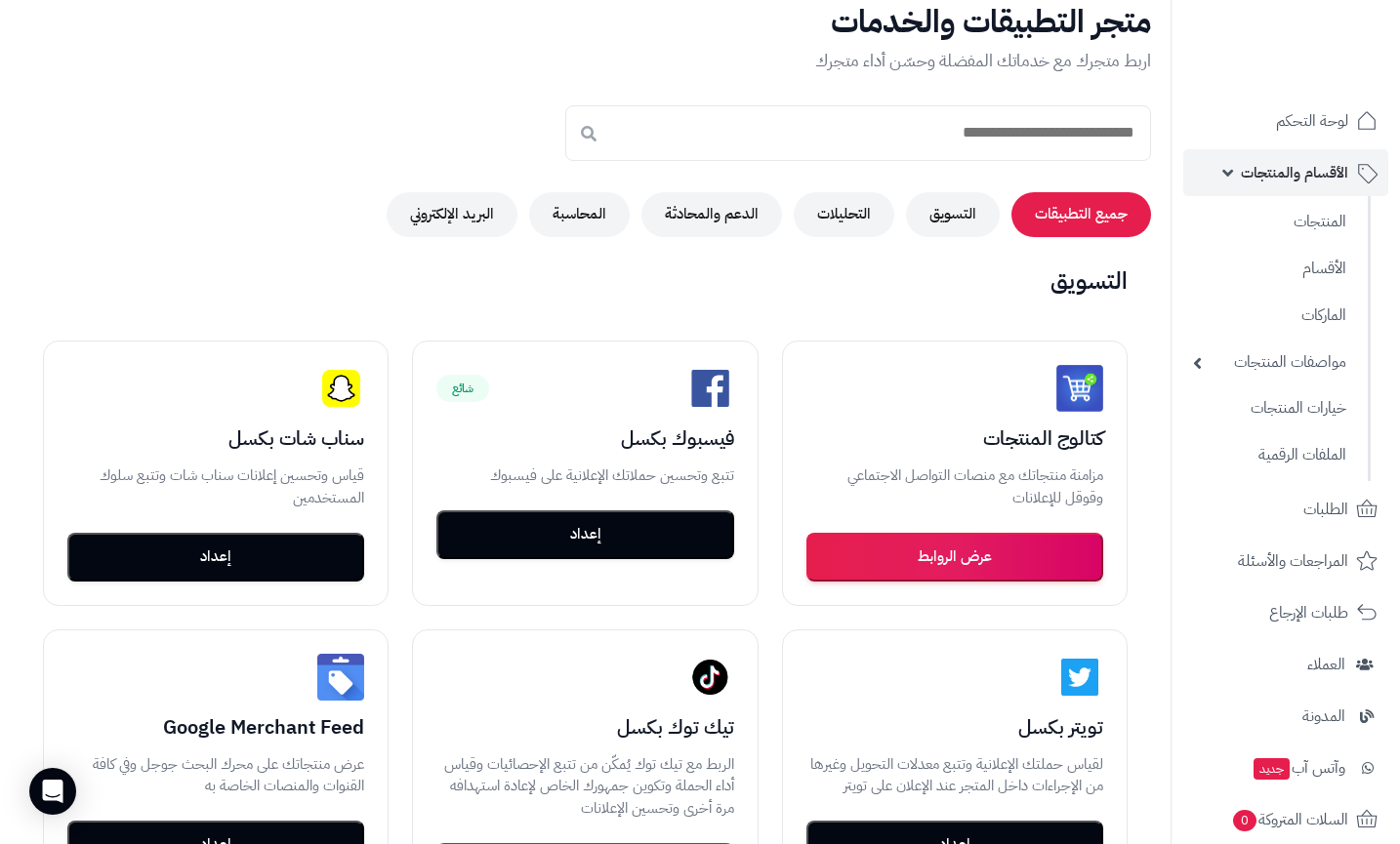
click at [1229, 187] on link "الأقسام والمنتجات" at bounding box center [1285, 172] width 205 height 47
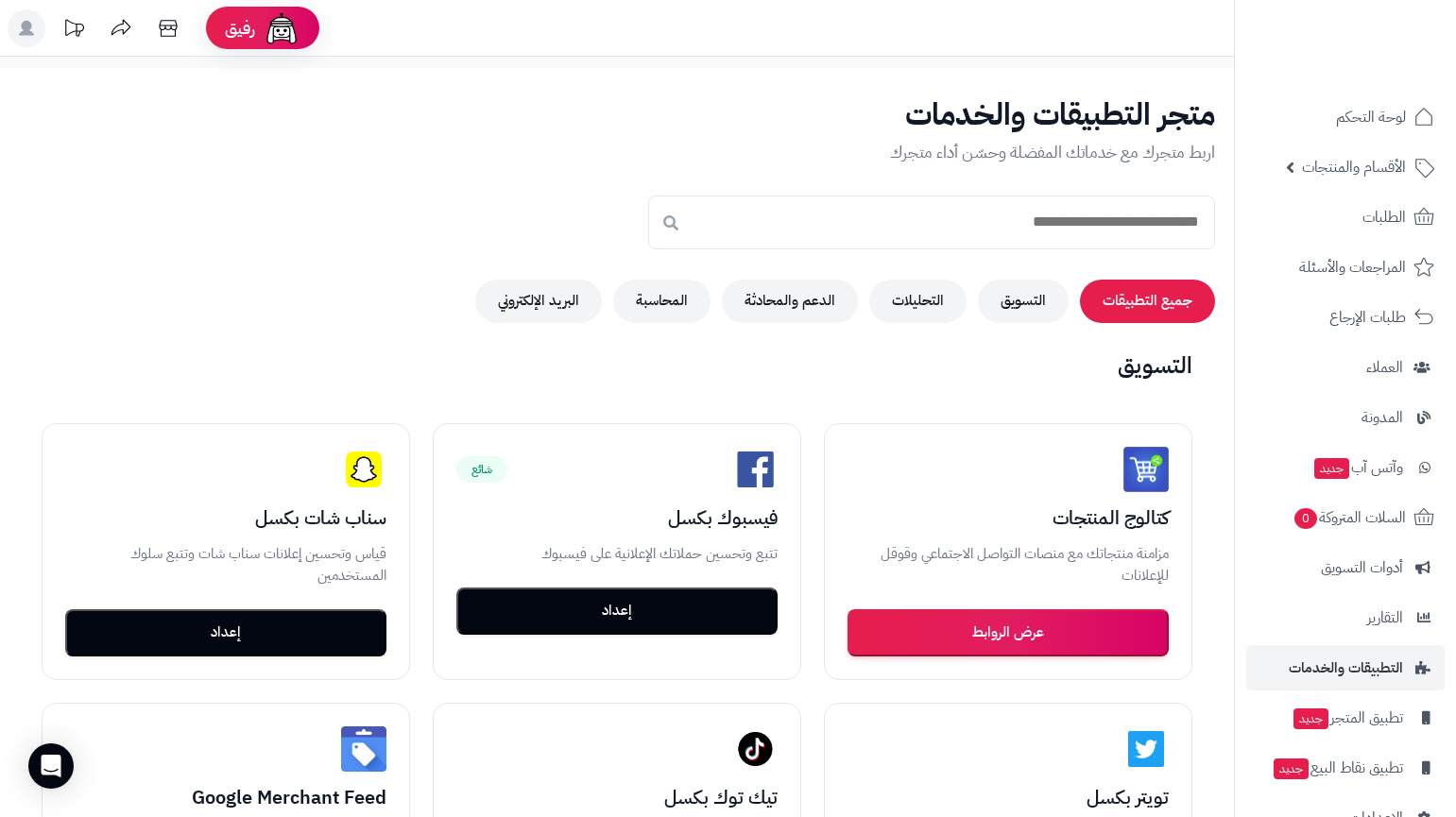
scroll to position [0, 0]
click at [995, 309] on button "التسويق" at bounding box center [1023, 300] width 91 height 43
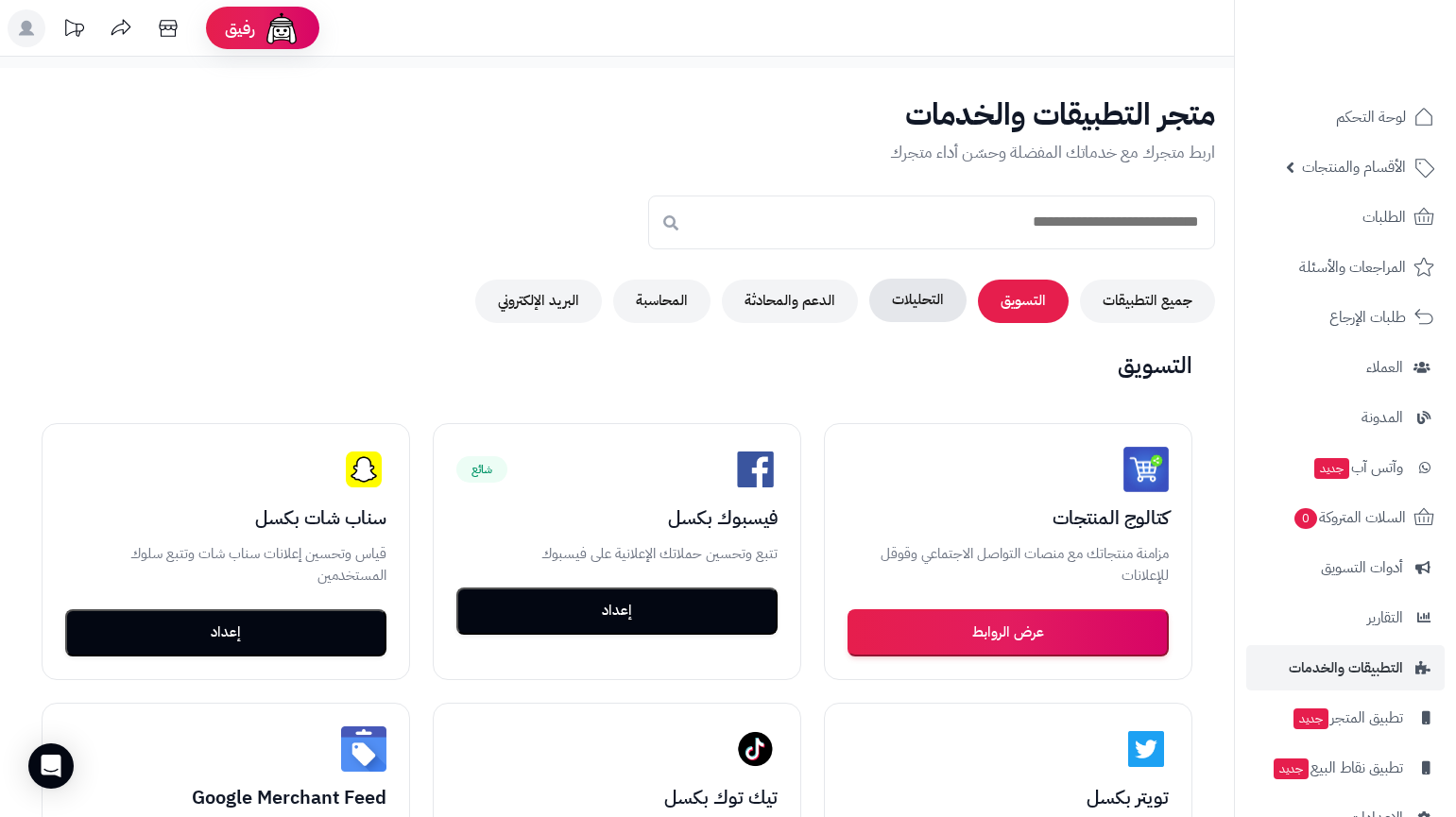
click at [921, 313] on button "التحليلات" at bounding box center [919, 300] width 98 height 43
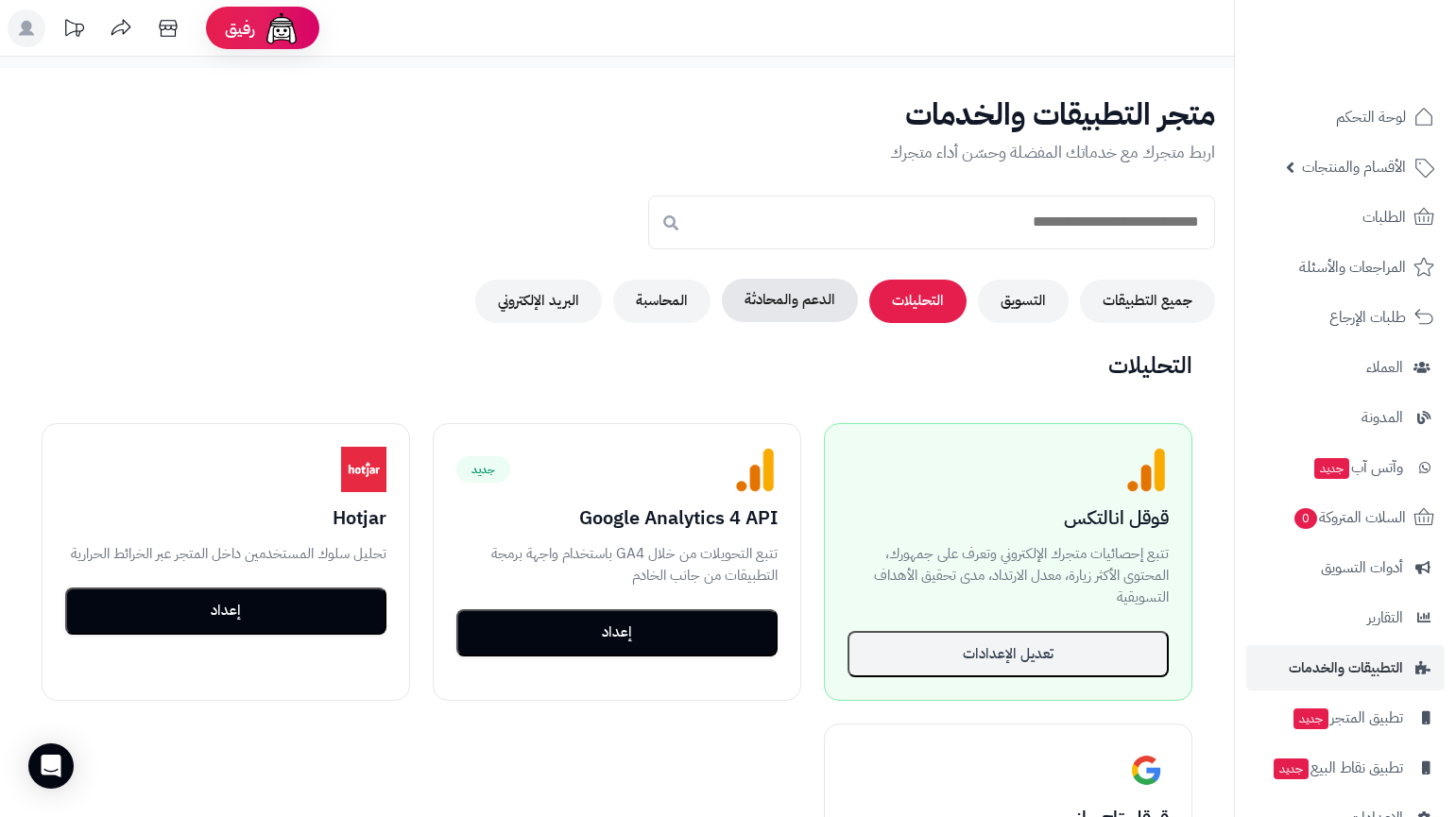
click at [843, 304] on button "الدعم والمحادثة" at bounding box center [790, 300] width 136 height 43
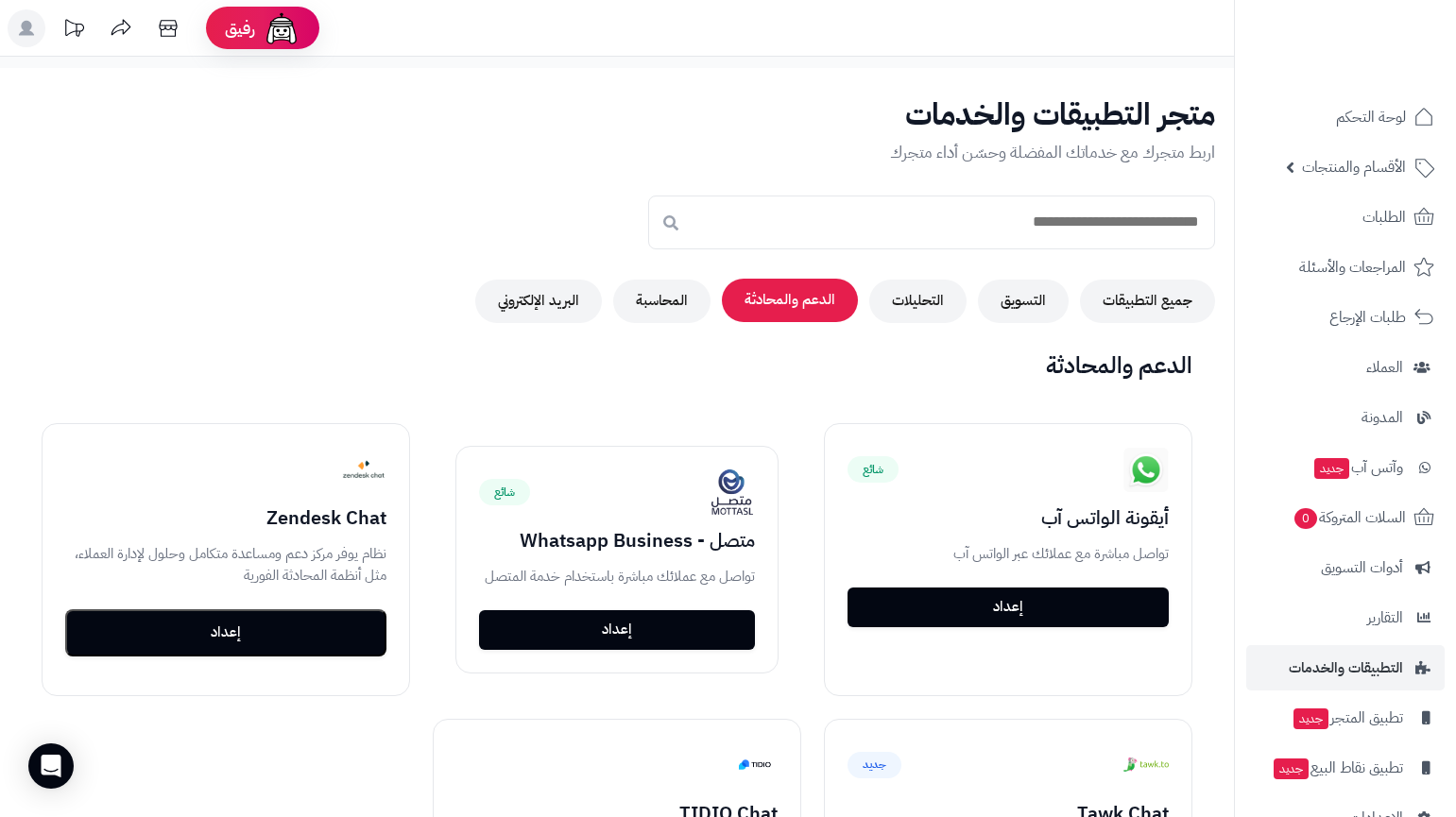
click at [738, 299] on button "الدعم والمحادثة" at bounding box center [790, 300] width 136 height 43
click at [692, 299] on button "المحاسبة" at bounding box center [662, 300] width 98 height 43
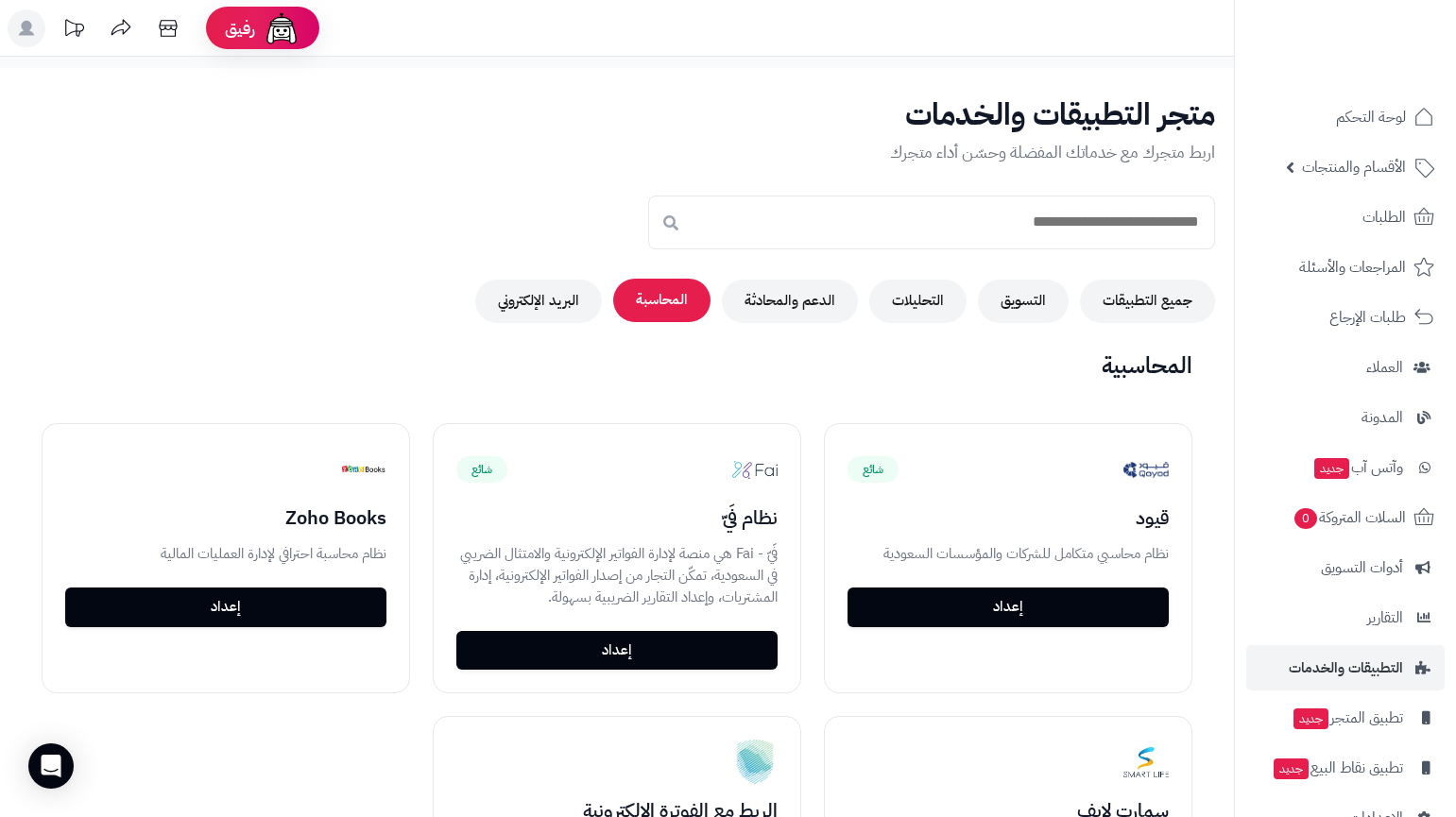
click at [641, 294] on button "المحاسبة" at bounding box center [662, 300] width 98 height 43
click at [598, 281] on div "جميع التطبيقات التسويق التحليلات الدعم والمحادثة المحاسبة البريد الإلكتروني" at bounding box center [617, 301] width 1196 height 43
click at [562, 307] on button "البريد الإلكتروني" at bounding box center [538, 300] width 126 height 43
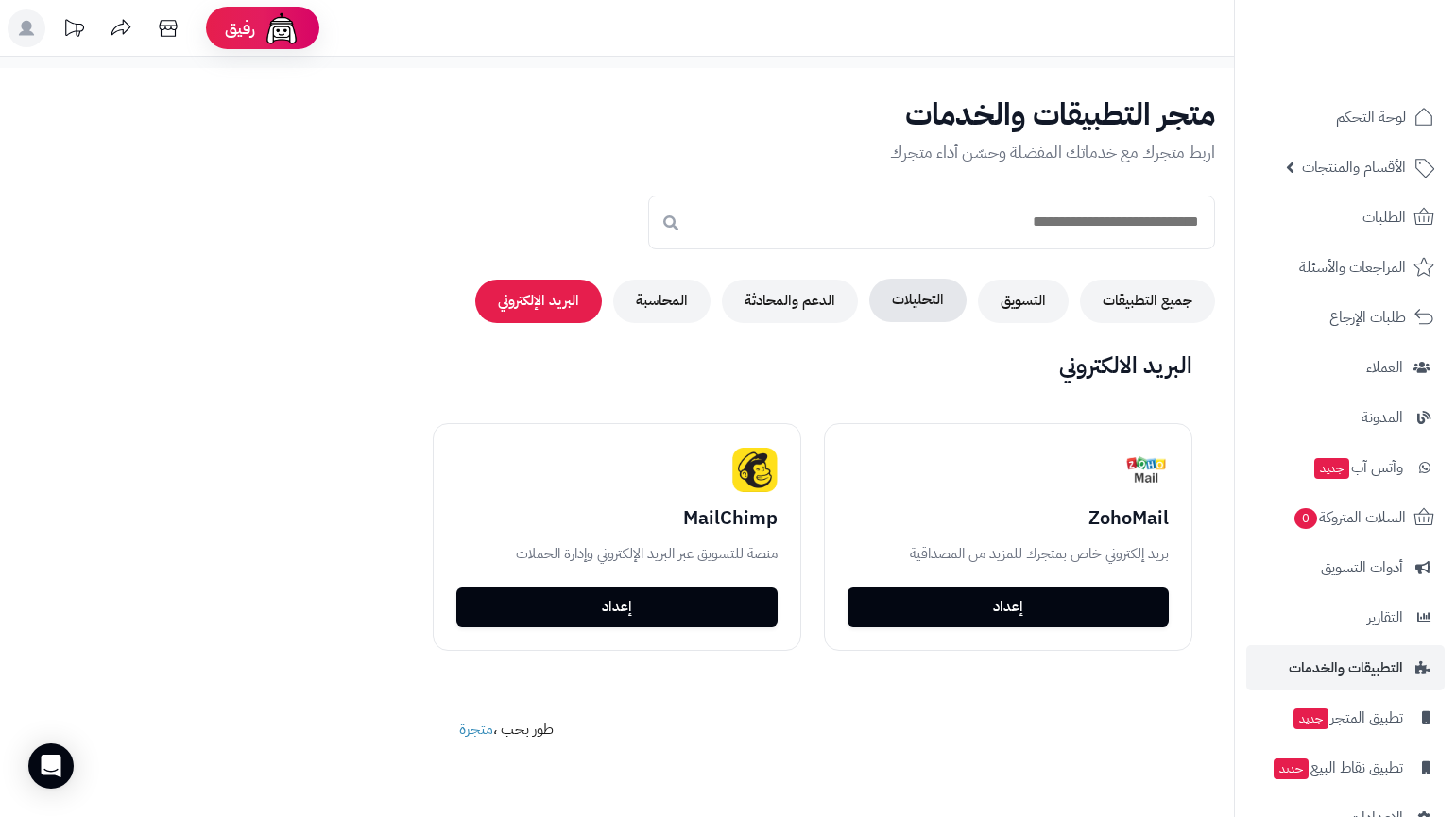
click at [906, 301] on button "التحليلات" at bounding box center [919, 300] width 98 height 43
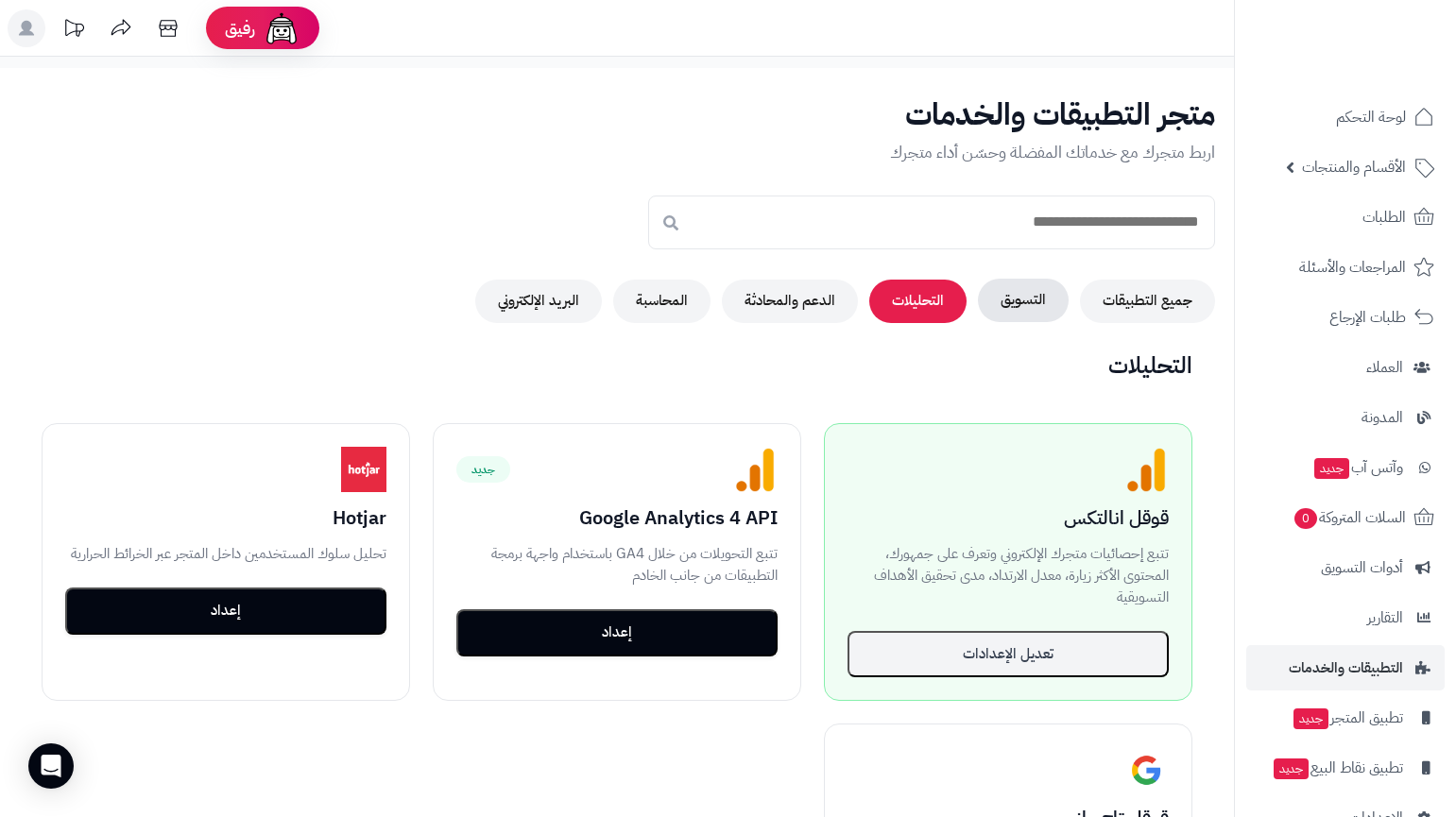
click at [1008, 300] on button "التسويق" at bounding box center [1023, 300] width 91 height 43
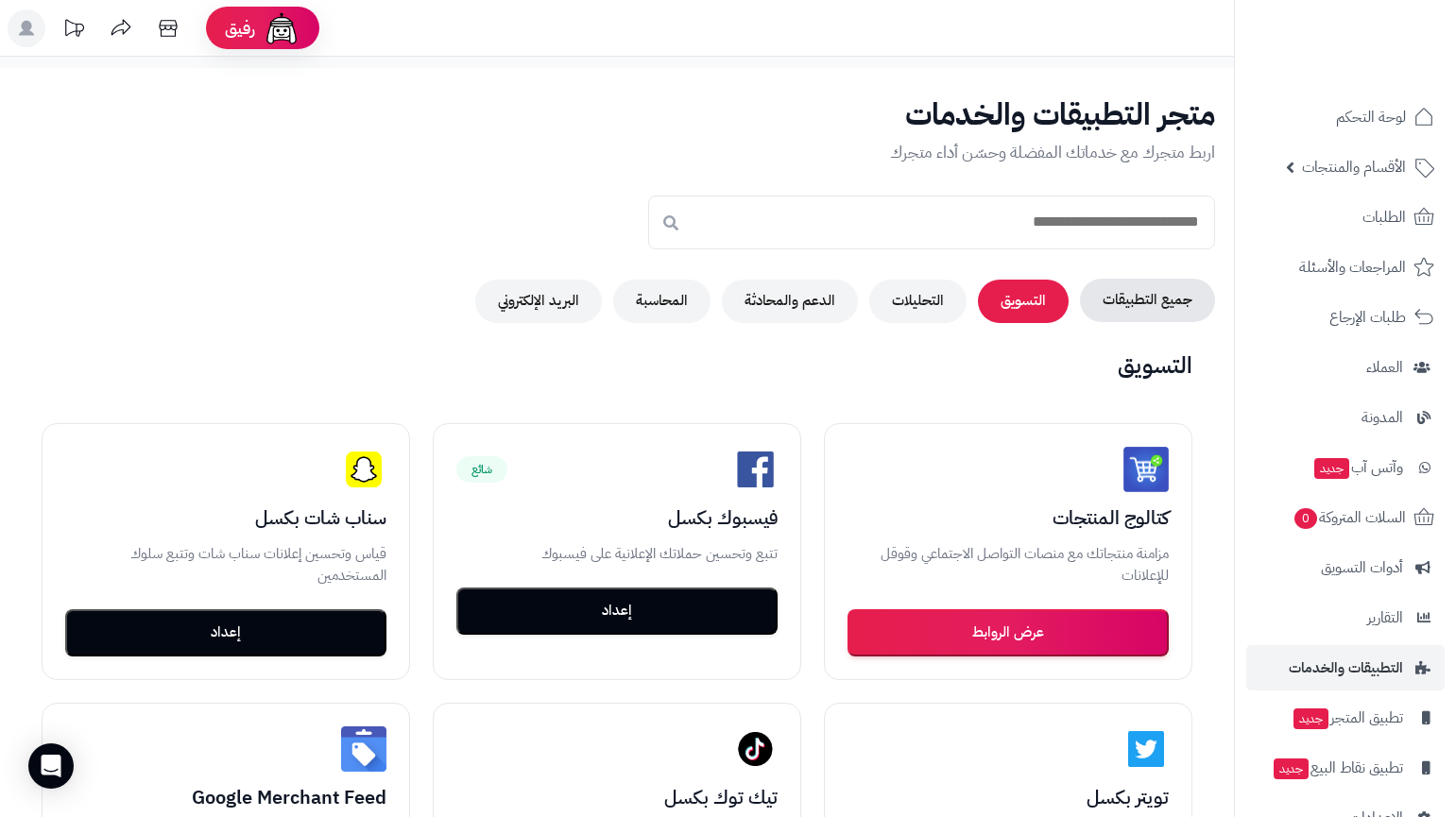
click at [1083, 298] on button "جميع التطبيقات" at bounding box center [1148, 300] width 135 height 43
click at [1005, 294] on button "التسويق" at bounding box center [1023, 300] width 91 height 43
click at [922, 310] on button "التحليلات" at bounding box center [919, 300] width 98 height 43
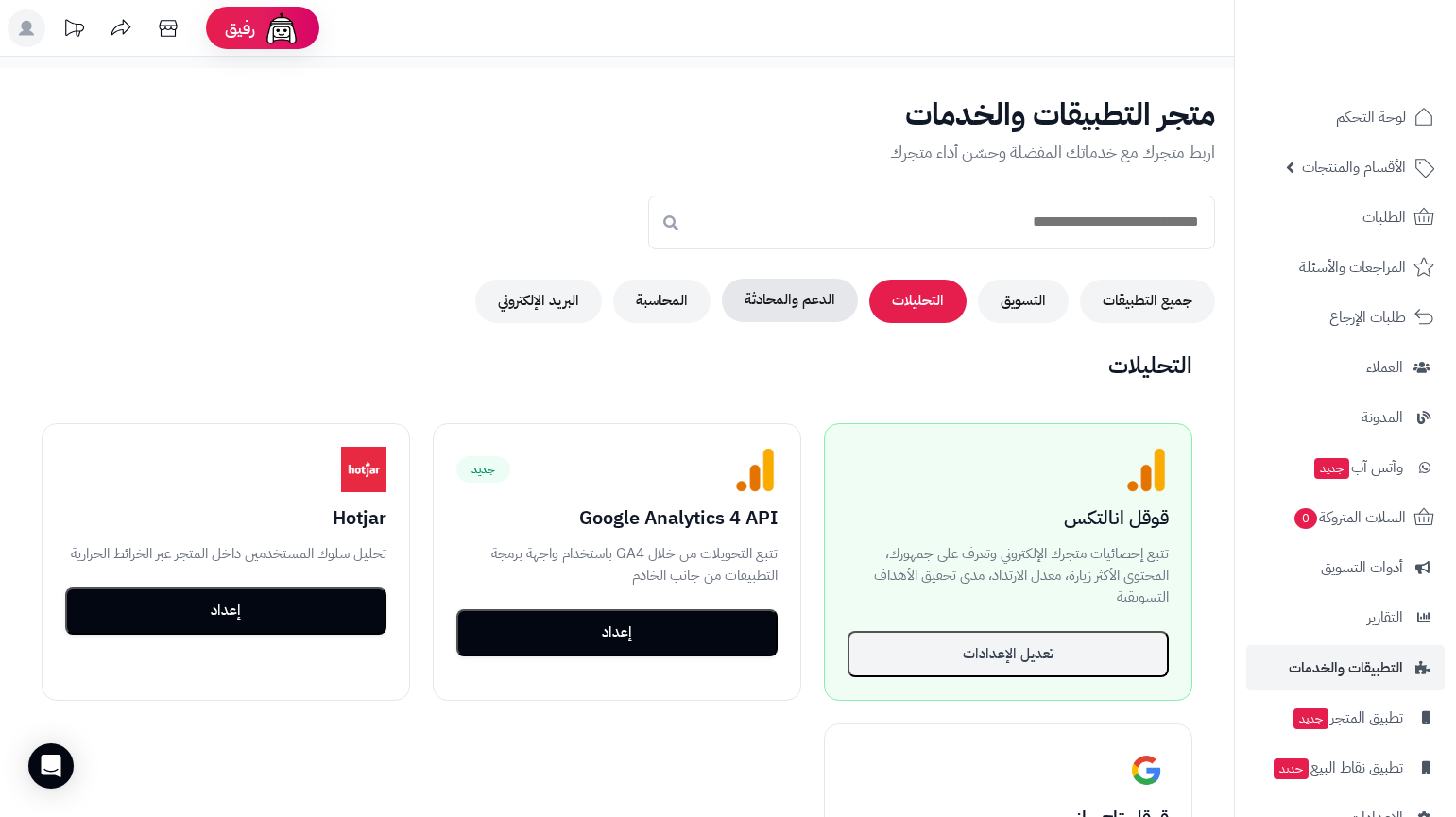
click at [811, 313] on button "الدعم والمحادثة" at bounding box center [790, 300] width 136 height 43
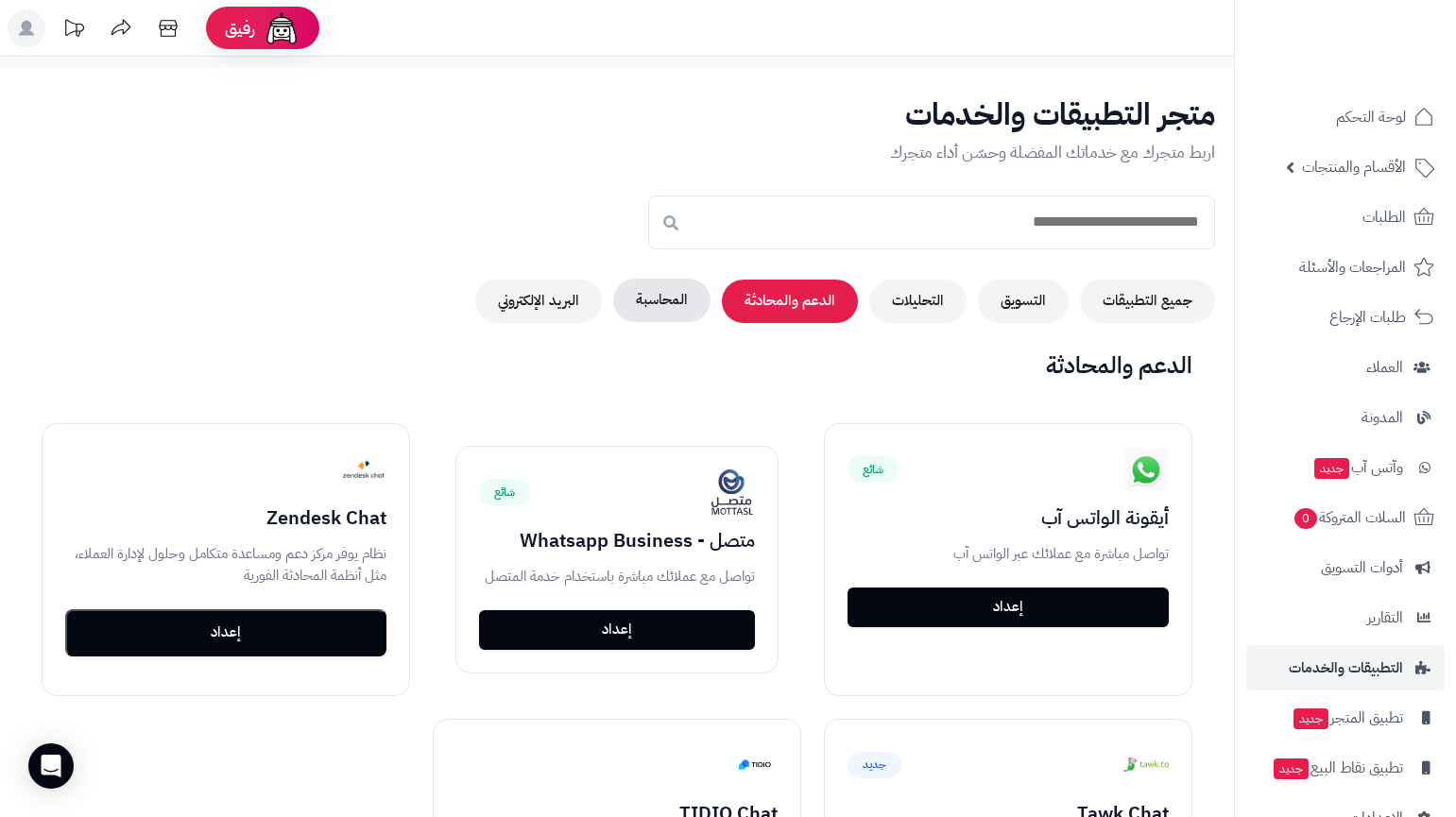
click at [689, 306] on button "المحاسبة" at bounding box center [662, 300] width 98 height 43
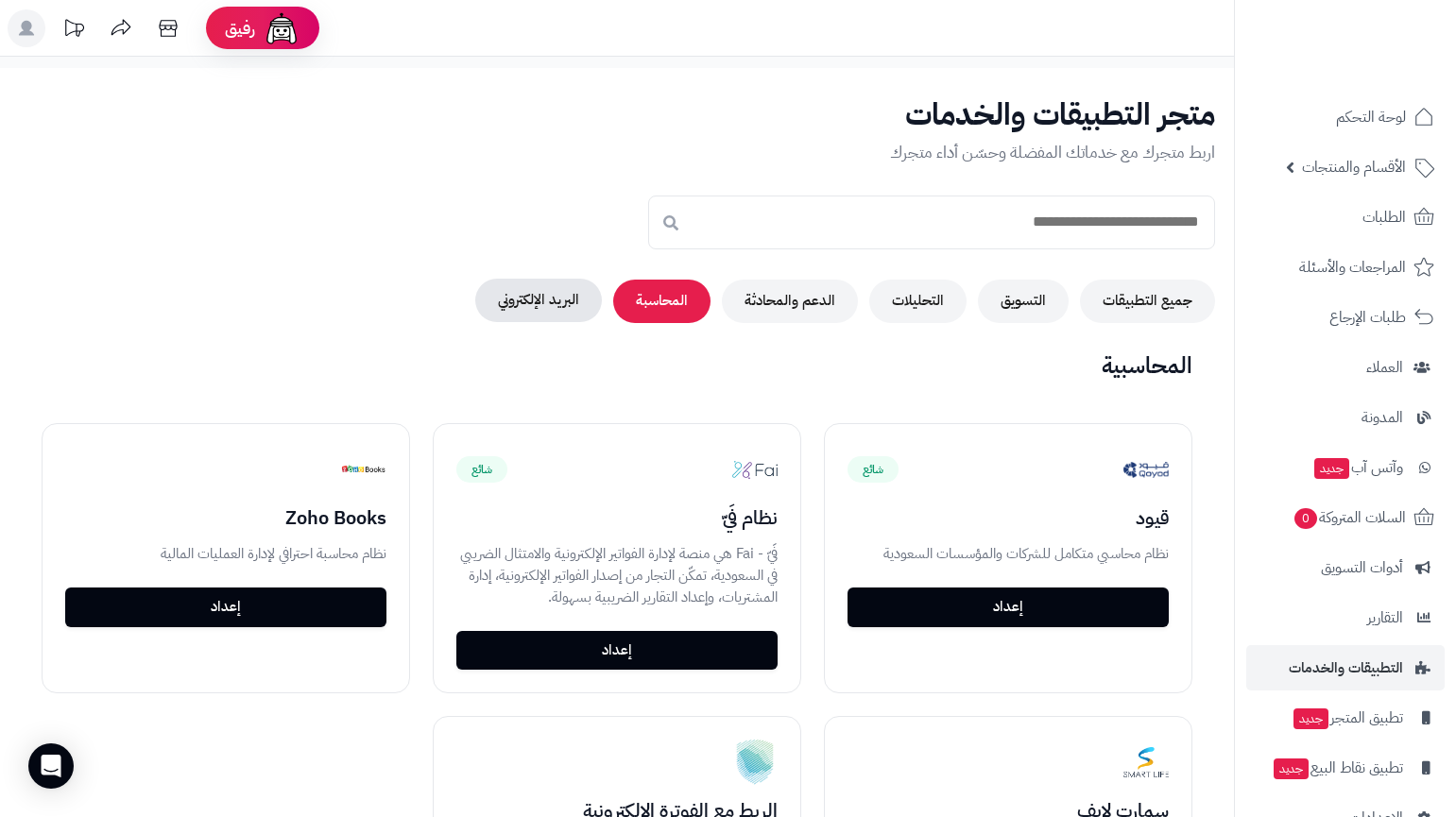
click at [578, 313] on button "البريد الإلكتروني" at bounding box center [538, 300] width 126 height 43
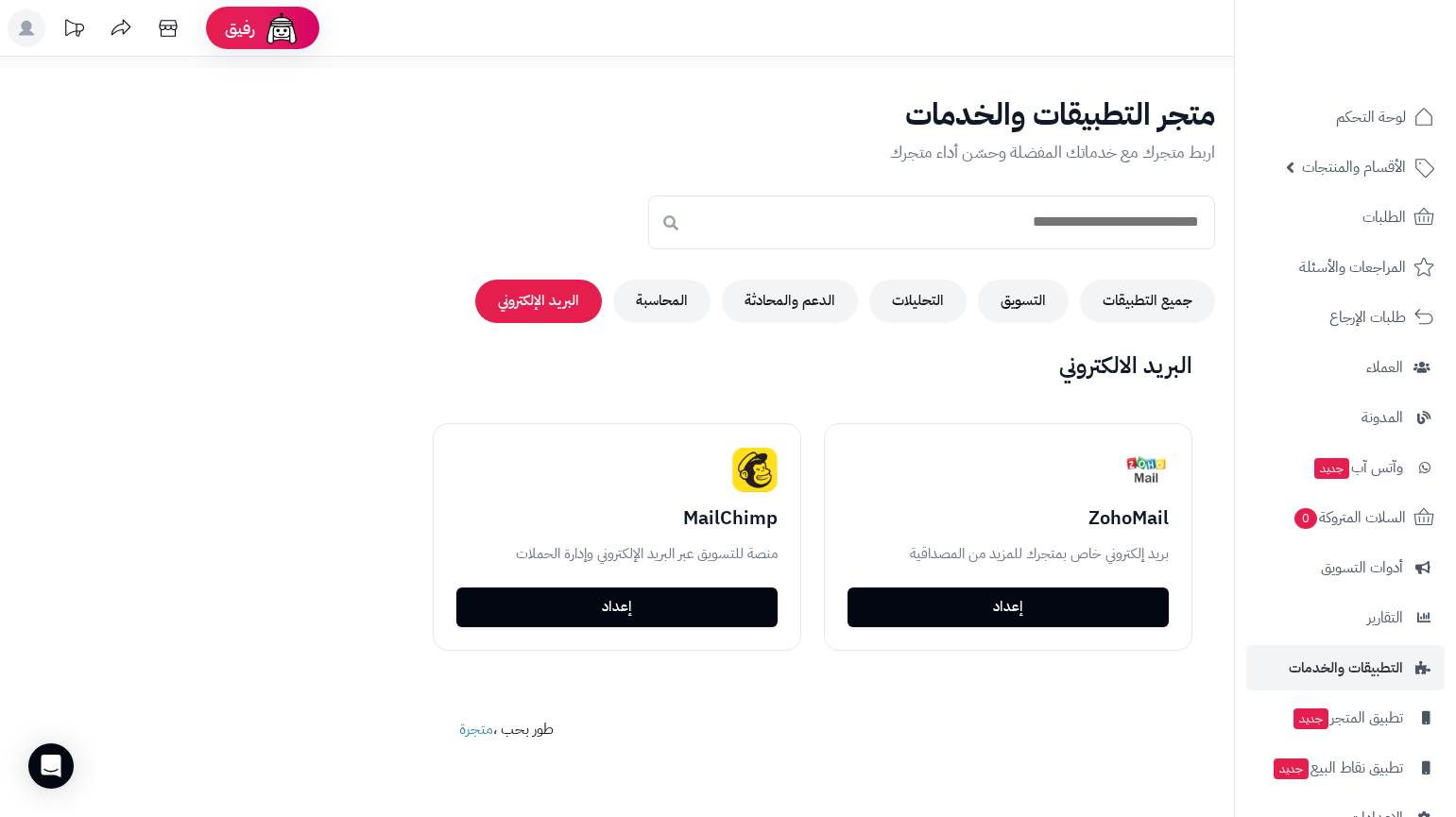
click at [692, 336] on div "متجر التطبيقات والخدمات اربط متجرك مع خدماتك المفضلة وحسّن أداء متجرك جميع التط…" at bounding box center [617, 456] width 1235 height 777
click at [677, 299] on button "المحاسبة" at bounding box center [662, 300] width 98 height 43
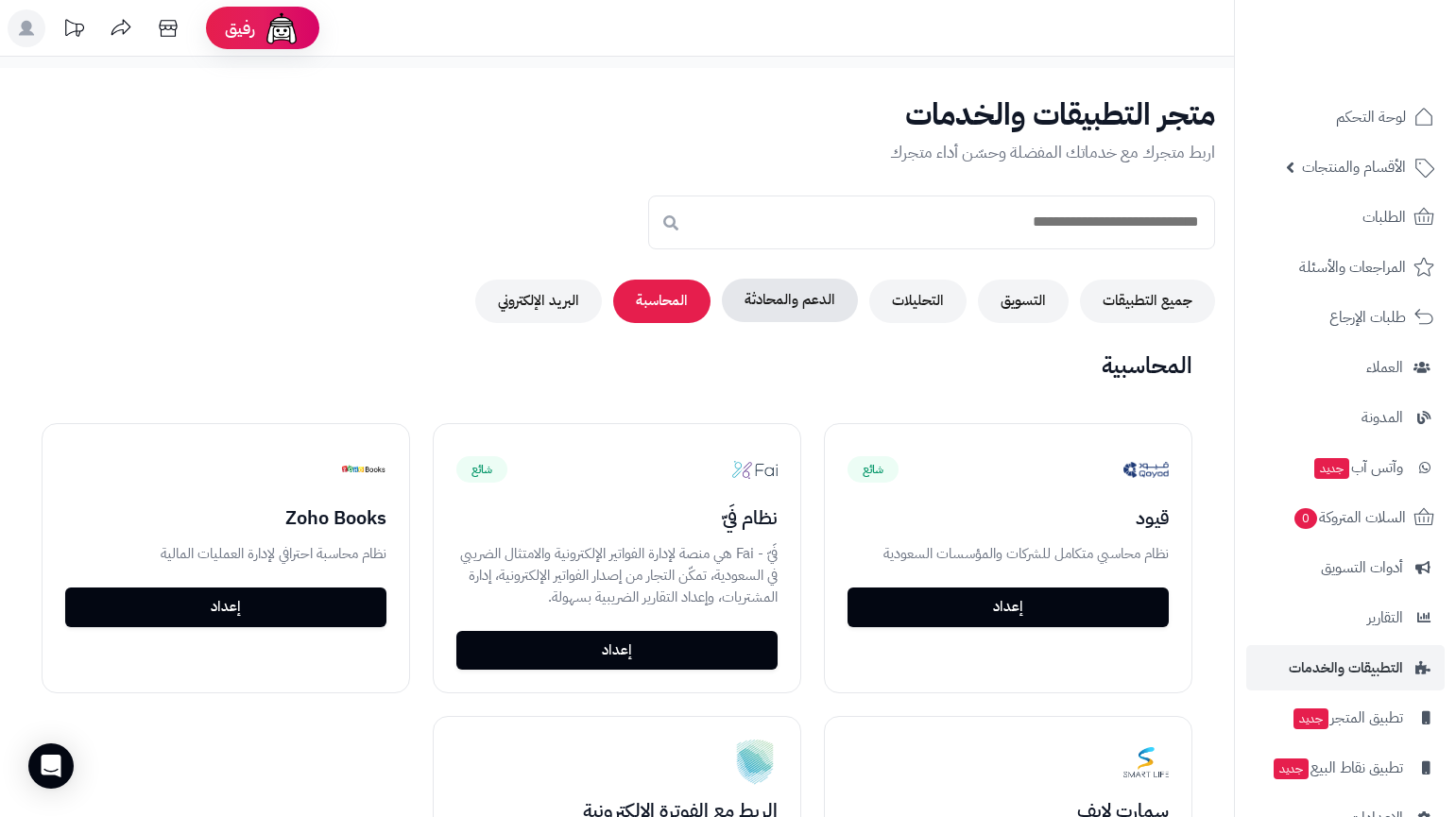
click at [749, 303] on button "الدعم والمحادثة" at bounding box center [790, 300] width 136 height 43
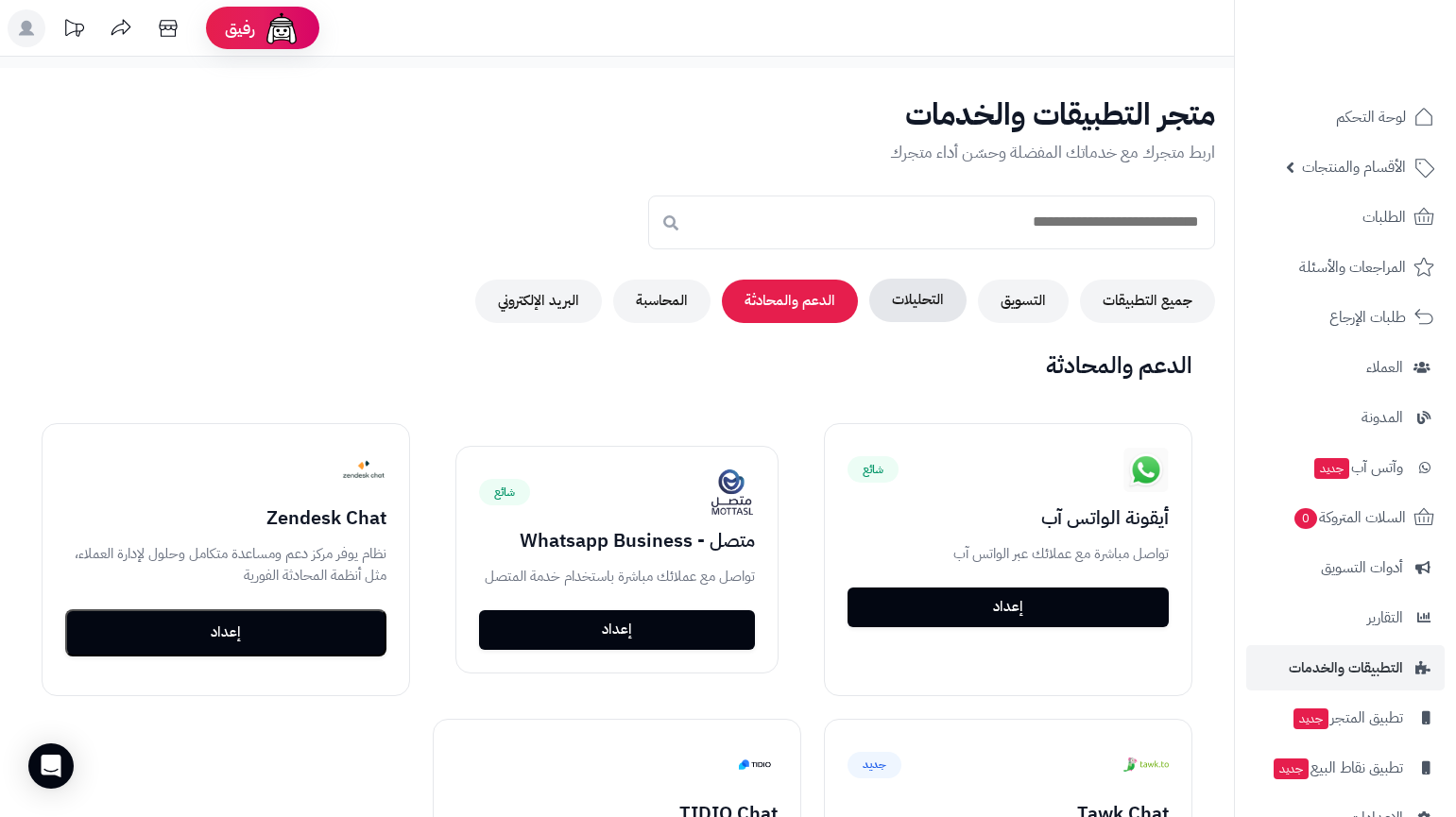
click at [895, 285] on button "التحليلات" at bounding box center [919, 300] width 98 height 43
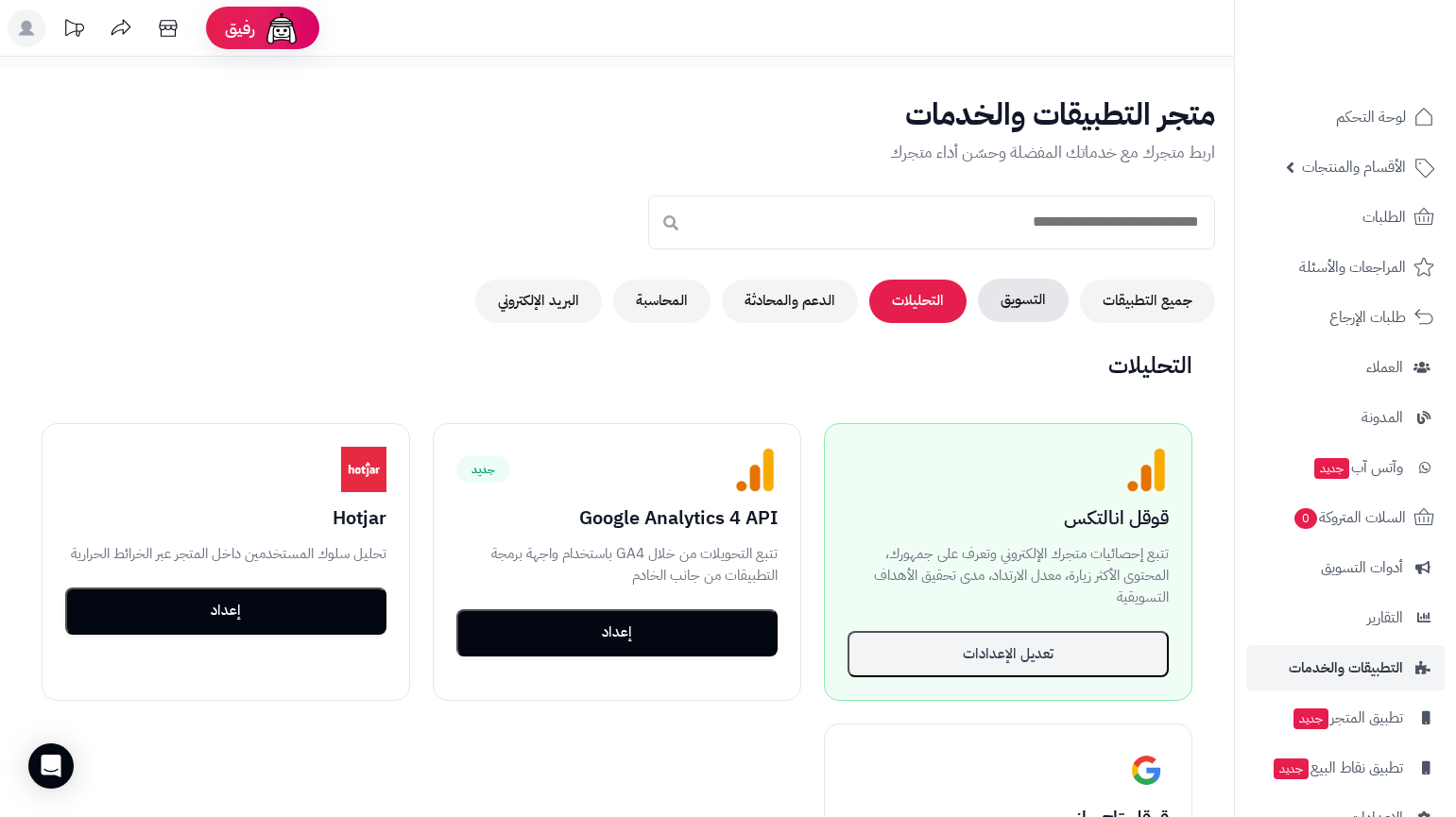
click at [990, 309] on button "التسويق" at bounding box center [1023, 300] width 91 height 43
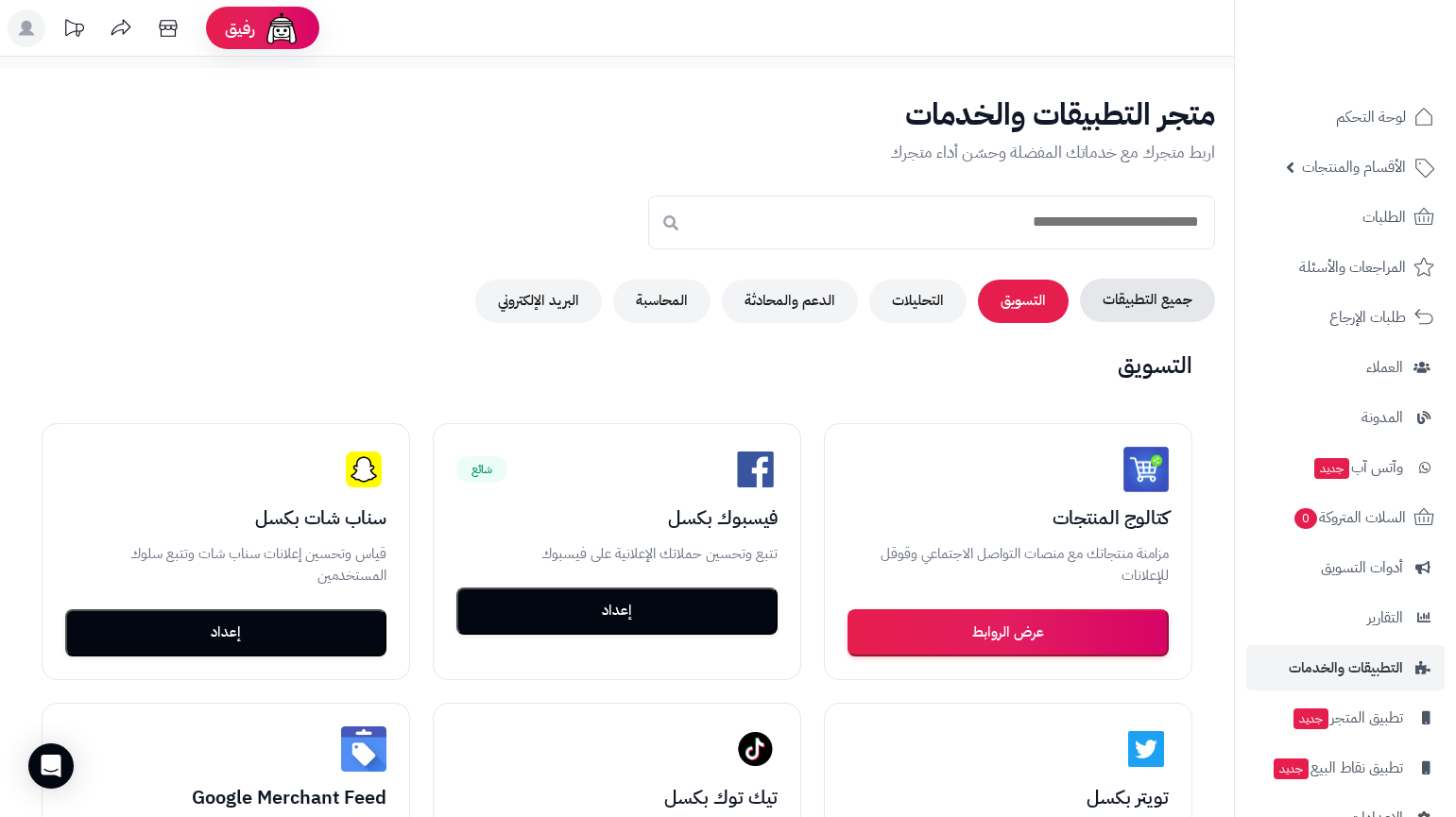
click at [1105, 288] on button "جميع التطبيقات" at bounding box center [1148, 300] width 135 height 43
click at [1000, 299] on button "التسويق" at bounding box center [1023, 300] width 91 height 43
click at [934, 310] on button "التحليلات" at bounding box center [919, 300] width 98 height 43
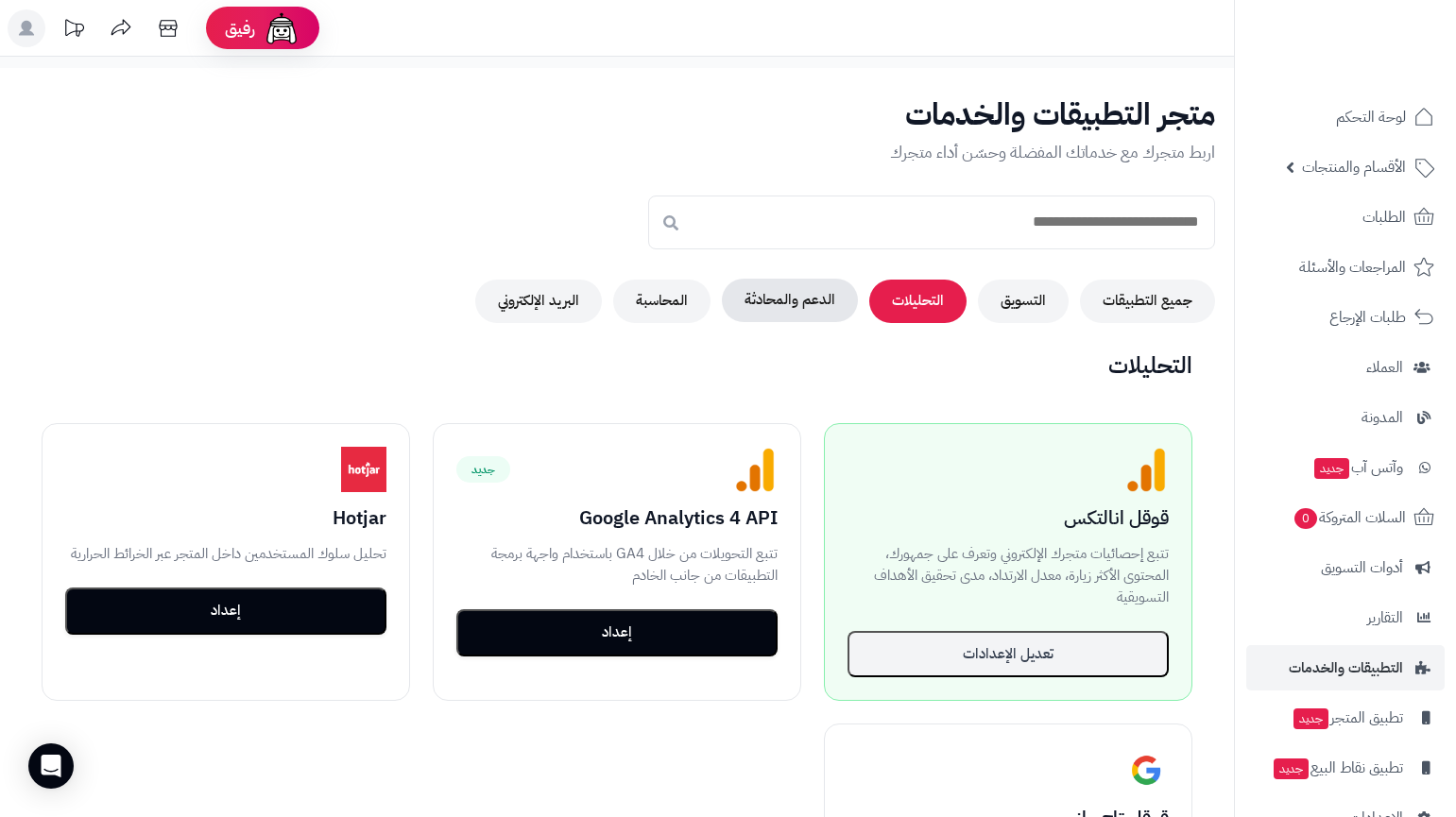
click at [839, 317] on button "الدعم والمحادثة" at bounding box center [790, 300] width 136 height 43
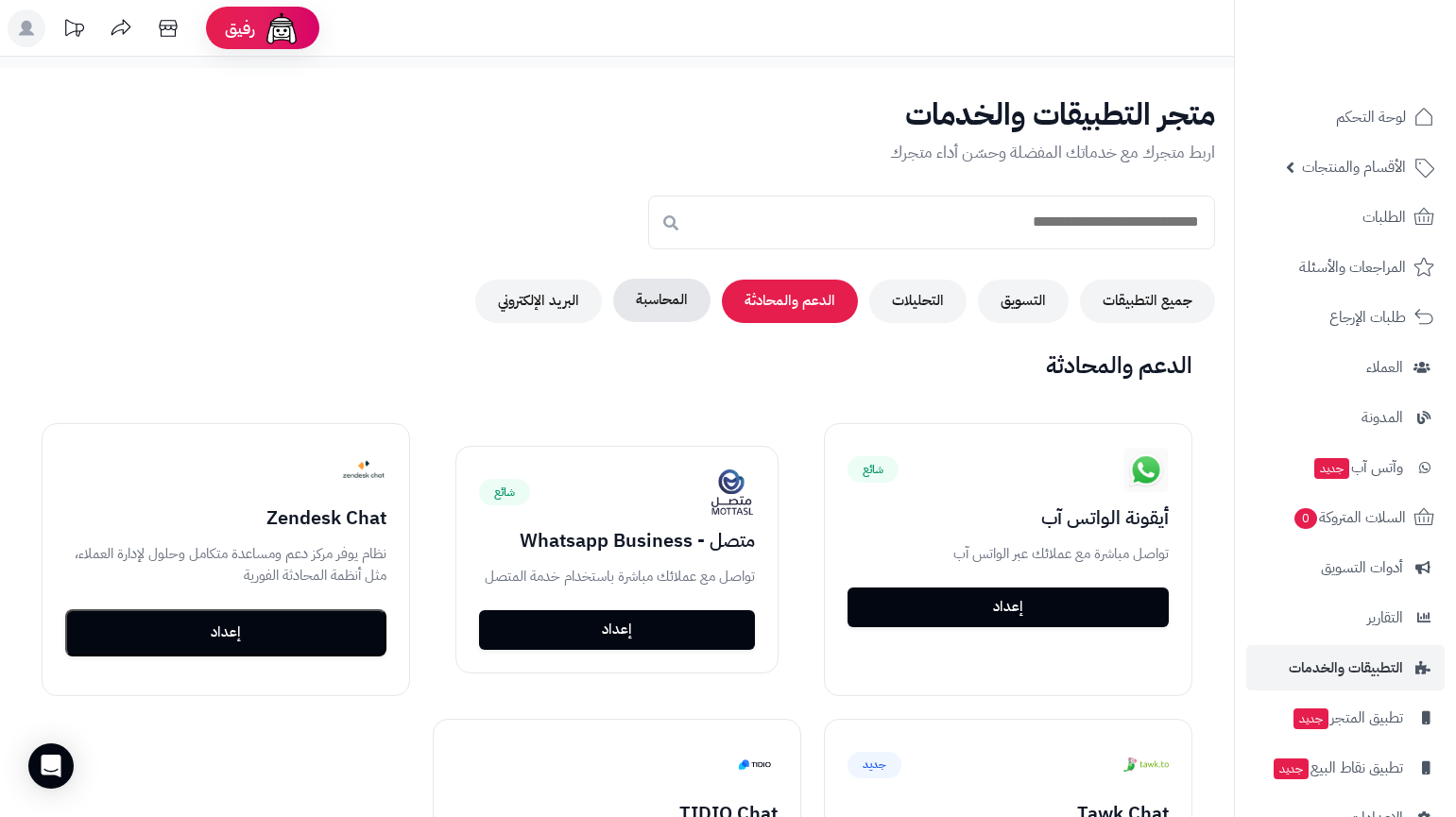
click at [704, 298] on button "المحاسبة" at bounding box center [662, 300] width 98 height 43
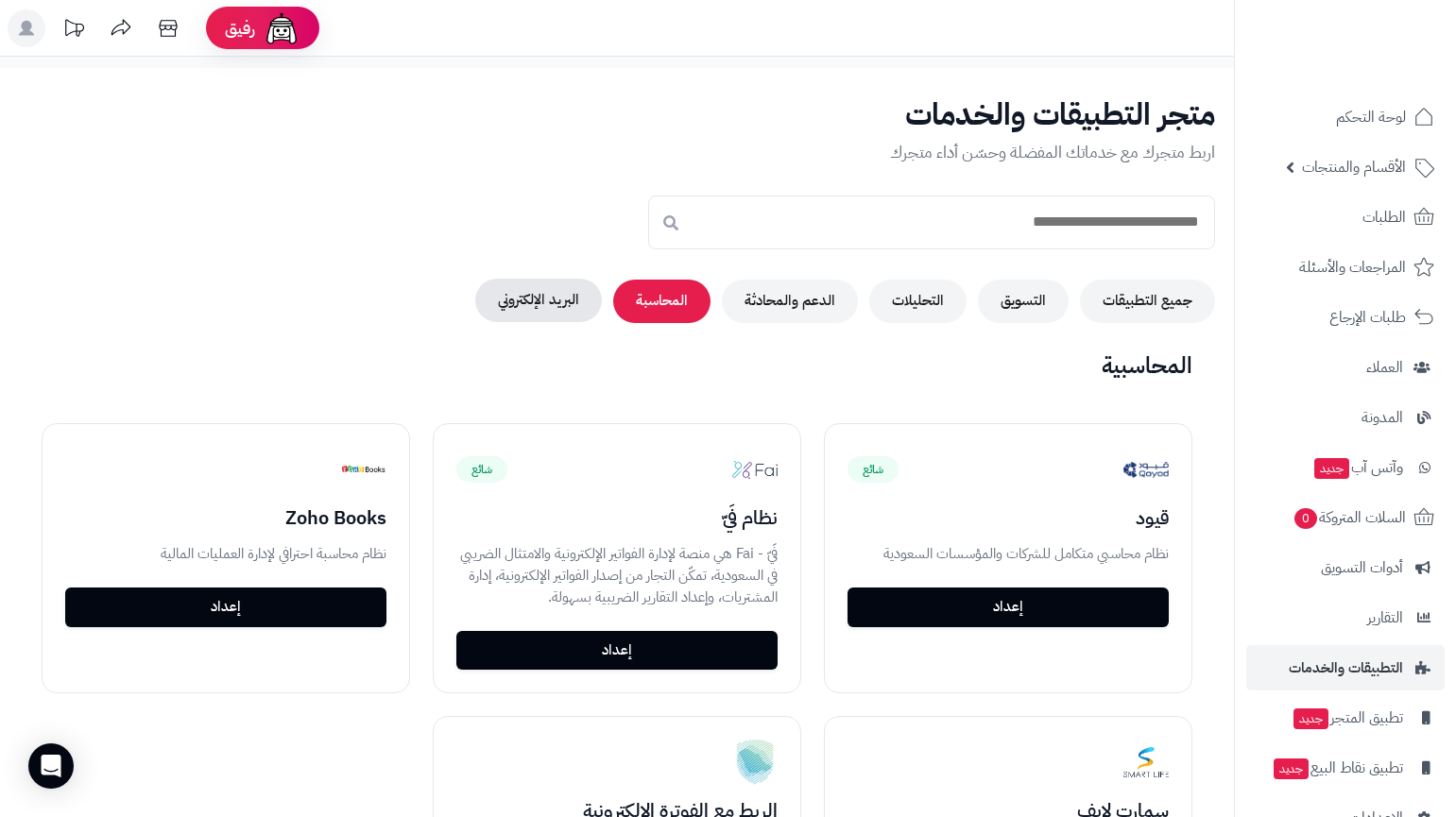
click at [600, 301] on button "البريد الإلكتروني" at bounding box center [538, 300] width 126 height 43
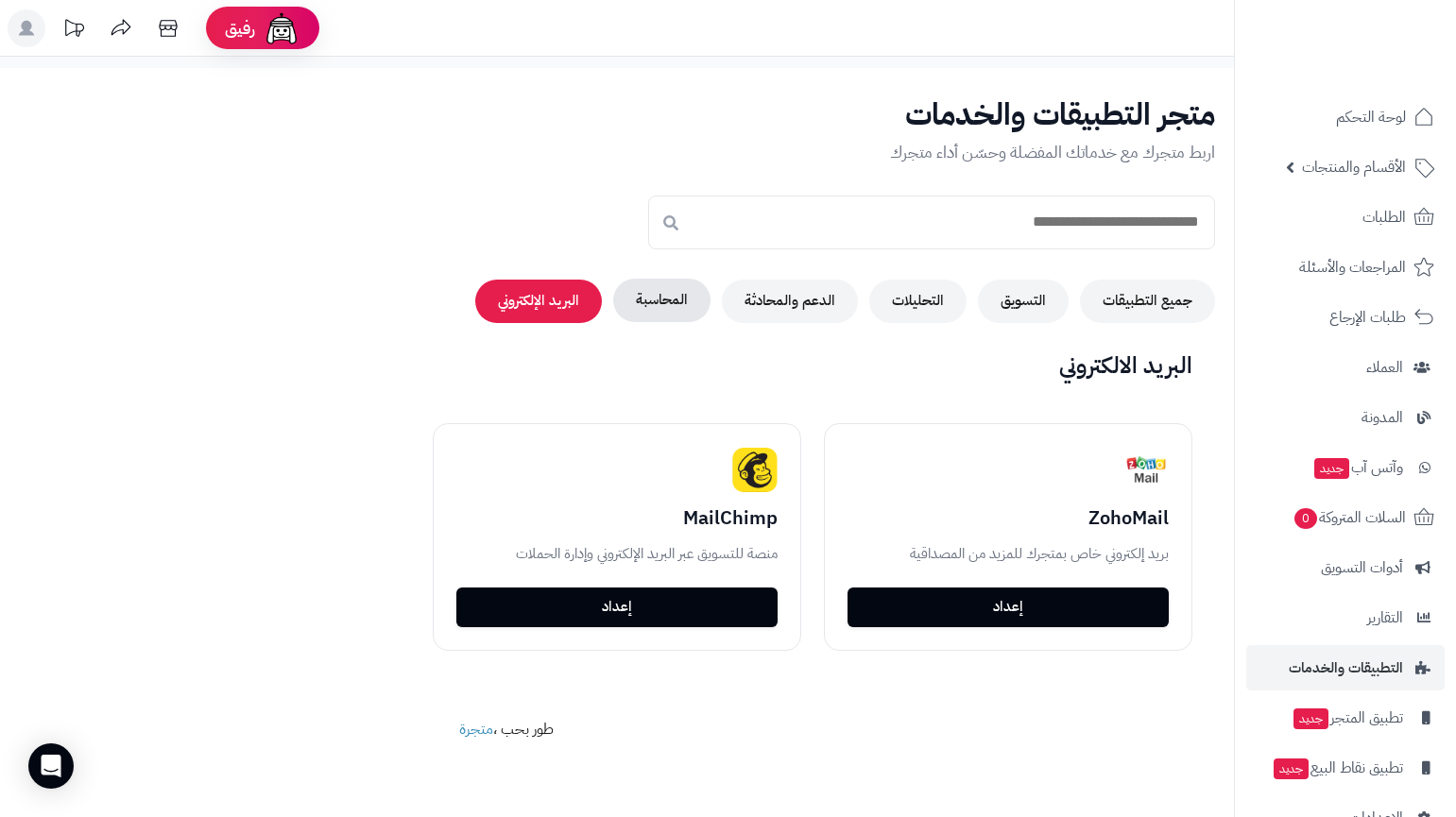
click at [704, 303] on button "المحاسبة" at bounding box center [662, 300] width 98 height 43
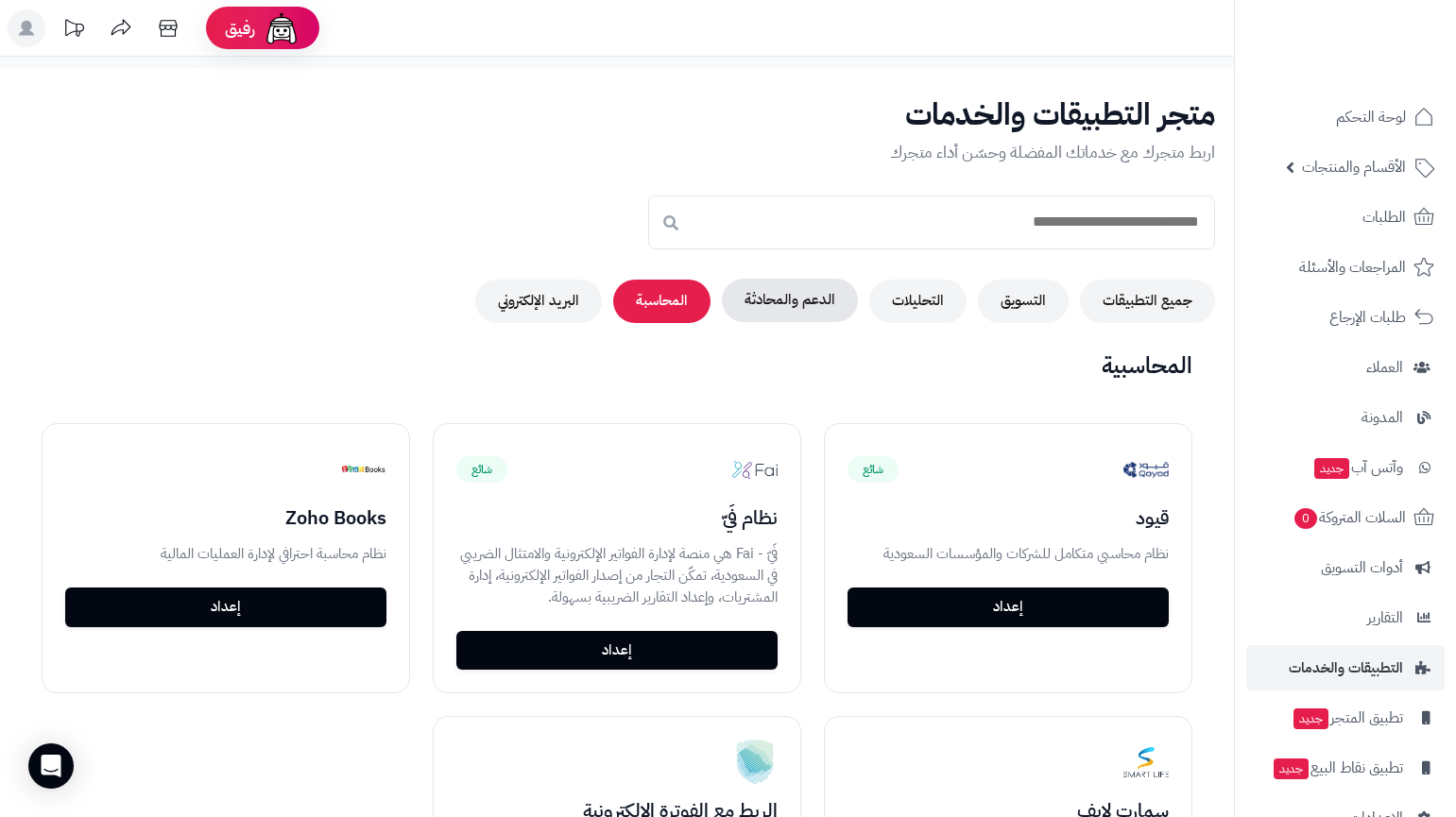
click at [785, 297] on button "الدعم والمحادثة" at bounding box center [790, 300] width 136 height 43
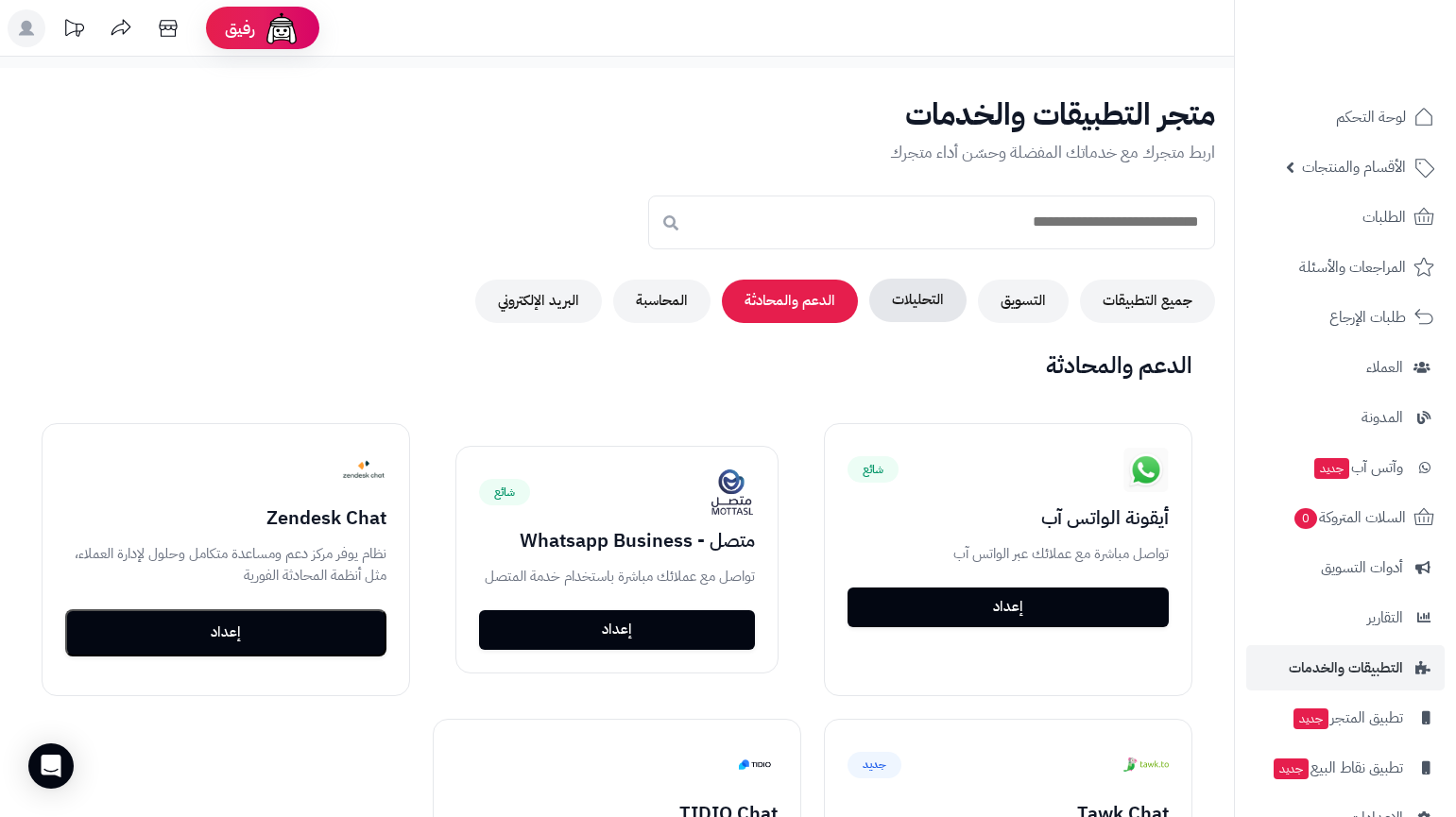
click at [904, 281] on button "التحليلات" at bounding box center [919, 300] width 98 height 43
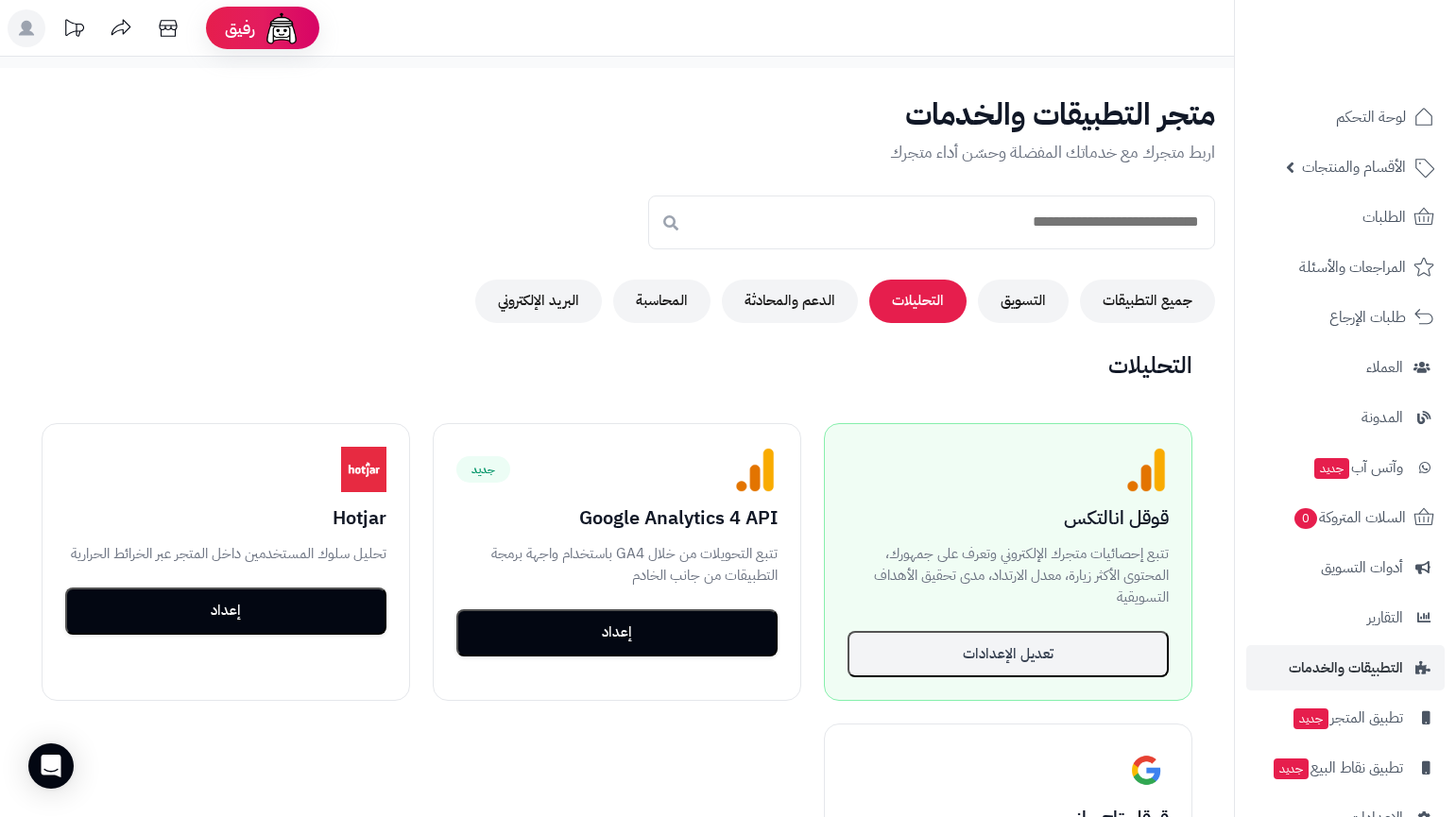
click at [972, 295] on div "جميع التطبيقات التسويق التحليلات الدعم والمحادثة المحاسبة البريد الإلكتروني" at bounding box center [617, 301] width 1196 height 43
click at [1001, 282] on button "التسويق" at bounding box center [1023, 300] width 91 height 43
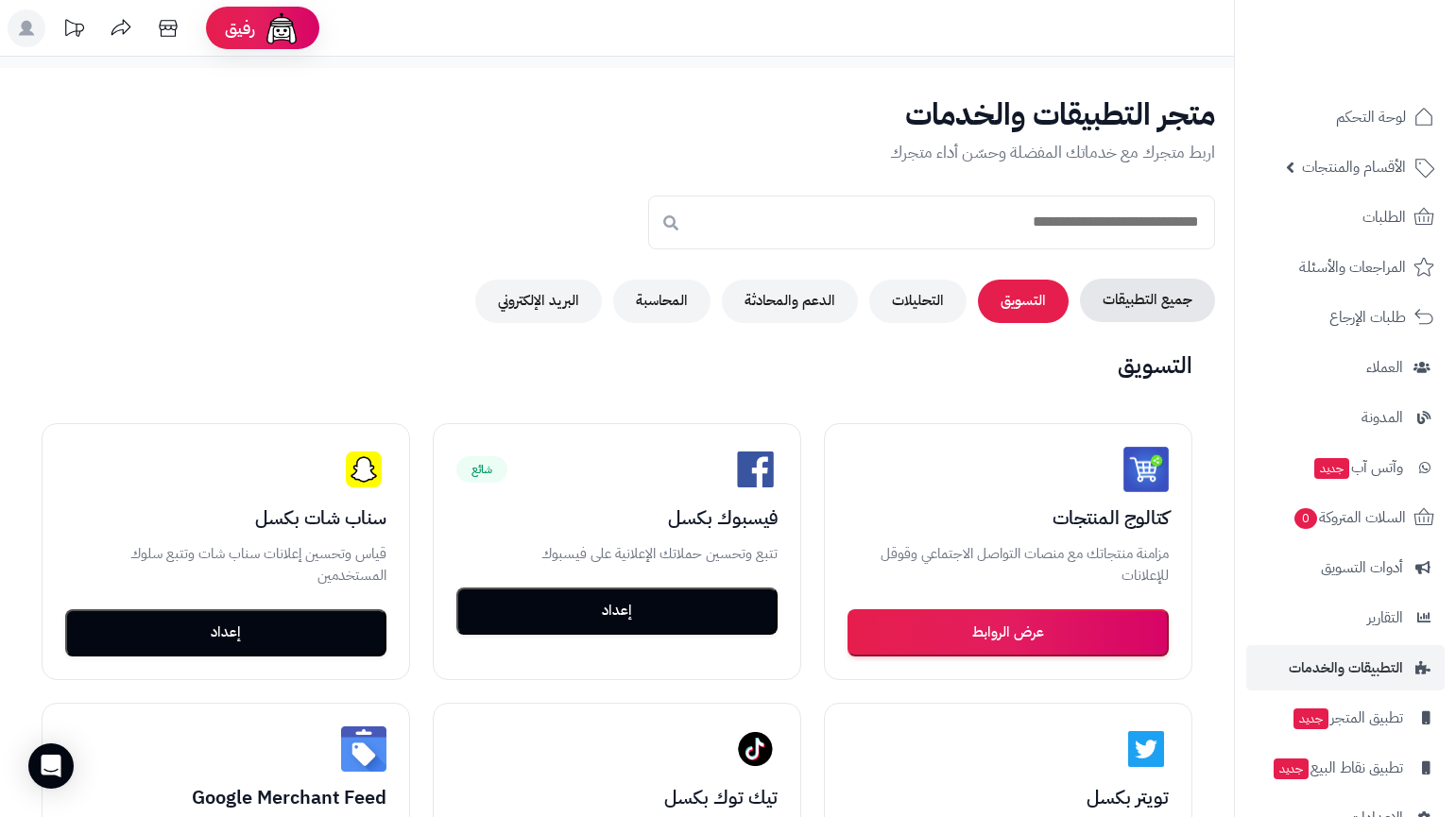
click at [1107, 317] on button "جميع التطبيقات" at bounding box center [1148, 300] width 135 height 43
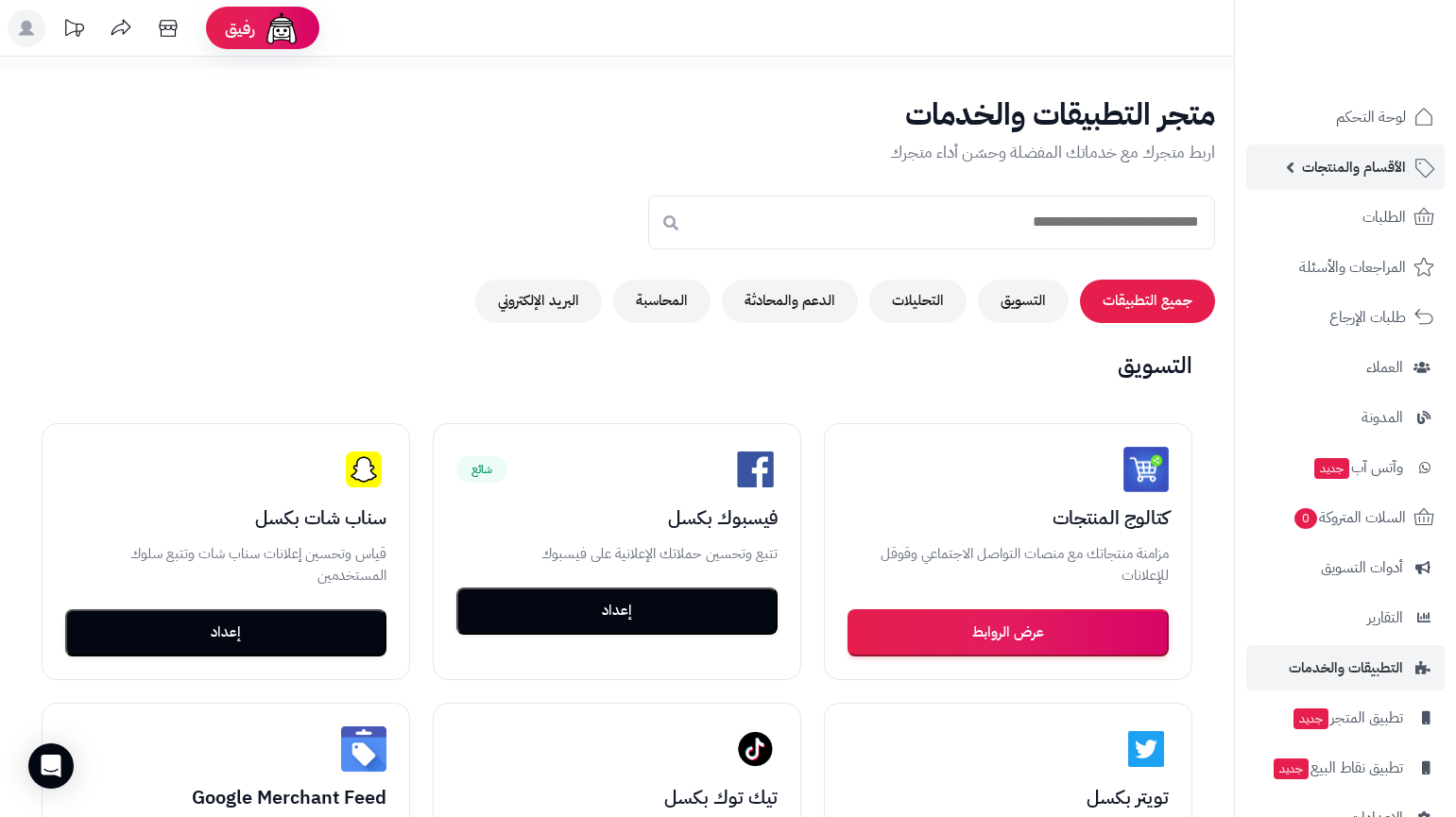
click at [1304, 176] on span "الأقسام والمنتجات" at bounding box center [1354, 168] width 104 height 27
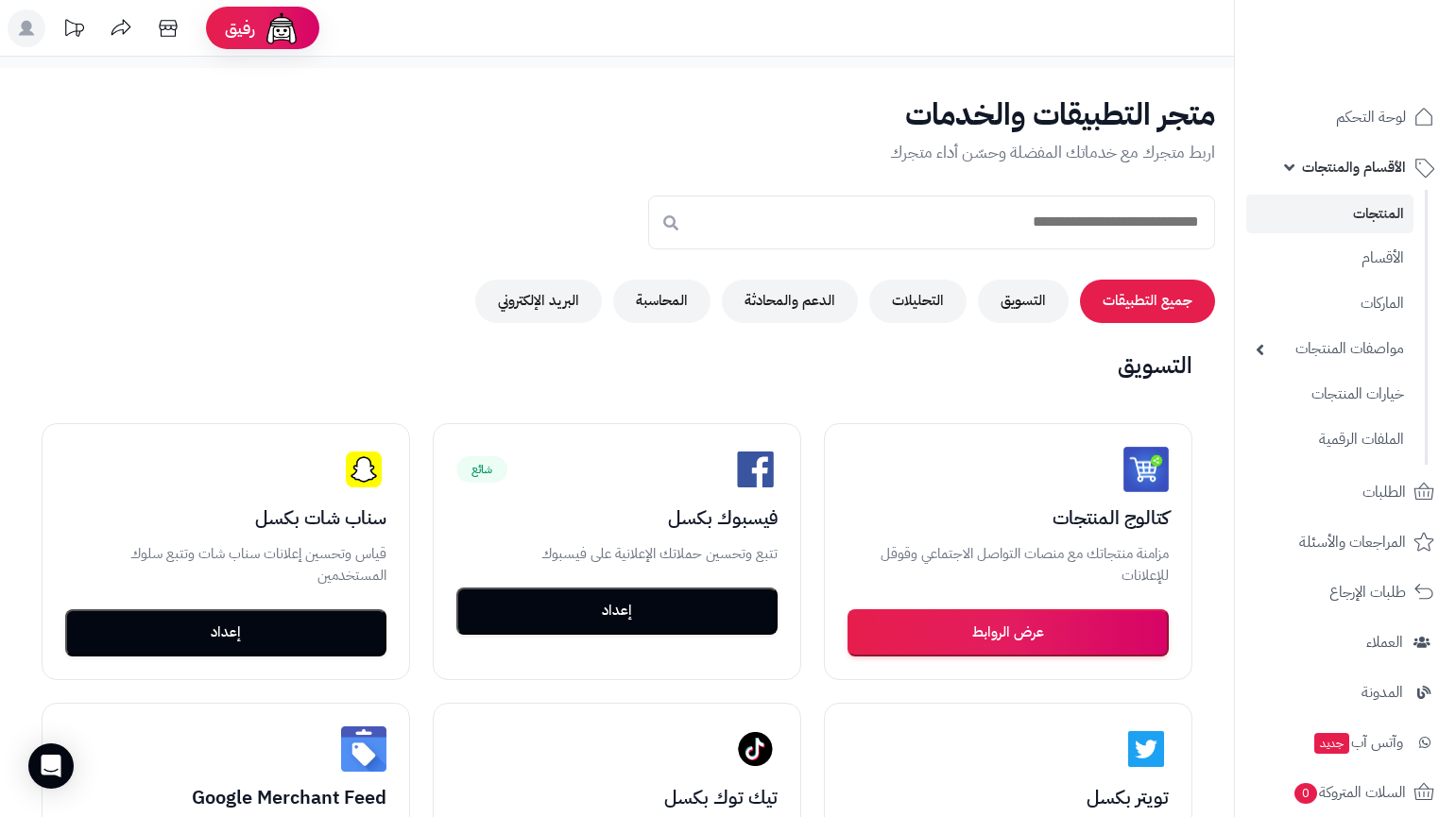
click at [1297, 215] on link "المنتجات" at bounding box center [1330, 214] width 168 height 38
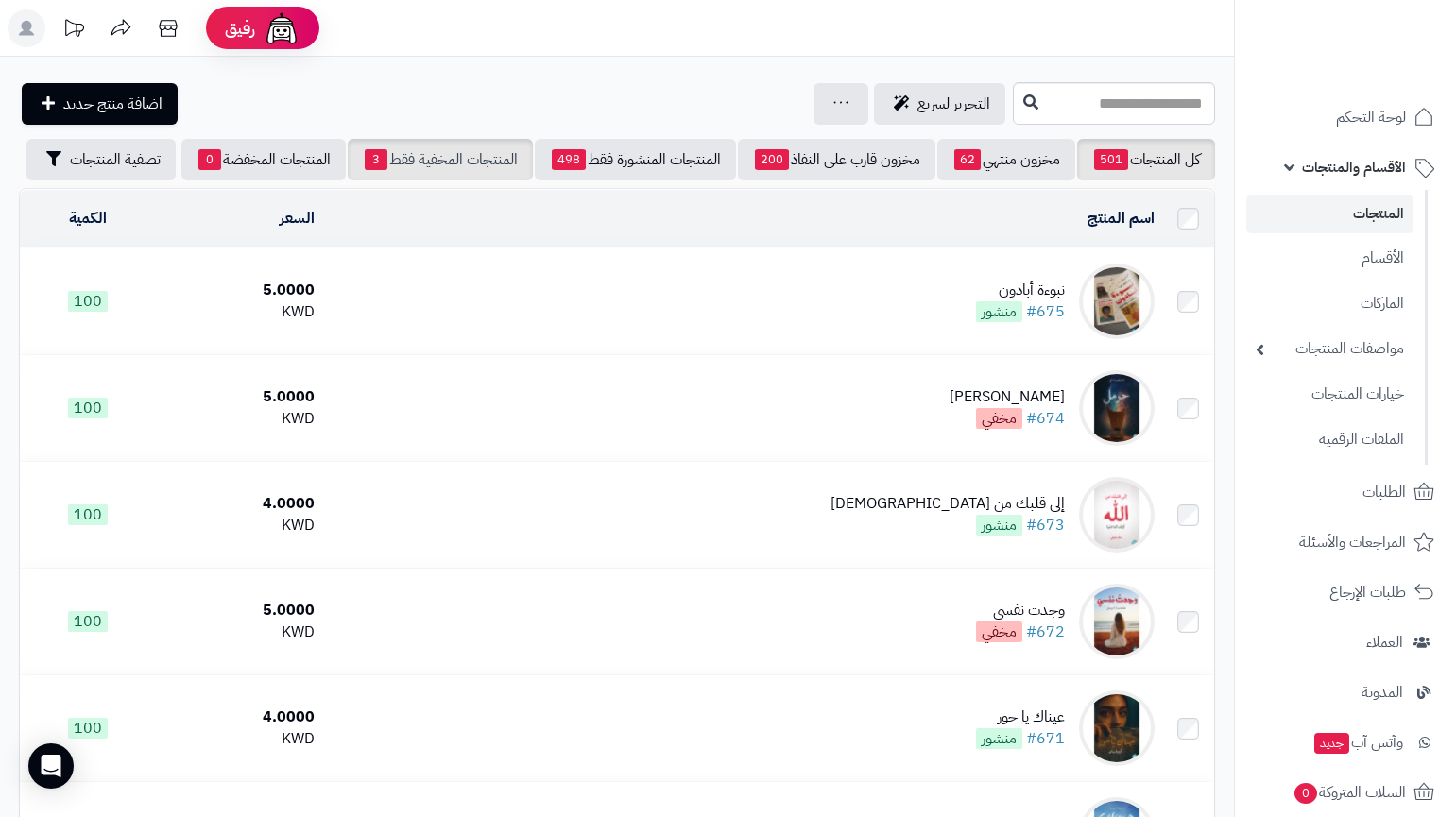
click at [468, 163] on link "المنتجات المخفية فقط 3" at bounding box center [440, 159] width 185 height 41
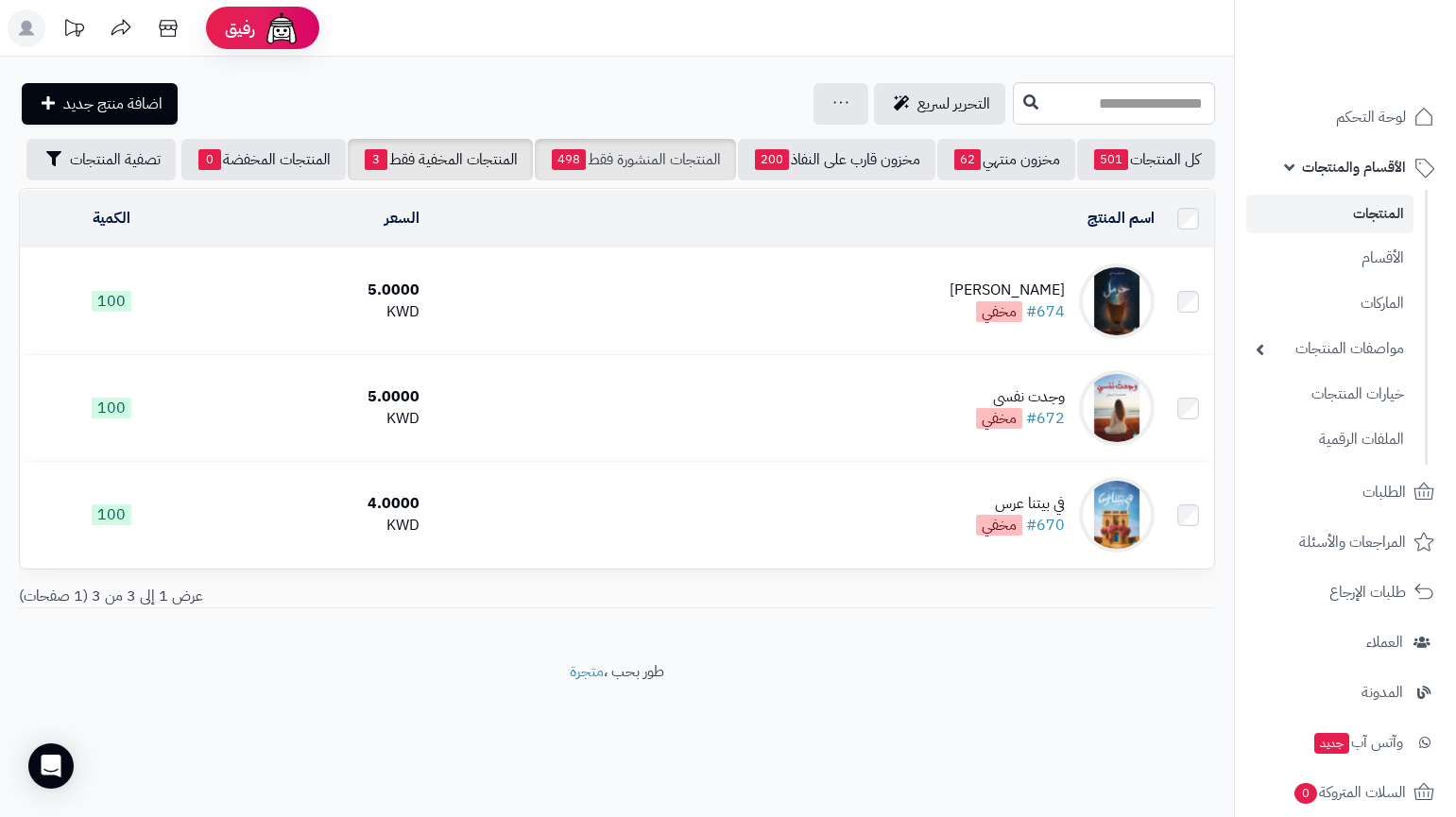
click at [585, 171] on link "المنتجات المنشورة فقط 498" at bounding box center [635, 159] width 201 height 41
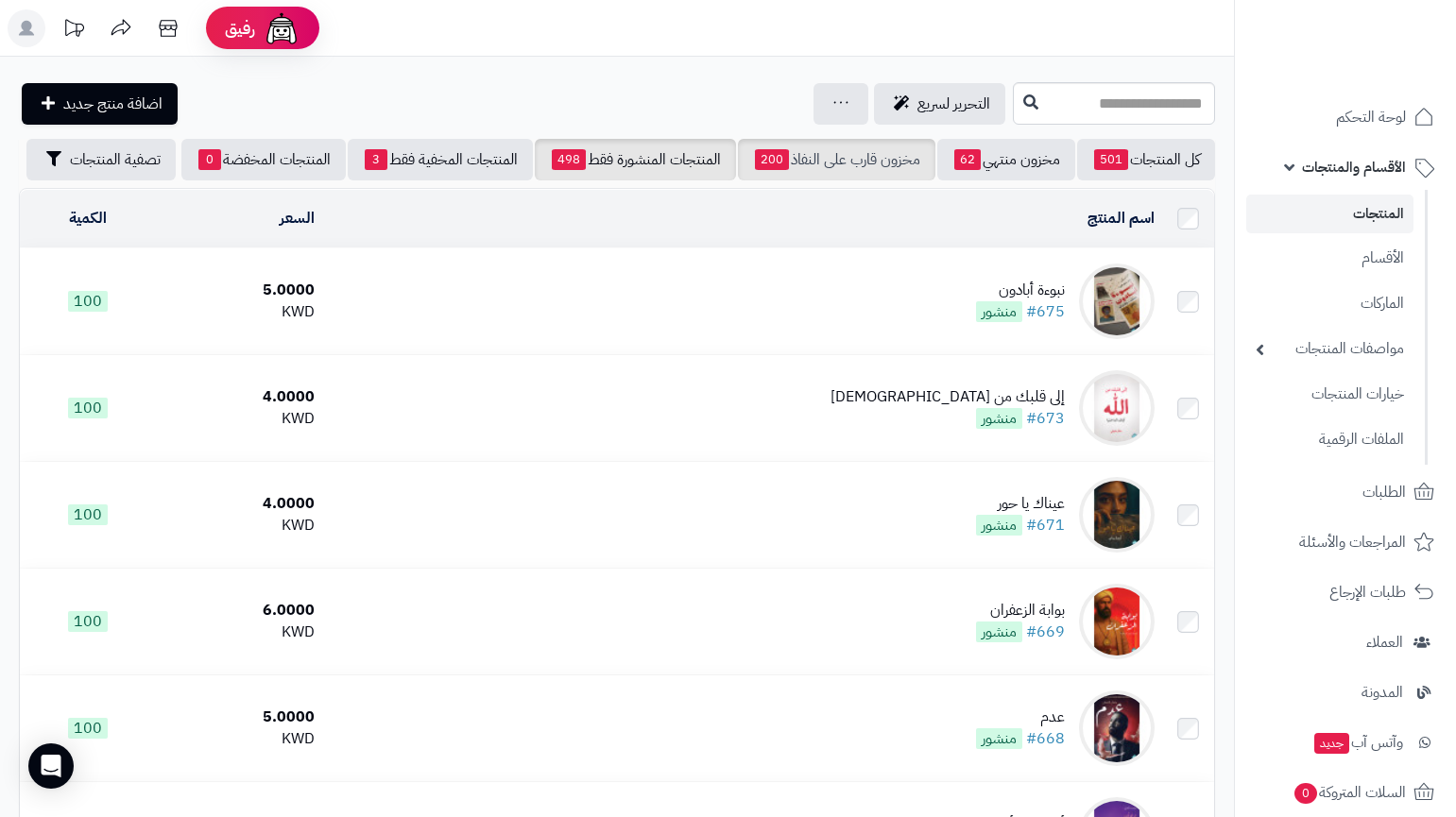
click at [800, 171] on link "مخزون قارب على النفاذ 200" at bounding box center [837, 159] width 197 height 41
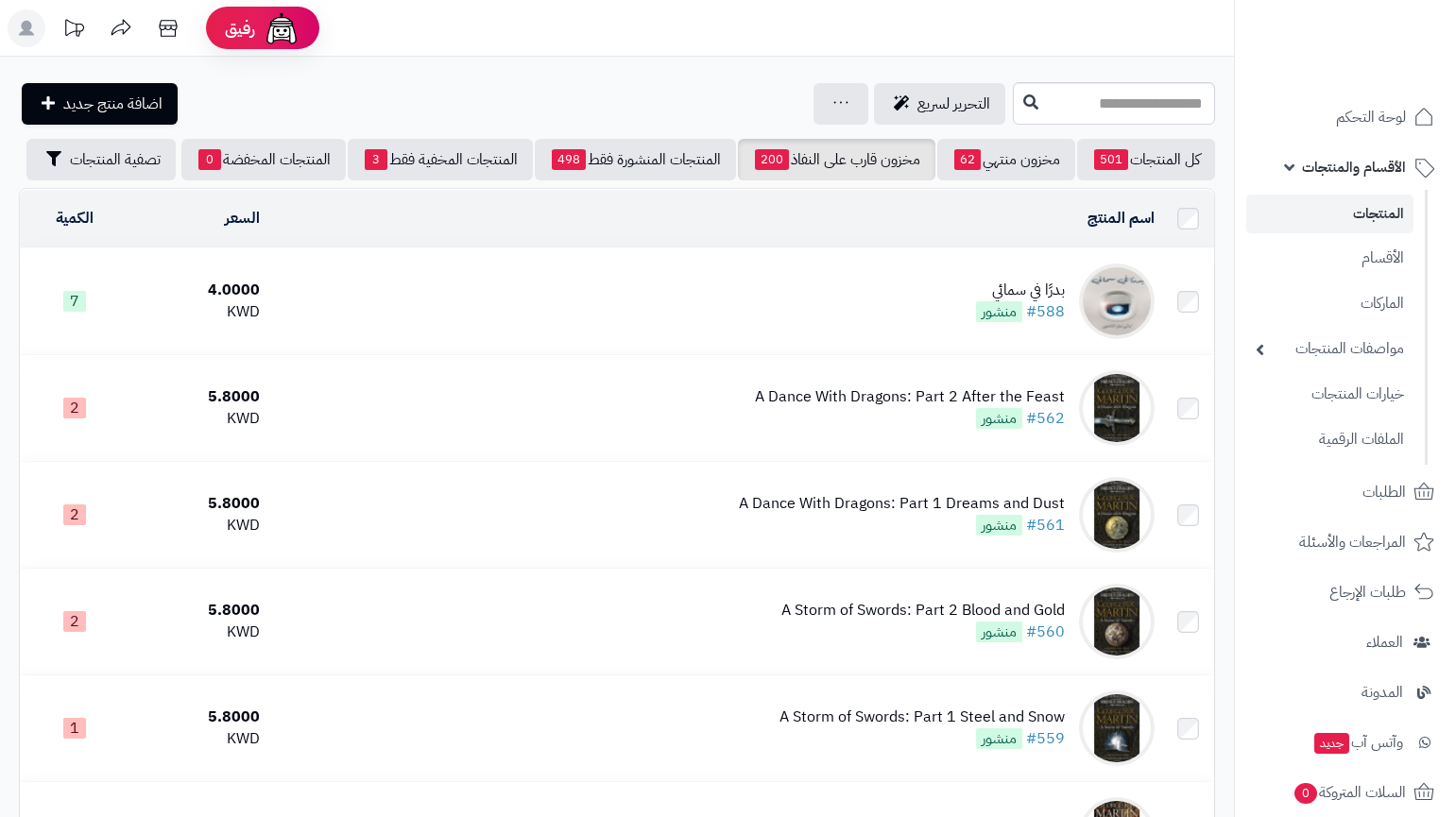
click at [954, 164] on span "62" at bounding box center [967, 160] width 27 height 21
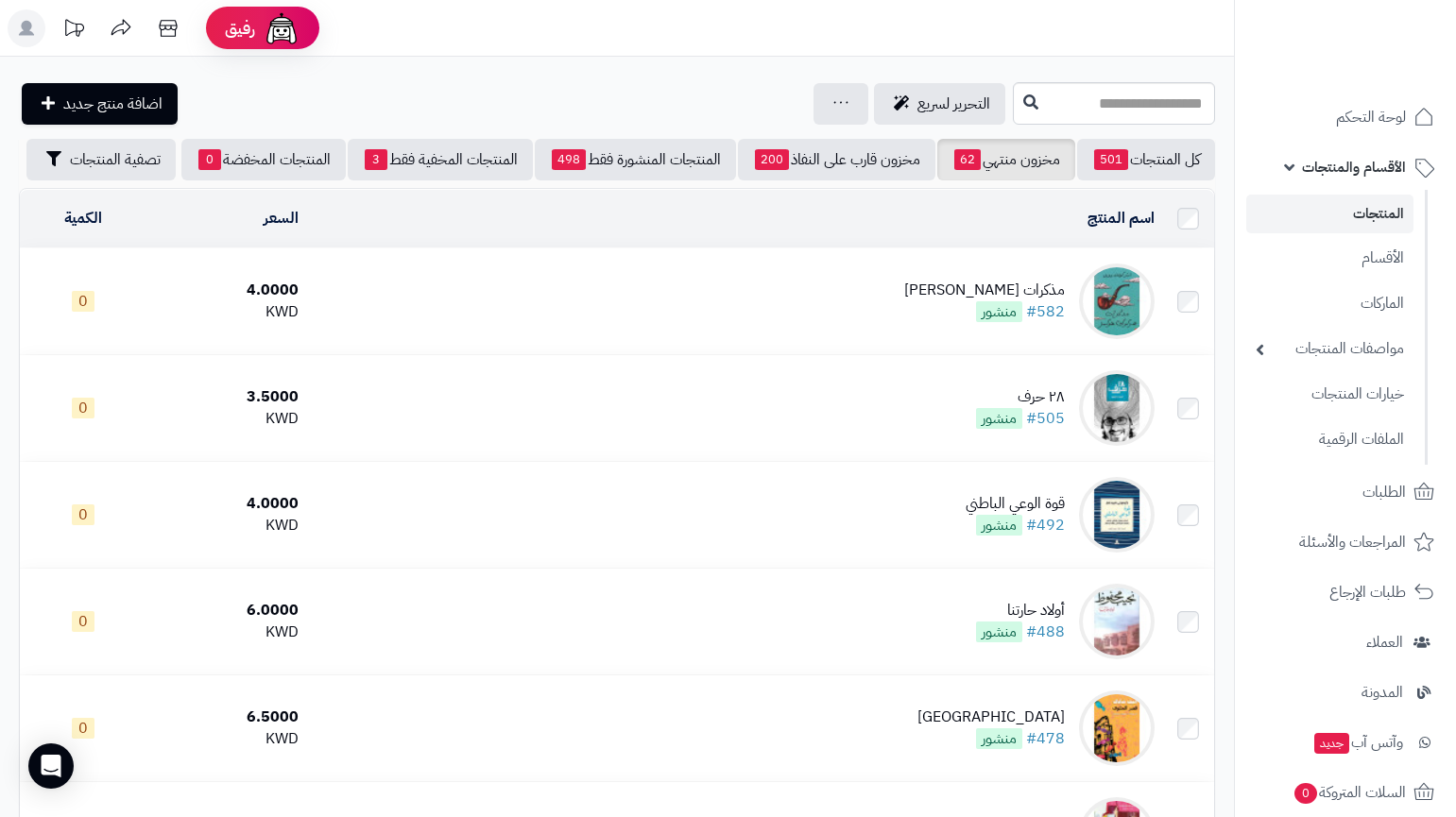
click at [1288, 164] on link "الأقسام والمنتجات" at bounding box center [1345, 167] width 198 height 45
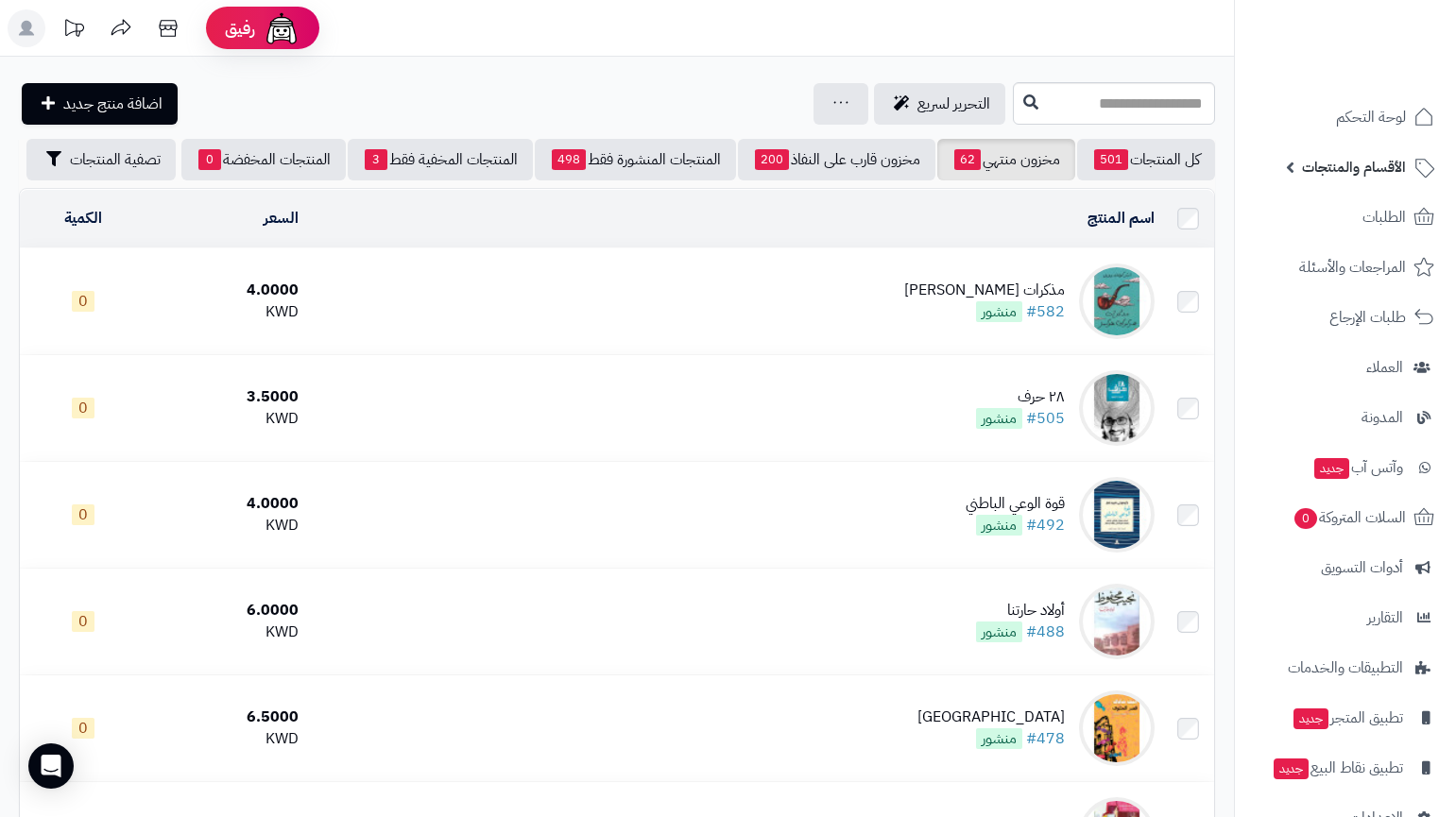
click at [1292, 167] on link "الأقسام والمنتجات" at bounding box center [1345, 167] width 198 height 45
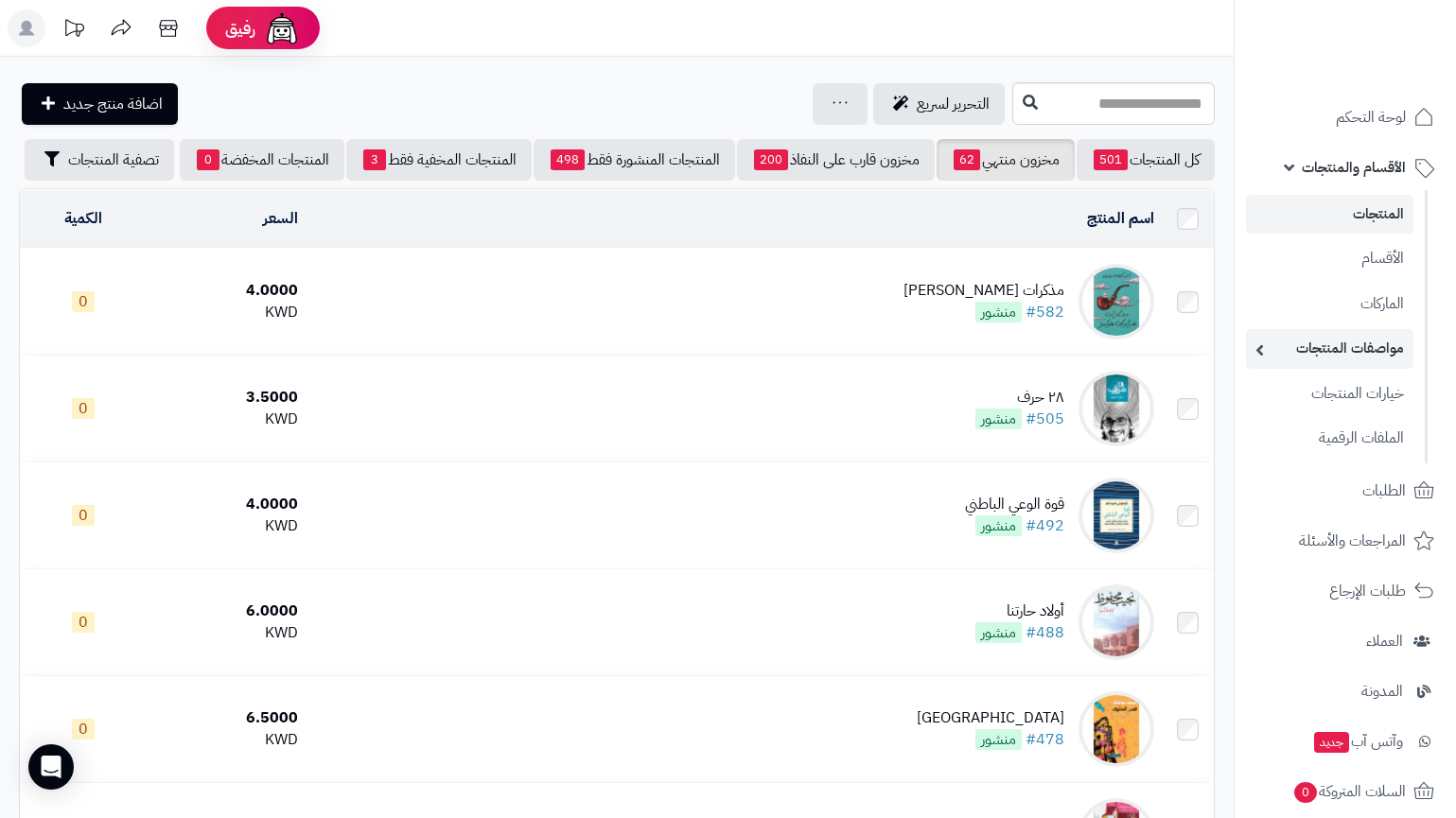
click at [1271, 337] on link "مواصفات المنتجات" at bounding box center [1329, 348] width 168 height 38
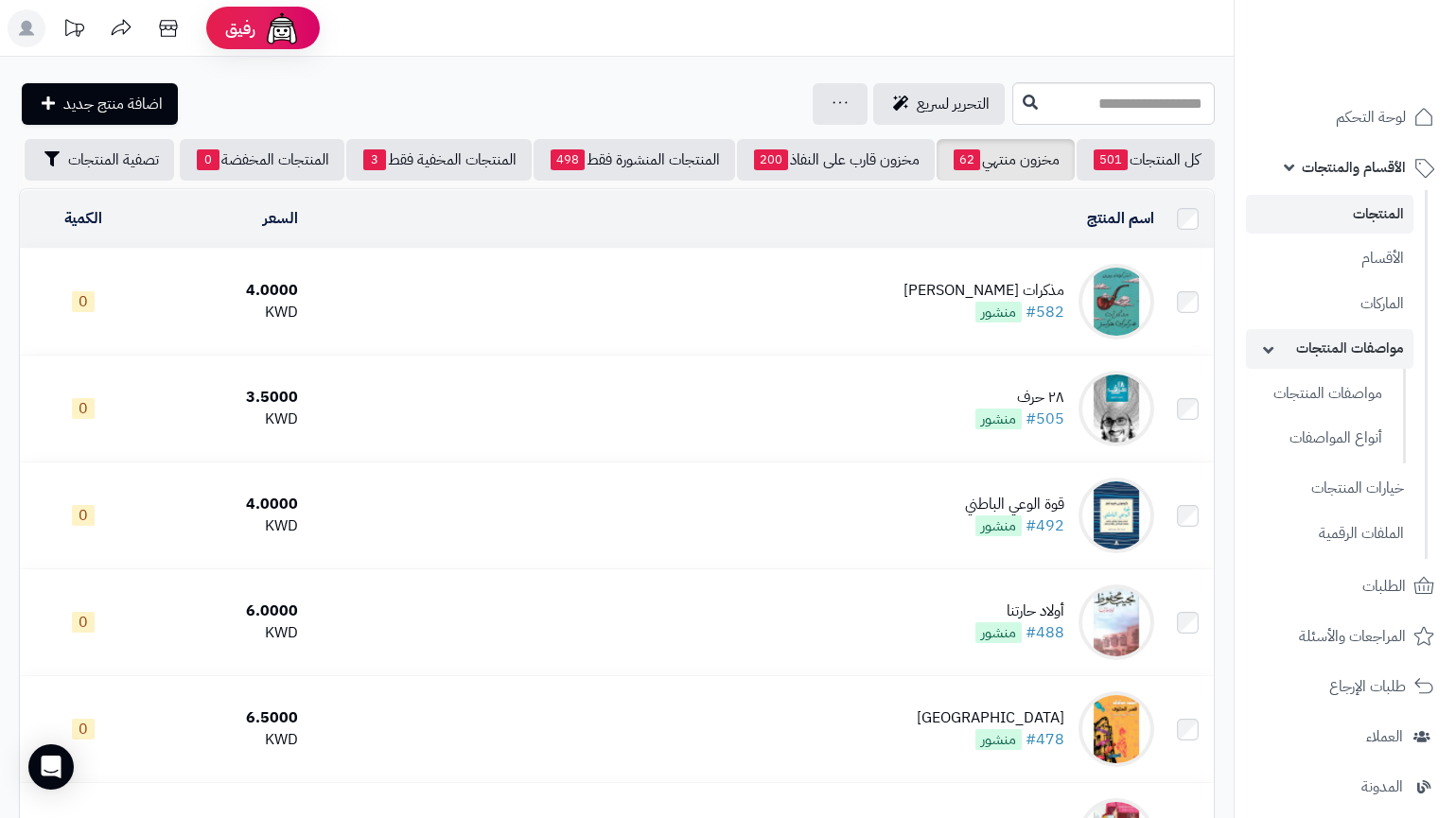
click at [1271, 337] on link "مواصفات المنتجات" at bounding box center [1329, 348] width 168 height 38
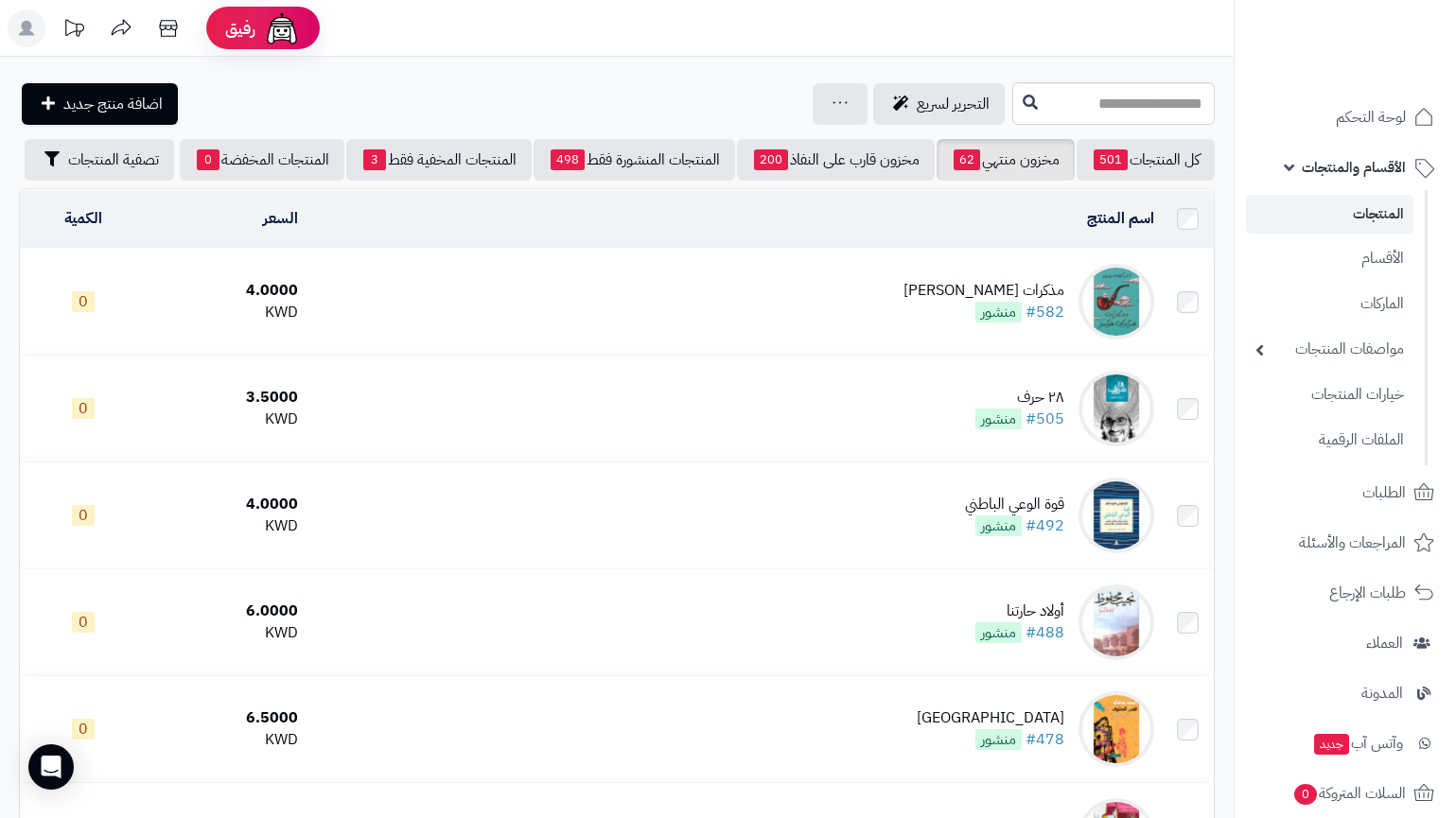
click at [1374, 173] on span "الأقسام والمنتجات" at bounding box center [1354, 168] width 105 height 27
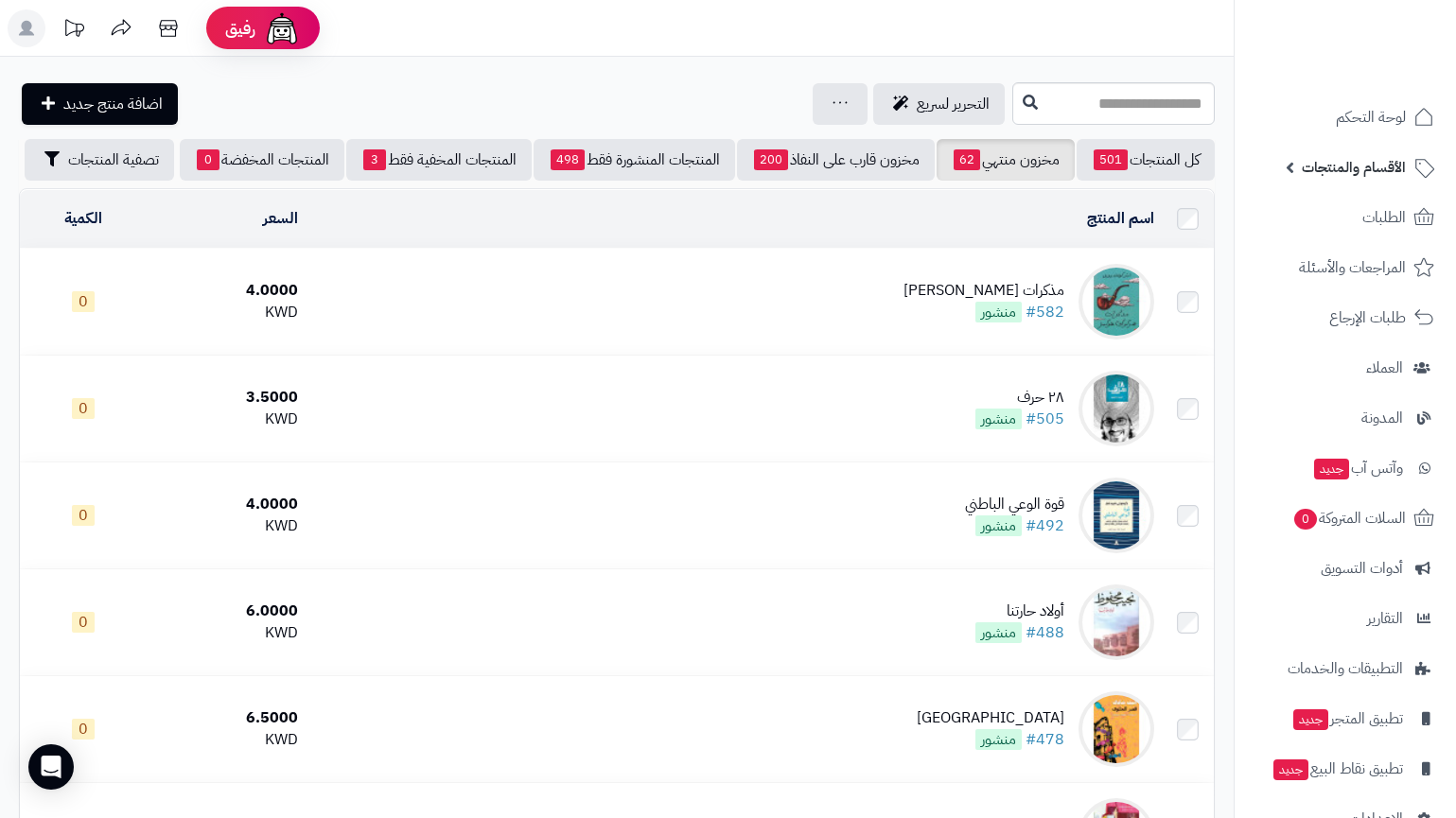
click at [1374, 173] on span "الأقسام والمنتجات" at bounding box center [1354, 168] width 105 height 27
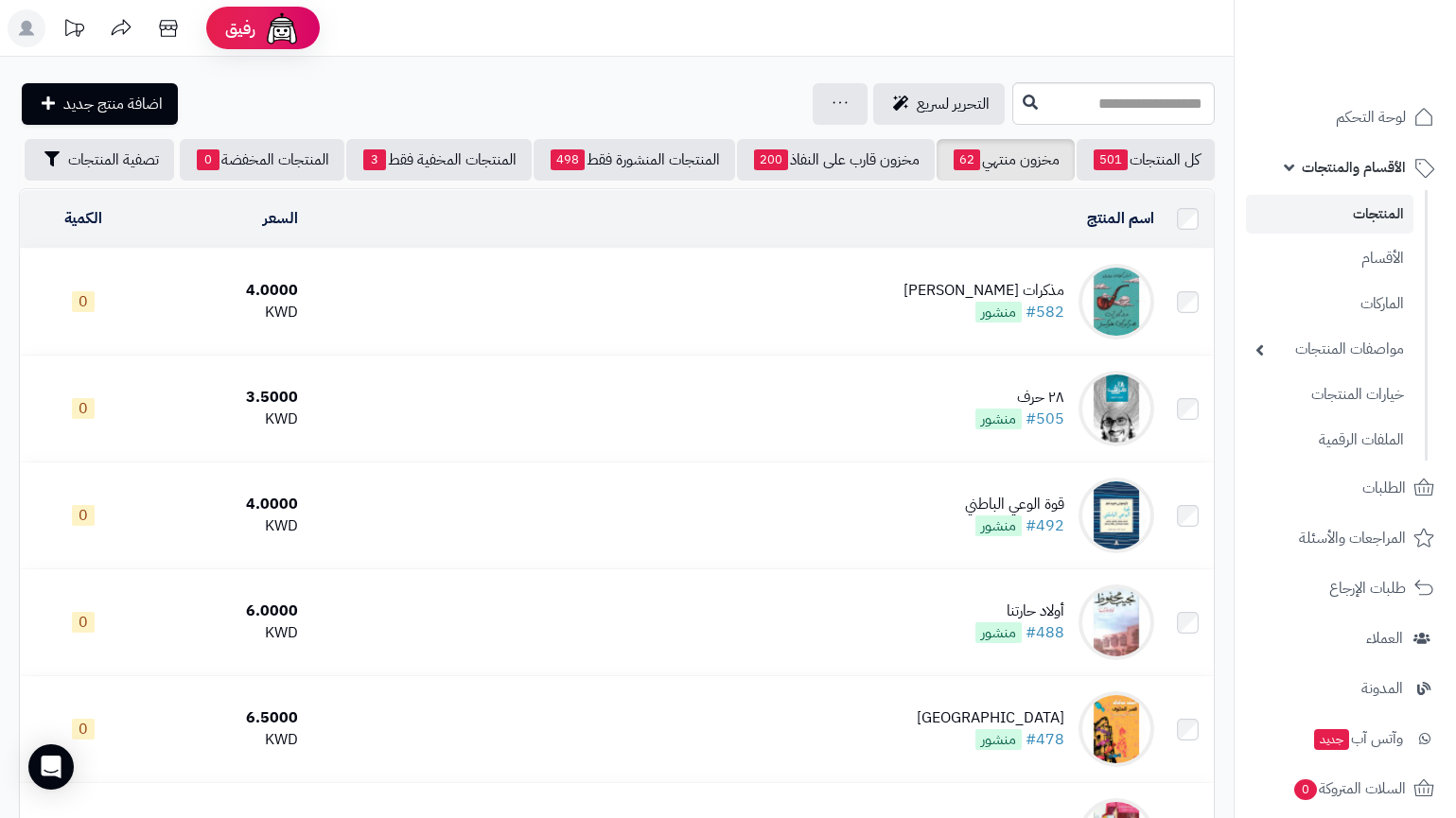
click at [1374, 173] on span "الأقسام والمنتجات" at bounding box center [1354, 168] width 105 height 27
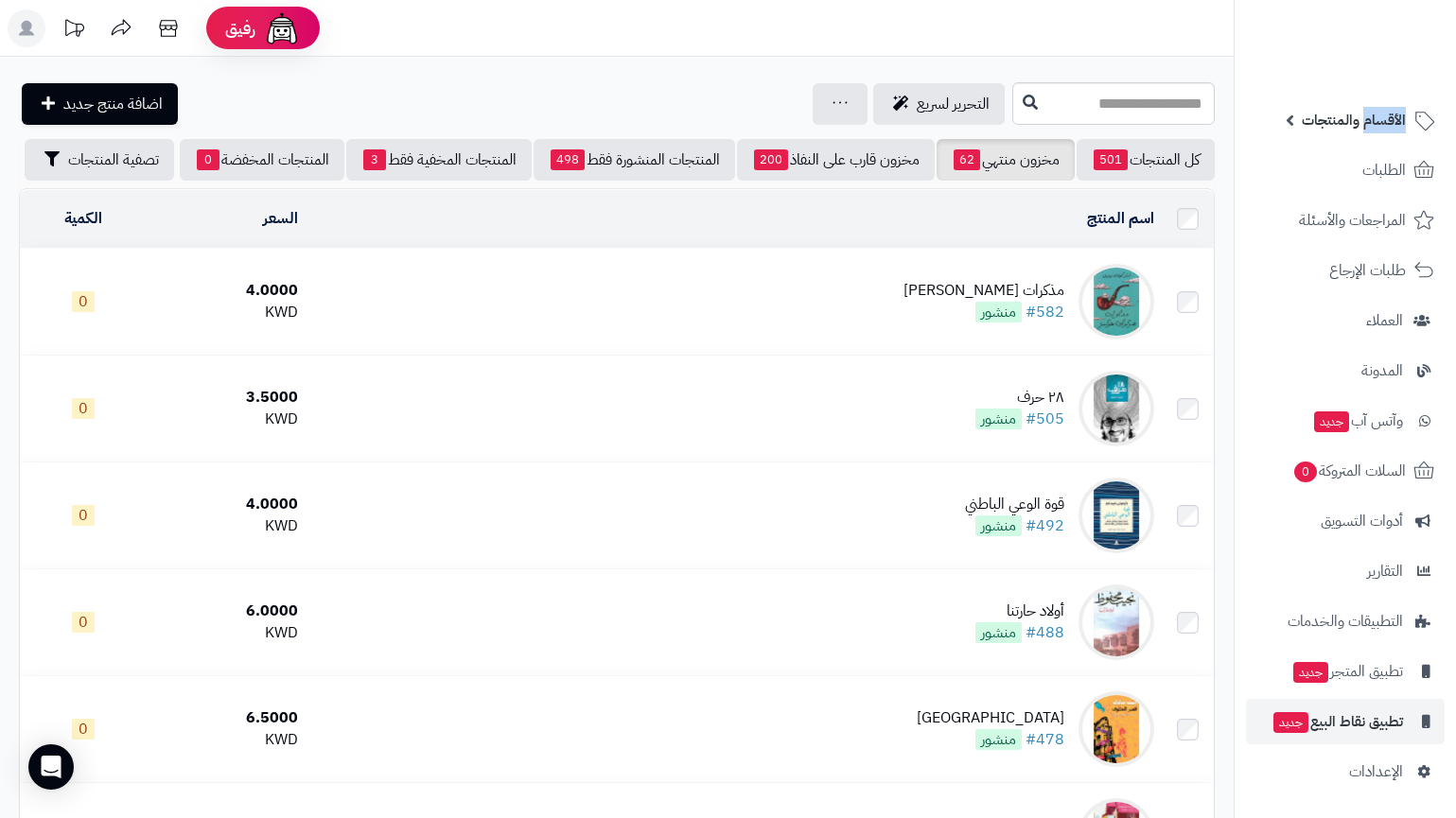
scroll to position [47, 0]
click at [1349, 722] on span "تطبيق نقاط البيع جديد" at bounding box center [1337, 722] width 131 height 27
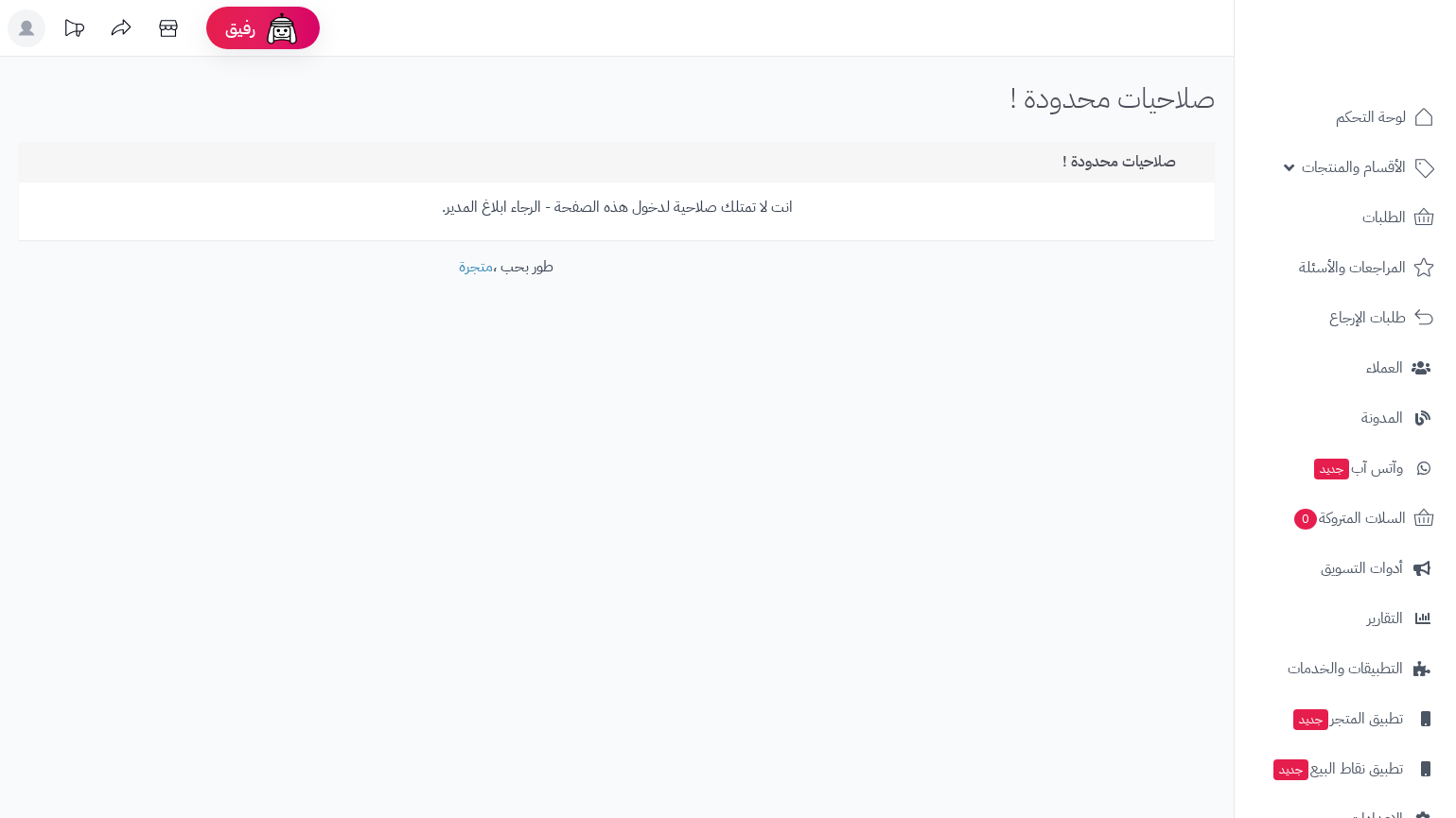
click at [1105, 176] on div "صلاحيات محدودة !" at bounding box center [617, 162] width 1196 height 40
click at [168, 35] on icon at bounding box center [168, 28] width 37 height 37
